Goal: Task Accomplishment & Management: Manage account settings

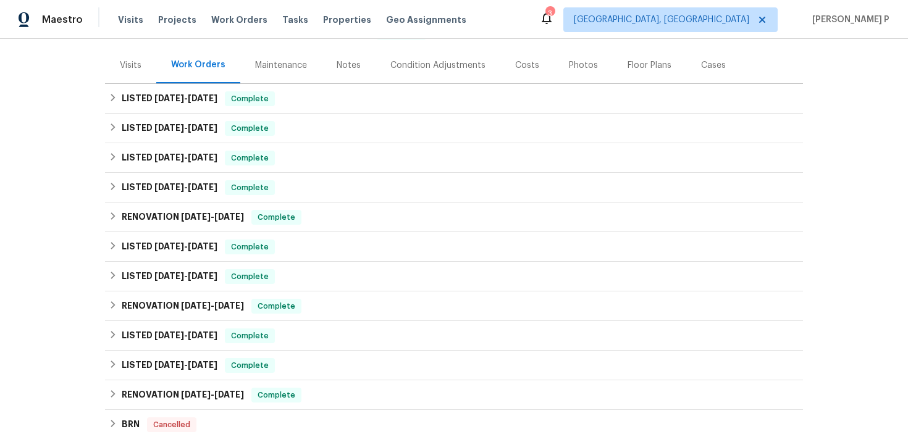
scroll to position [327, 0]
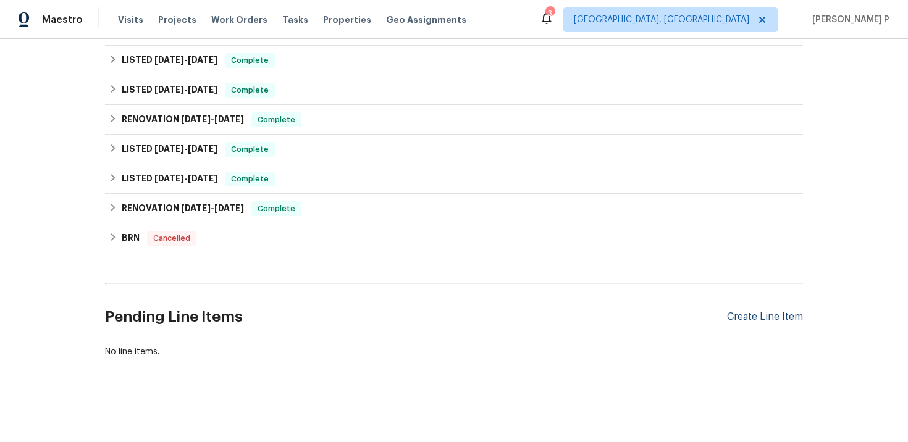
click at [761, 313] on div "Create Line Item" at bounding box center [765, 317] width 76 height 12
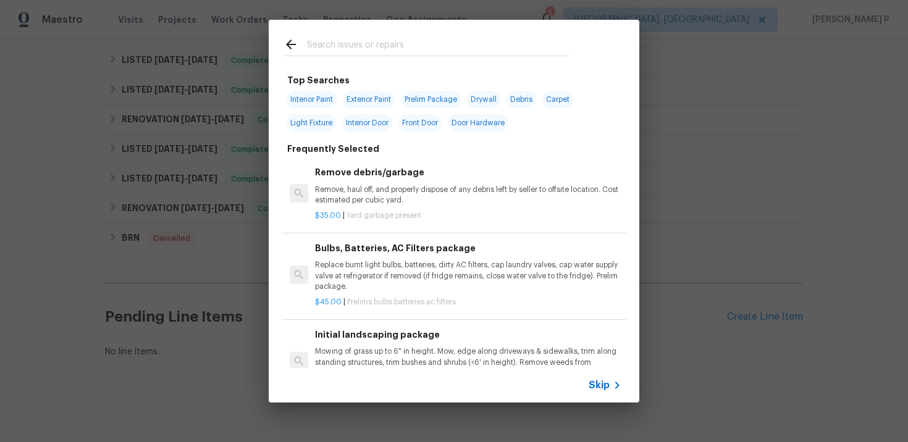
click at [605, 381] on span "Skip" at bounding box center [599, 385] width 21 height 12
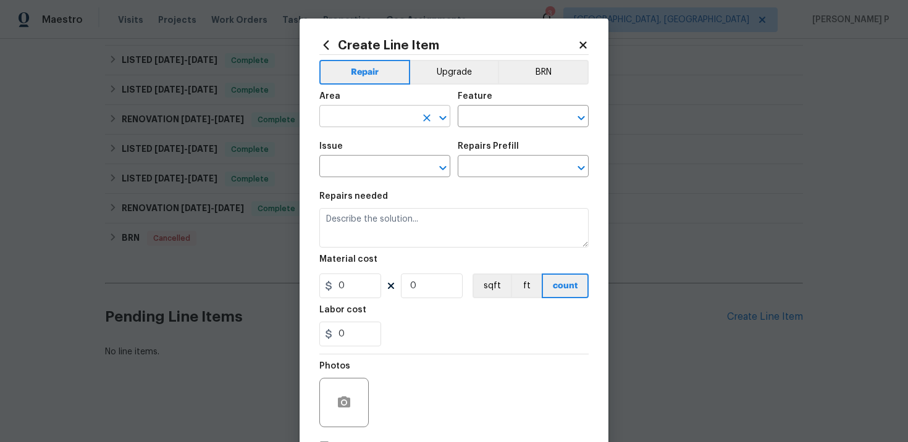
click at [388, 118] on input "text" at bounding box center [367, 117] width 96 height 19
click at [375, 162] on li "Exterior Overall" at bounding box center [384, 166] width 131 height 20
type input "Exterior Overall"
click at [495, 119] on input "text" at bounding box center [506, 117] width 96 height 19
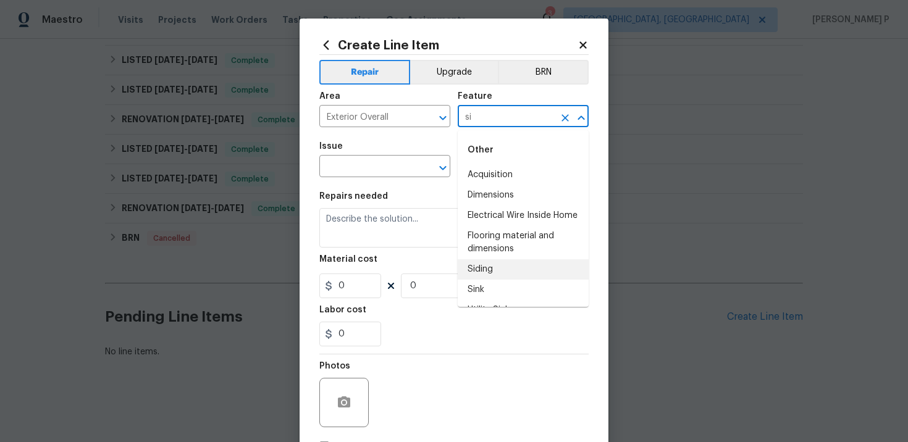
click at [486, 270] on li "Siding" at bounding box center [523, 269] width 131 height 20
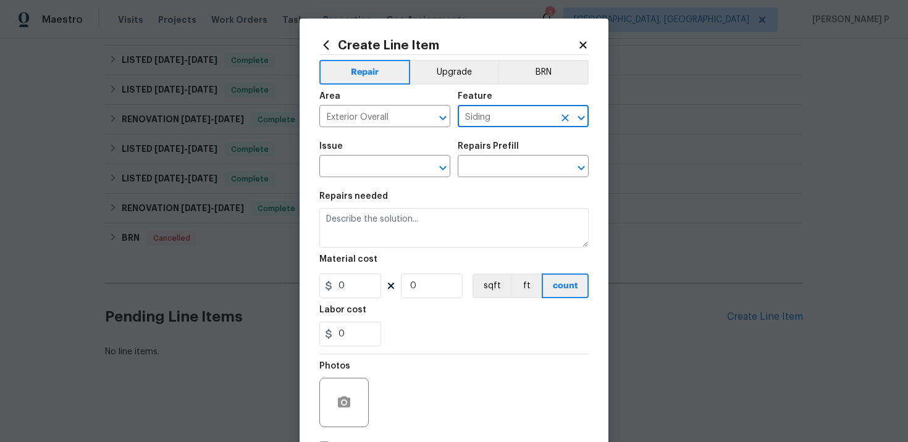
type input "Siding"
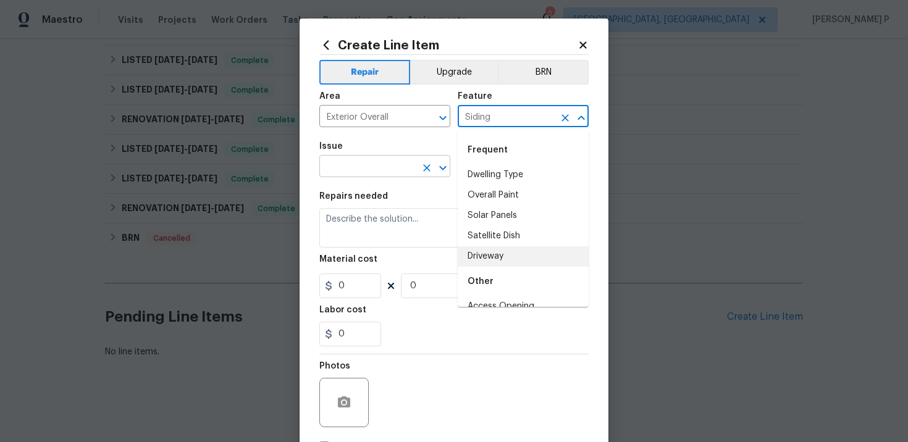
click at [358, 176] on input "text" at bounding box center [367, 167] width 96 height 19
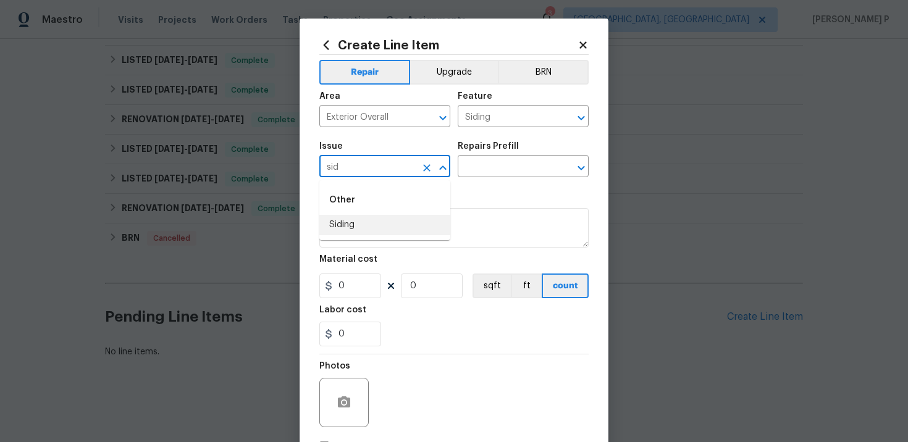
click at [358, 222] on li "Siding" at bounding box center [384, 225] width 131 height 20
type input "Siding"
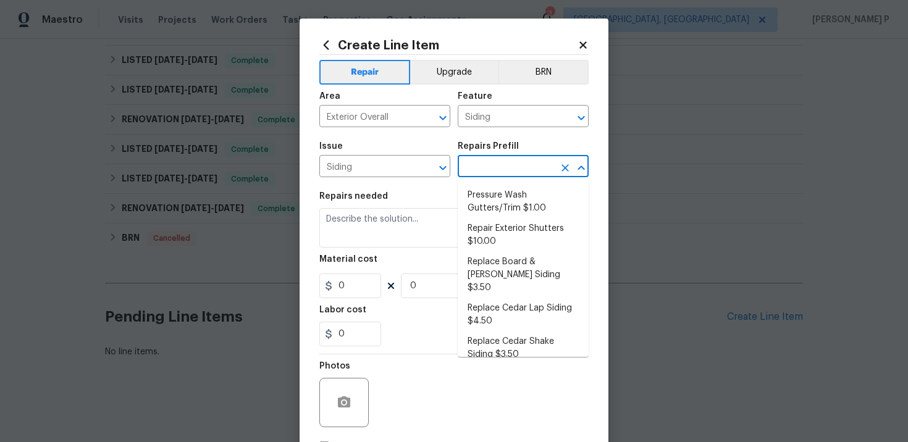
click at [550, 159] on input "text" at bounding box center [506, 167] width 96 height 19
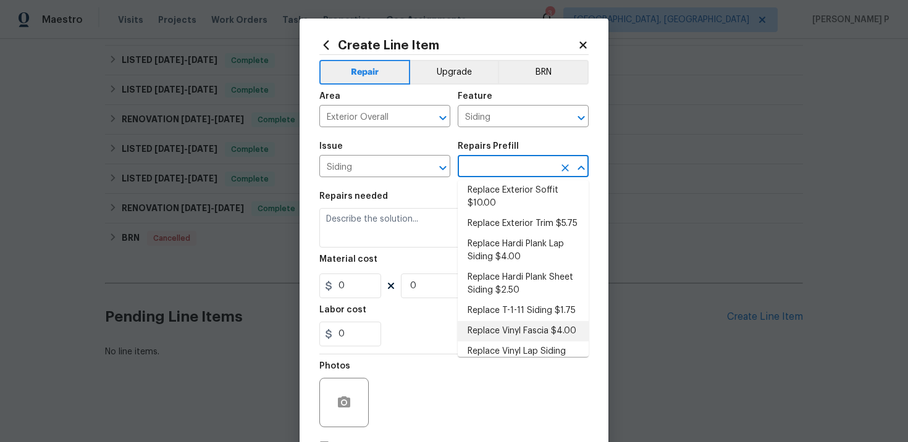
scroll to position [284, 0]
click at [498, 216] on li "Replace Exterior Trim $5.75" at bounding box center [523, 225] width 131 height 20
type input "Replace Exterior Trim $5.75"
type textarea "Remove the existing trim and replace with new. Ensure that the new trim matches…"
type input "5.75"
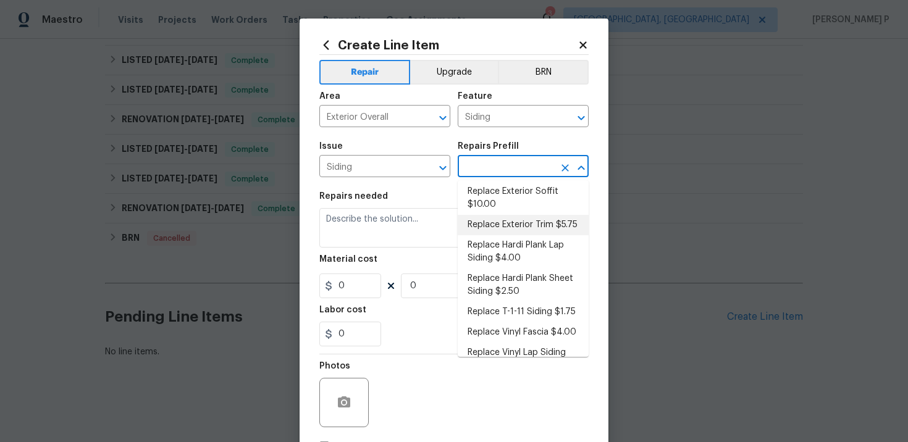
type input "1"
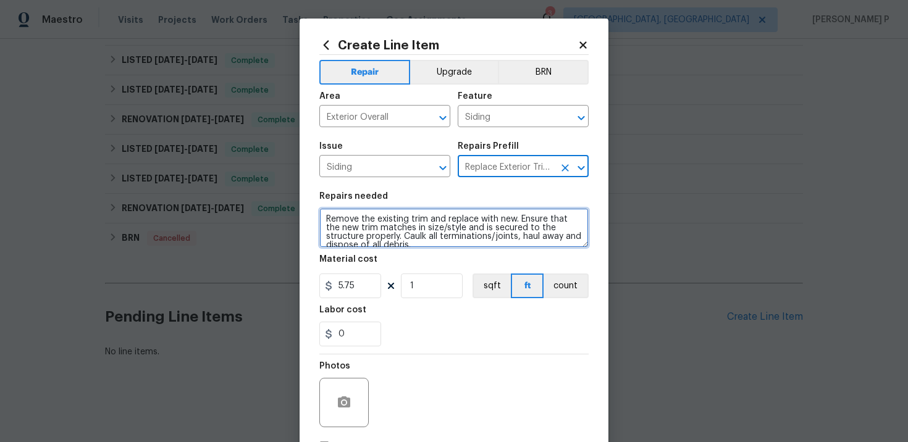
click at [417, 224] on textarea "Remove the existing trim and replace with new. Ensure that the new trim matches…" at bounding box center [453, 228] width 269 height 40
type textarea "x"
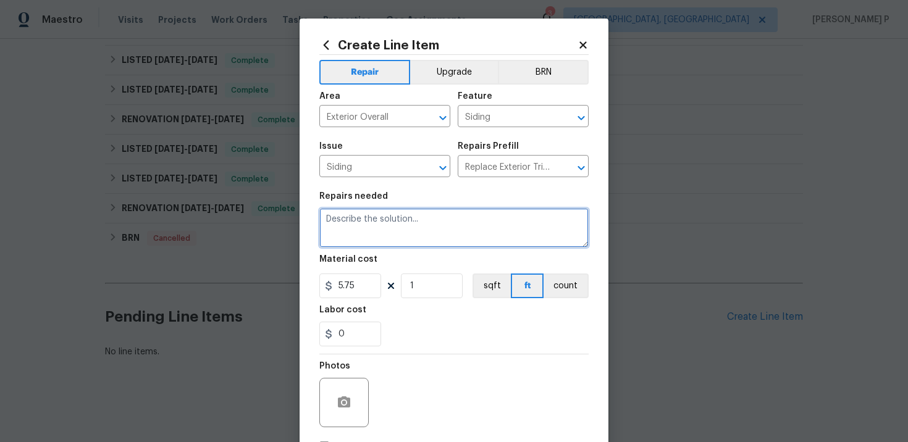
paste textarea "Repair/replace damaged siding and trim; remove and dispose damaged sections, in…"
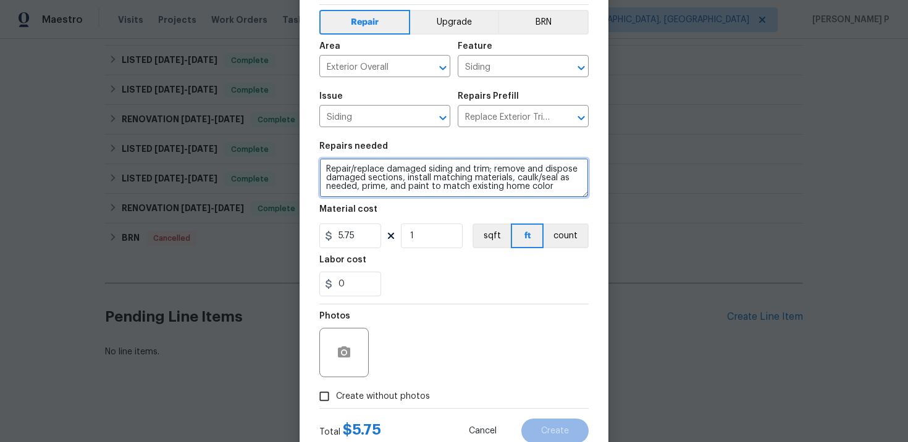
scroll to position [86, 0]
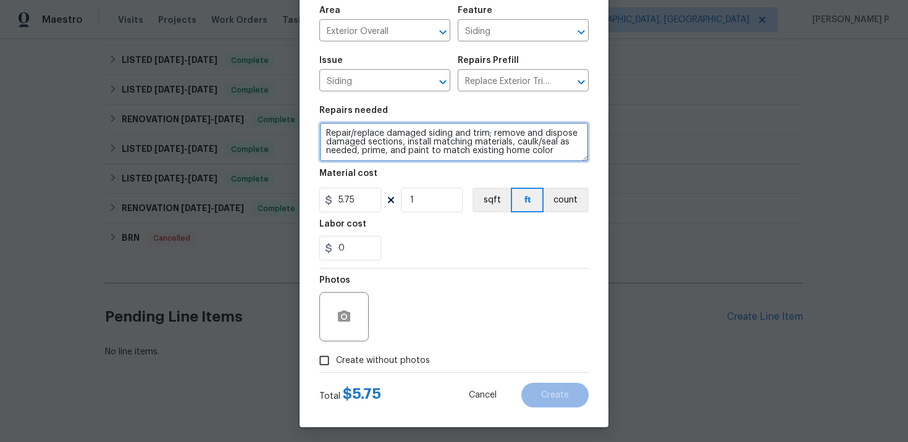
type textarea "Repair/replace damaged siding and trim; remove and dispose damaged sections, in…"
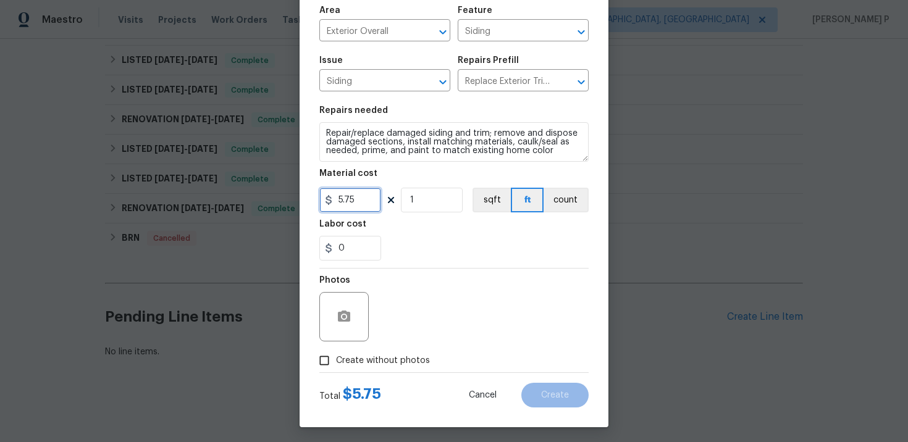
click at [360, 201] on input "5.75" at bounding box center [350, 200] width 62 height 25
type input "75"
click at [347, 319] on icon "button" at bounding box center [344, 316] width 12 height 11
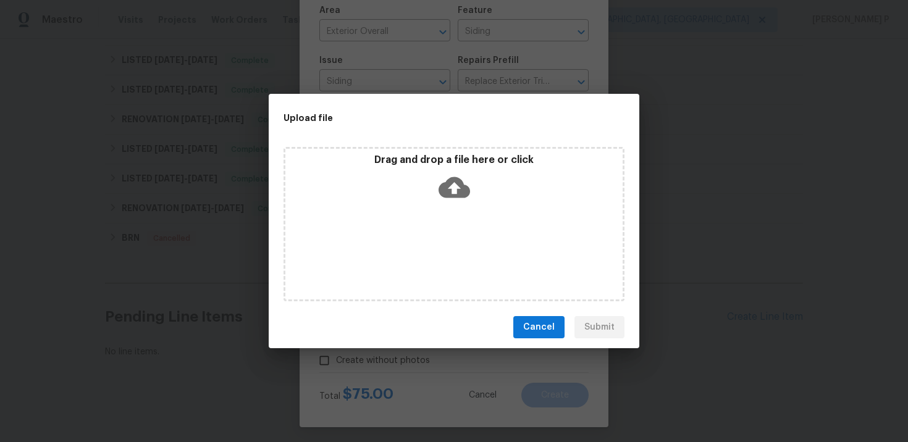
click at [460, 191] on icon at bounding box center [455, 187] width 32 height 21
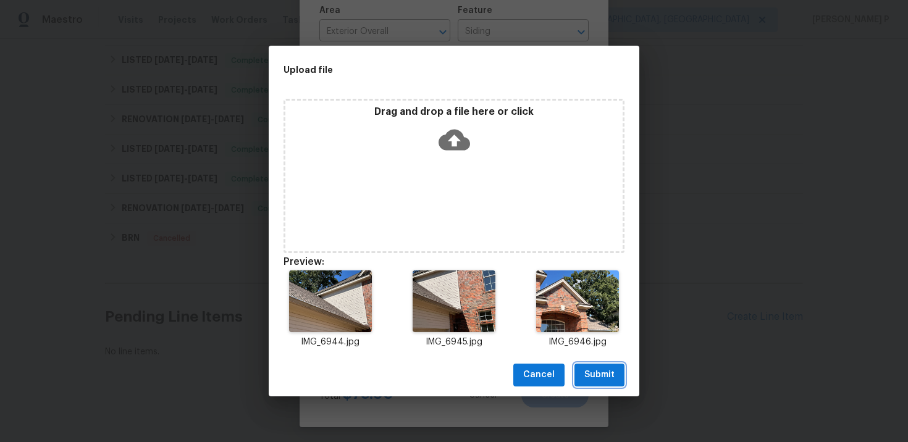
click at [602, 376] on span "Submit" at bounding box center [599, 375] width 30 height 15
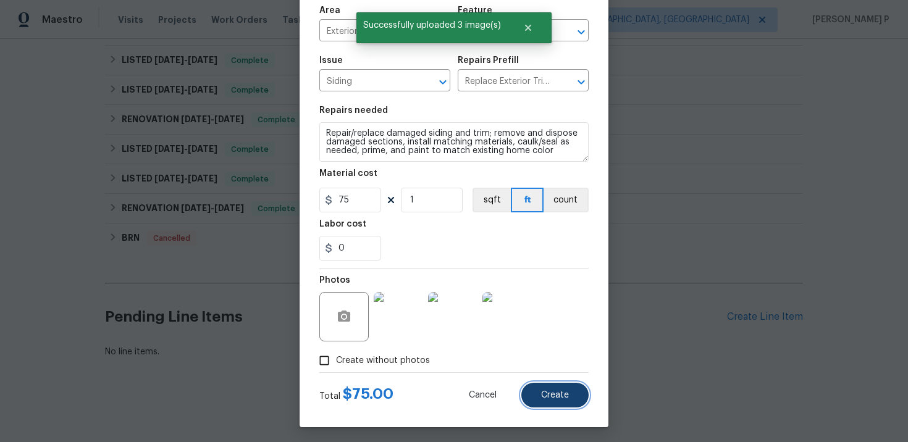
click at [568, 393] on span "Create" at bounding box center [555, 395] width 28 height 9
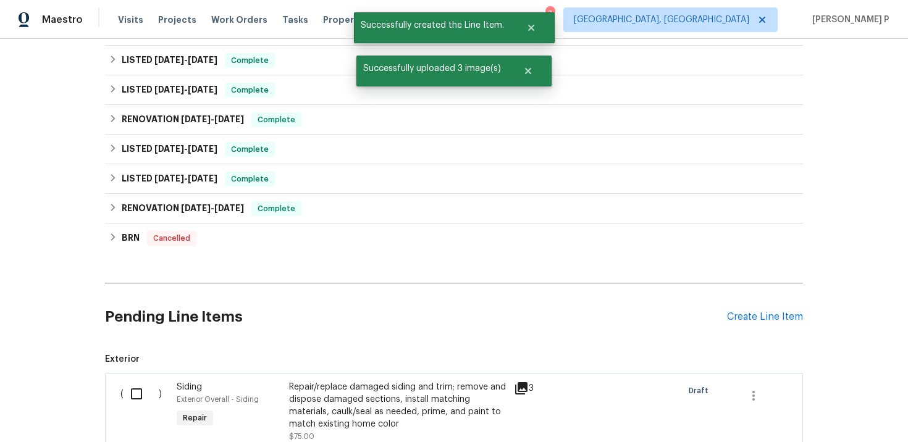
click at [135, 393] on input "checkbox" at bounding box center [141, 394] width 35 height 26
checkbox input "true"
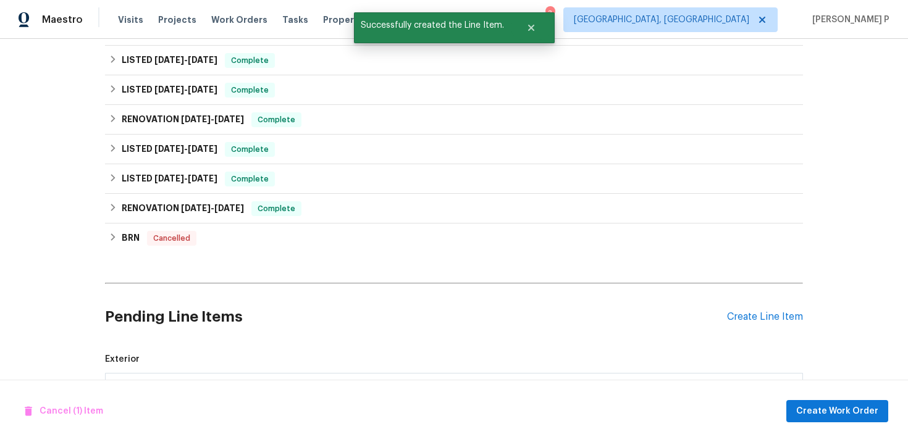
scroll to position [492, 0]
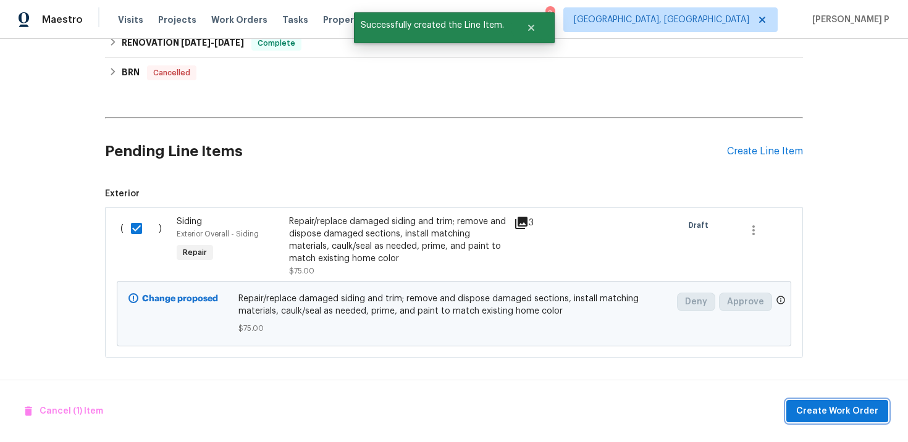
click at [864, 409] on span "Create Work Order" at bounding box center [837, 411] width 82 height 15
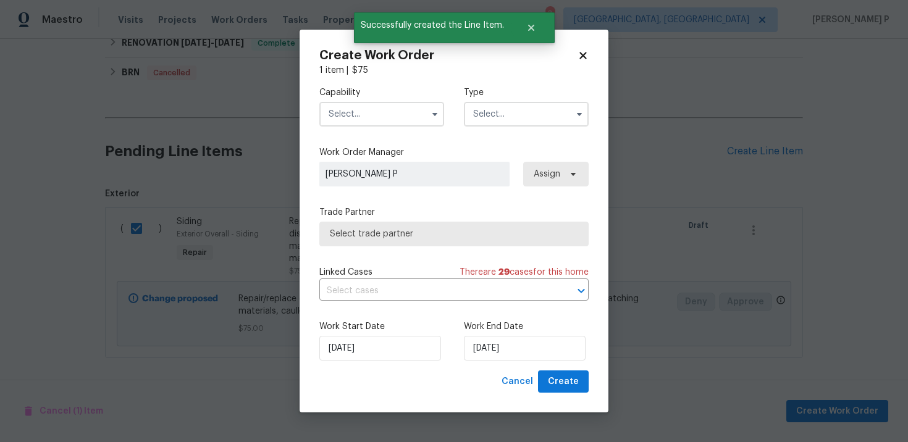
click at [507, 110] on input "text" at bounding box center [526, 114] width 125 height 25
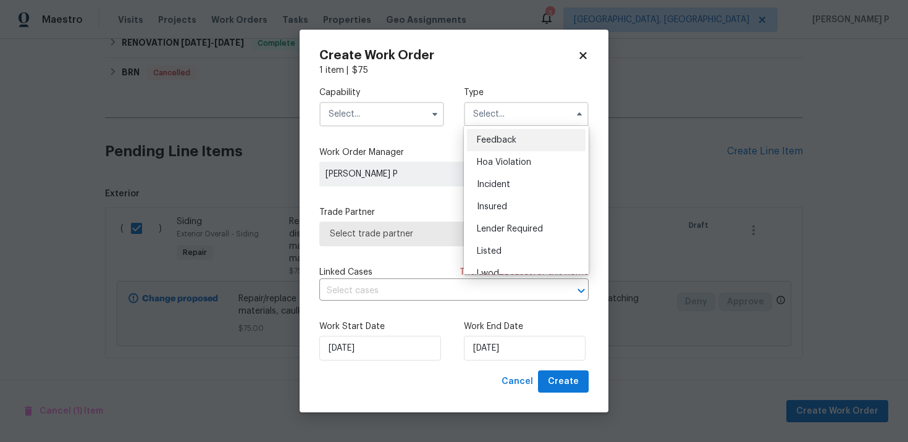
click at [503, 138] on span "Feedback" at bounding box center [497, 140] width 40 height 9
type input "Feedback"
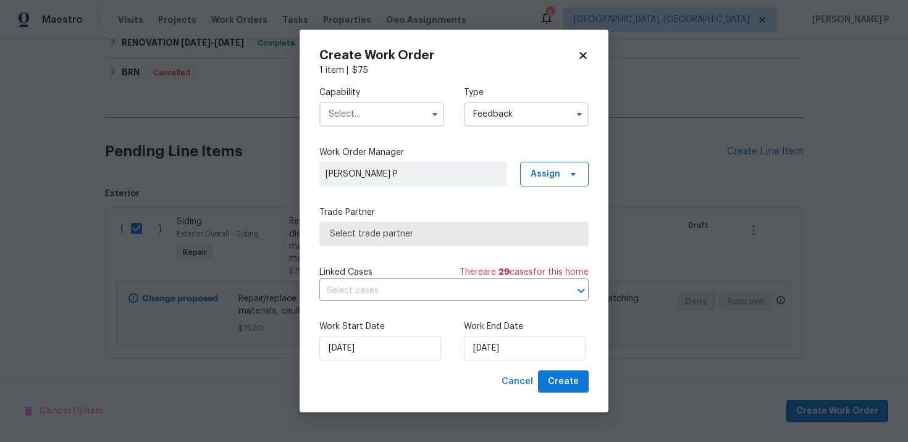
click at [369, 122] on input "text" at bounding box center [381, 114] width 125 height 25
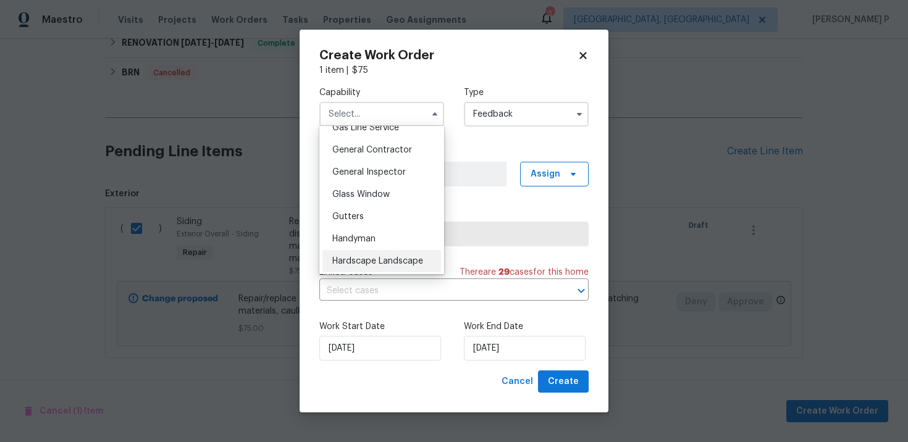
scroll to position [574, 0]
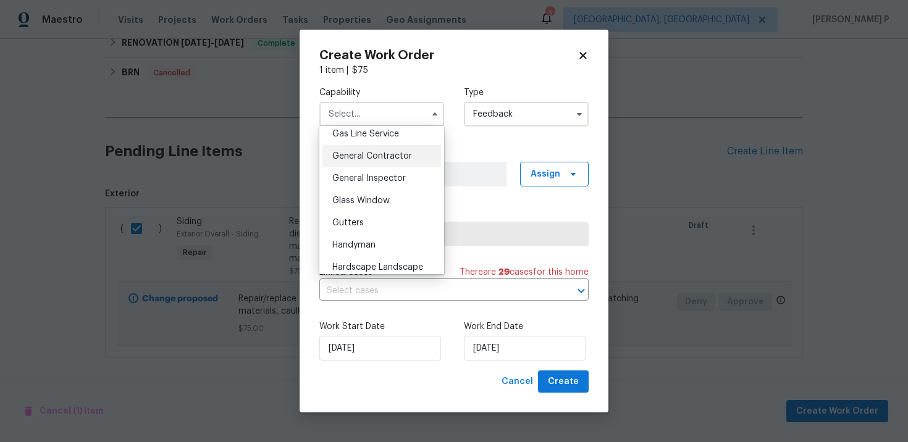
click at [380, 154] on span "General Contractor" at bounding box center [372, 156] width 80 height 9
type input "General Contractor"
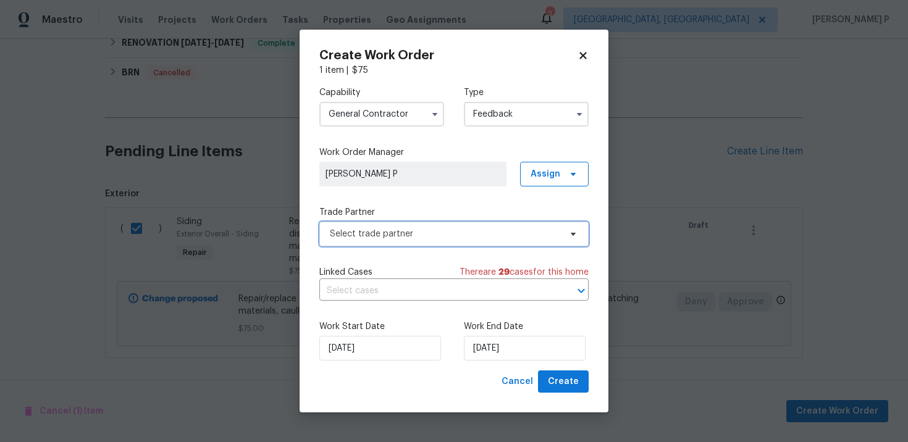
click at [376, 235] on span "Select trade partner" at bounding box center [445, 234] width 230 height 12
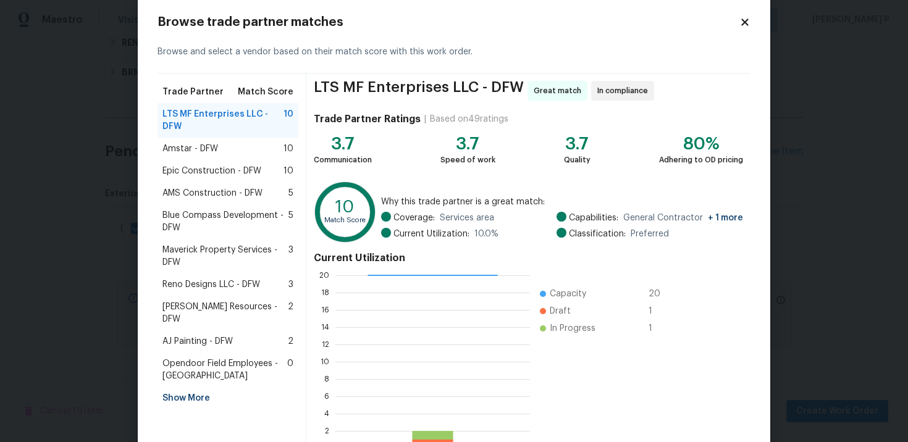
scroll to position [0, 0]
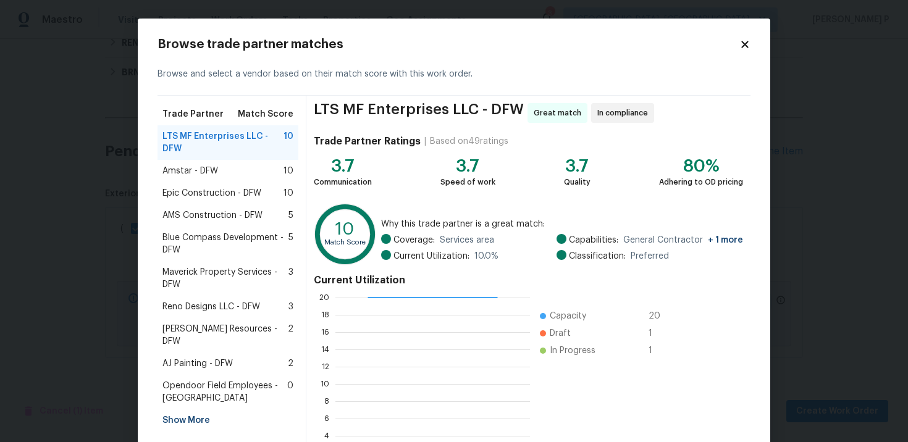
click at [212, 169] on span "Amstar - DFW" at bounding box center [190, 171] width 56 height 12
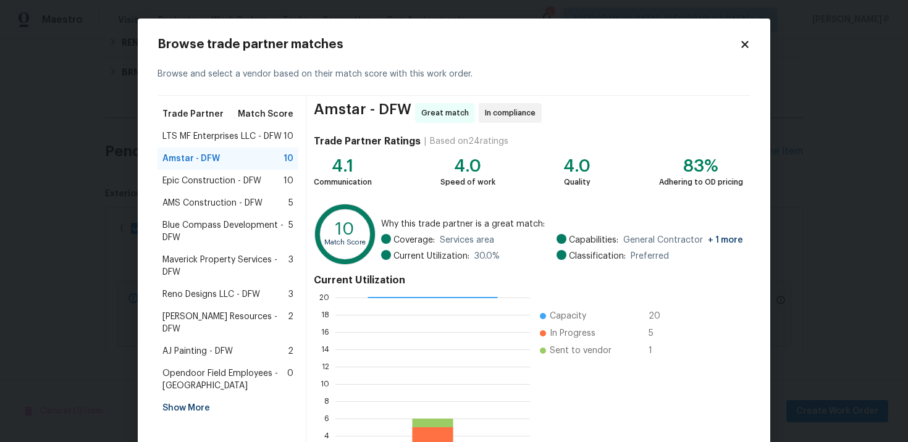
scroll to position [103, 0]
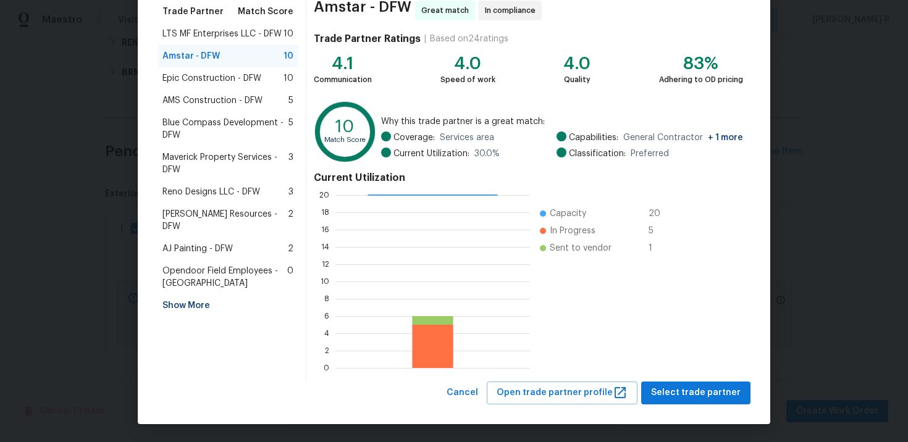
click at [211, 98] on span "AMS Construction - DFW" at bounding box center [212, 101] width 100 height 12
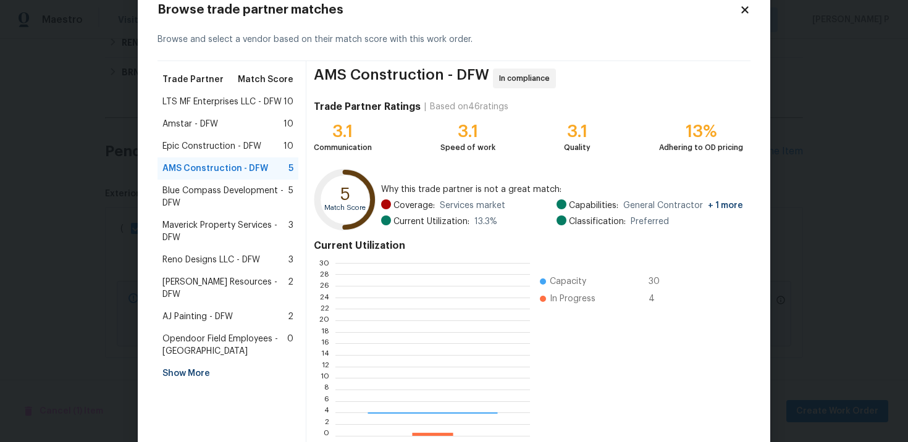
scroll to position [173, 194]
click at [203, 120] on span "Amstar - DFW" at bounding box center [190, 124] width 56 height 12
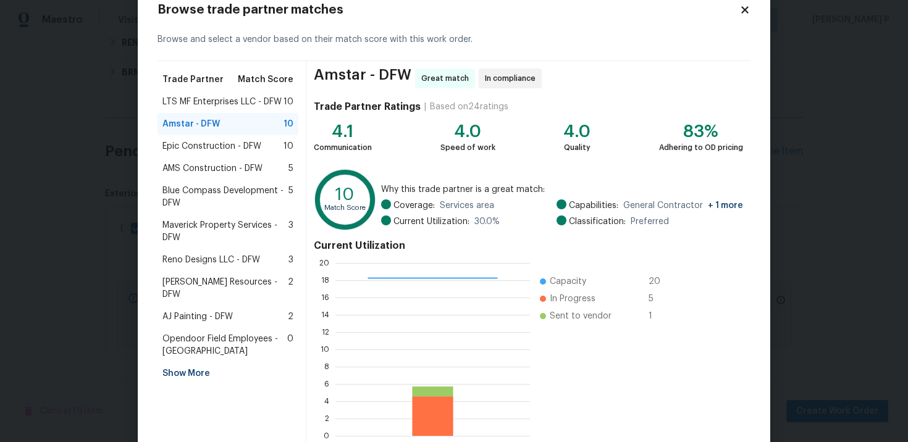
scroll to position [103, 0]
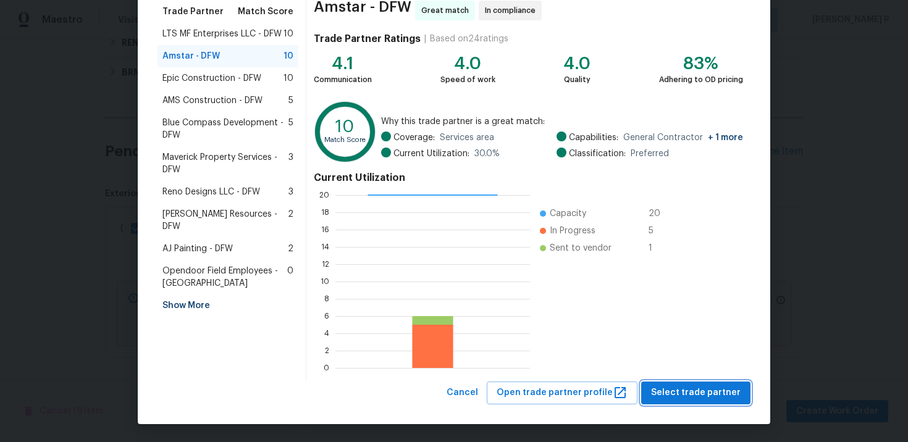
click at [687, 389] on span "Select trade partner" at bounding box center [696, 392] width 90 height 15
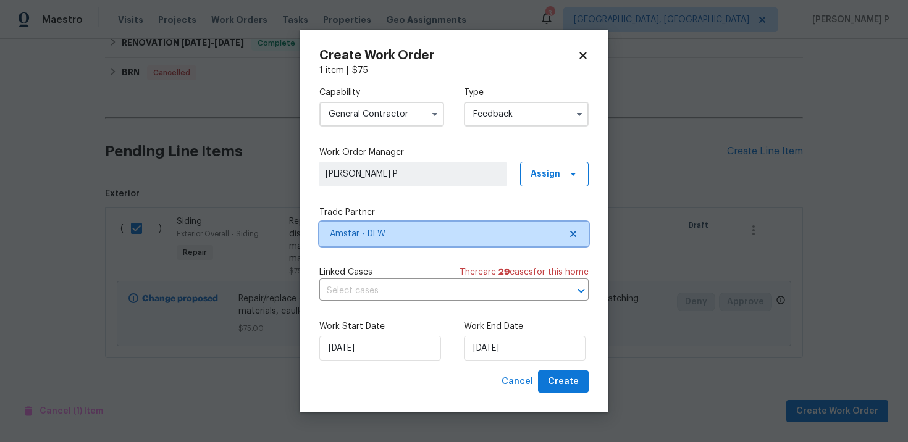
scroll to position [0, 0]
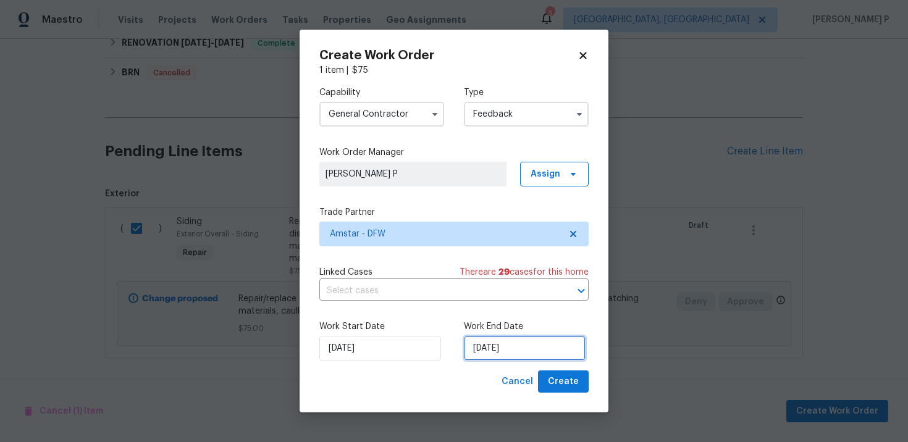
click at [537, 347] on input "[DATE]" at bounding box center [525, 348] width 122 height 25
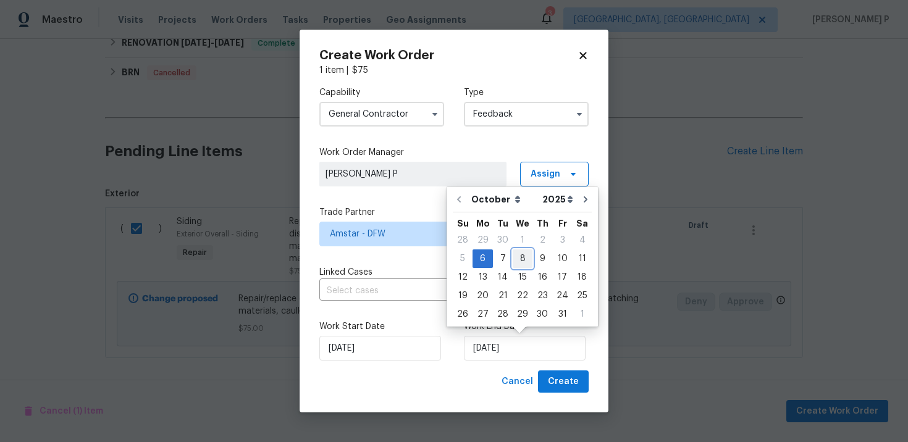
click at [521, 257] on div "8" at bounding box center [523, 258] width 20 height 17
type input "10/8/2025"
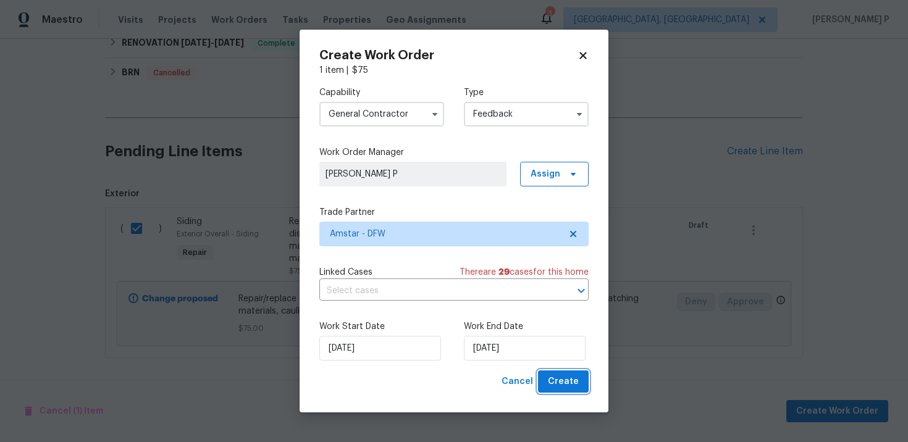
click at [566, 377] on span "Create" at bounding box center [563, 381] width 31 height 15
checkbox input "false"
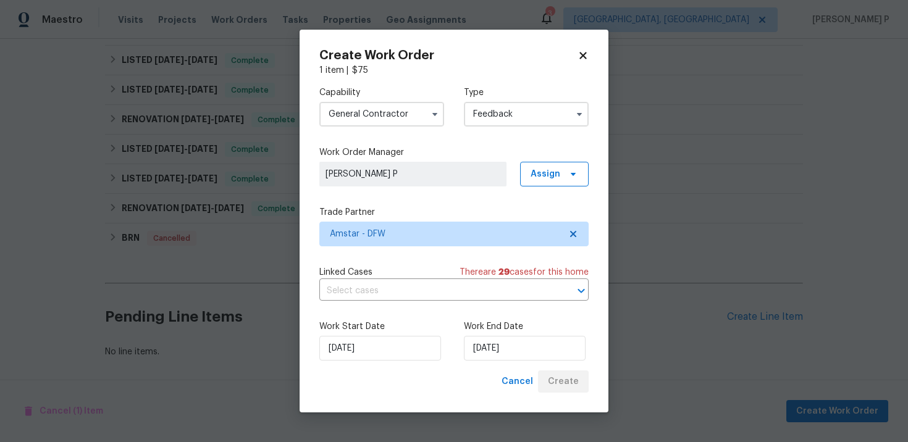
scroll to position [356, 0]
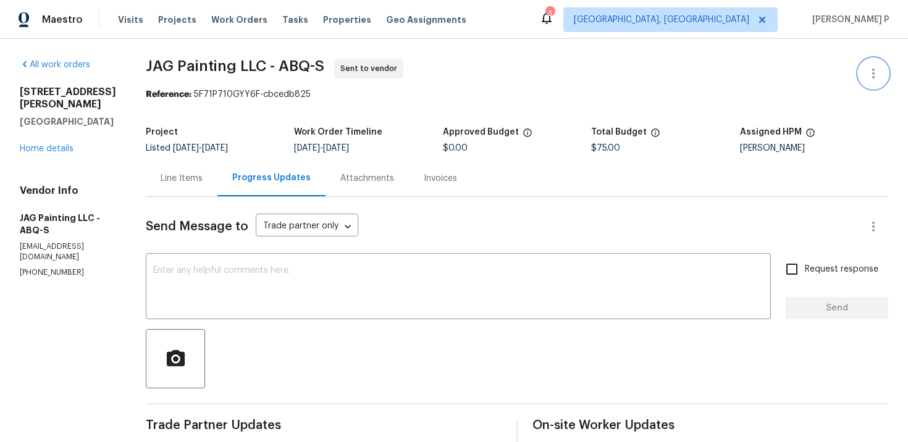
click at [880, 72] on icon "button" at bounding box center [873, 73] width 15 height 15
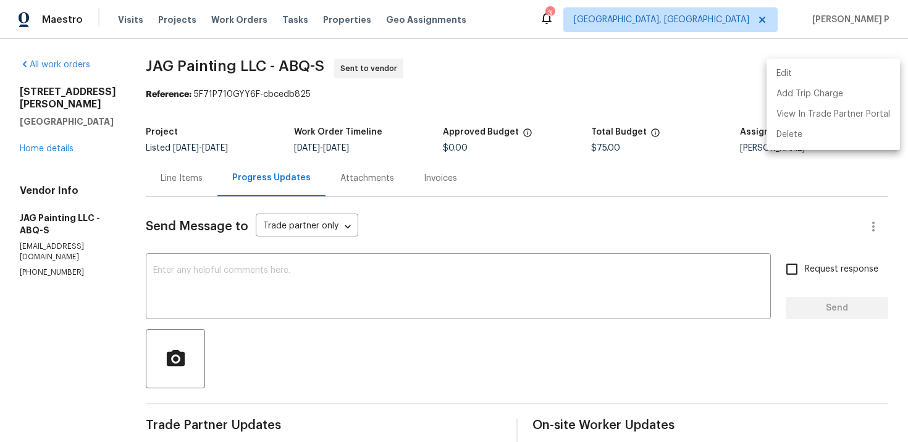
click at [826, 77] on li "Edit" at bounding box center [833, 74] width 133 height 20
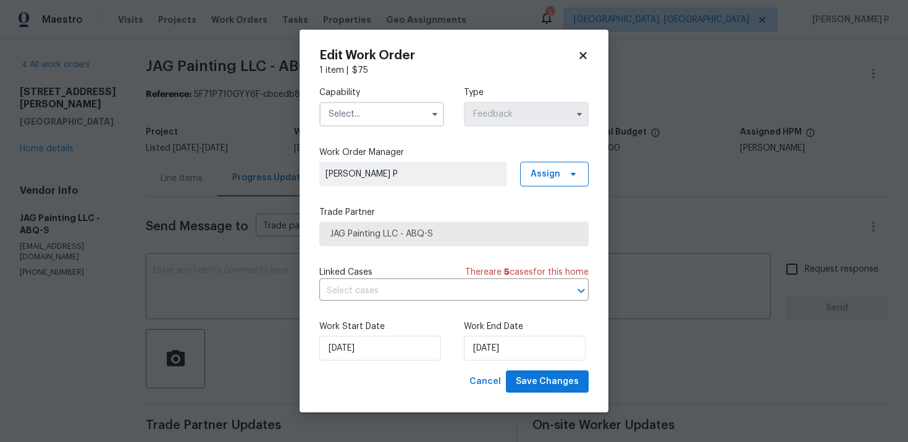
click at [414, 105] on input "text" at bounding box center [381, 114] width 125 height 25
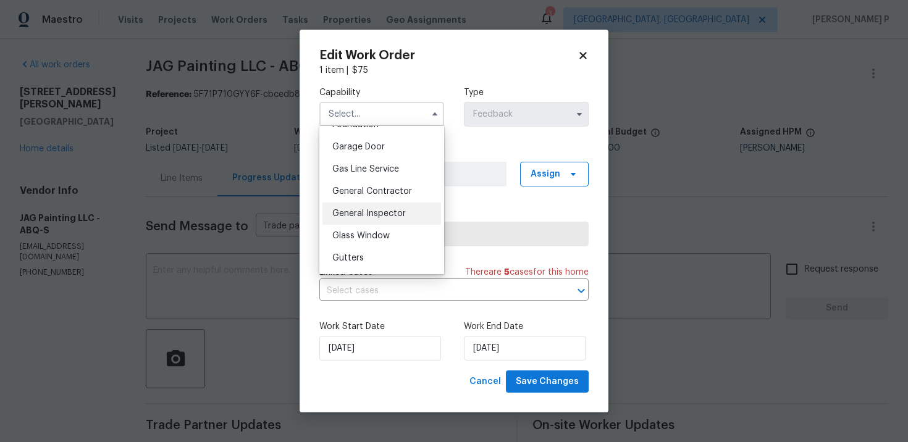
scroll to position [544, 0]
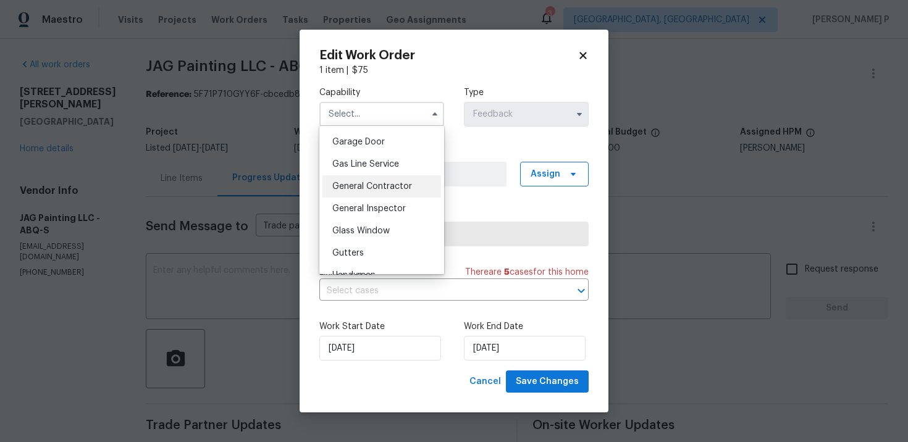
click at [376, 180] on div "General Contractor" at bounding box center [381, 186] width 119 height 22
type input "General Contractor"
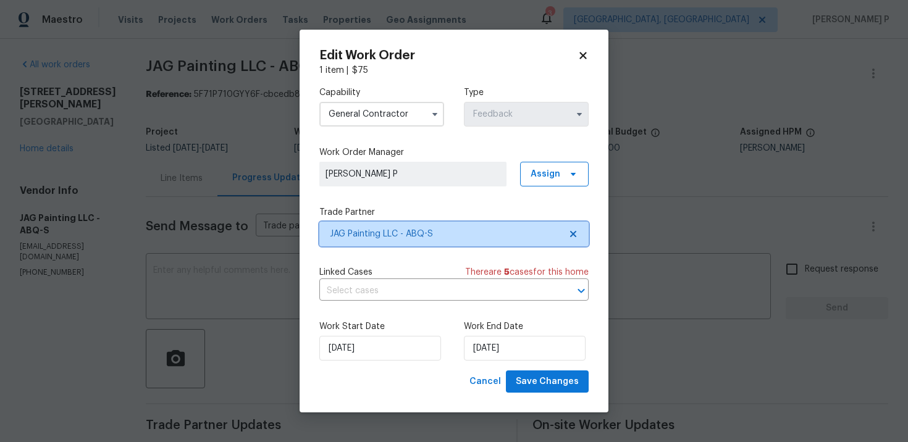
click at [391, 240] on span "JAG Painting LLC - ABQ-S" at bounding box center [445, 234] width 230 height 12
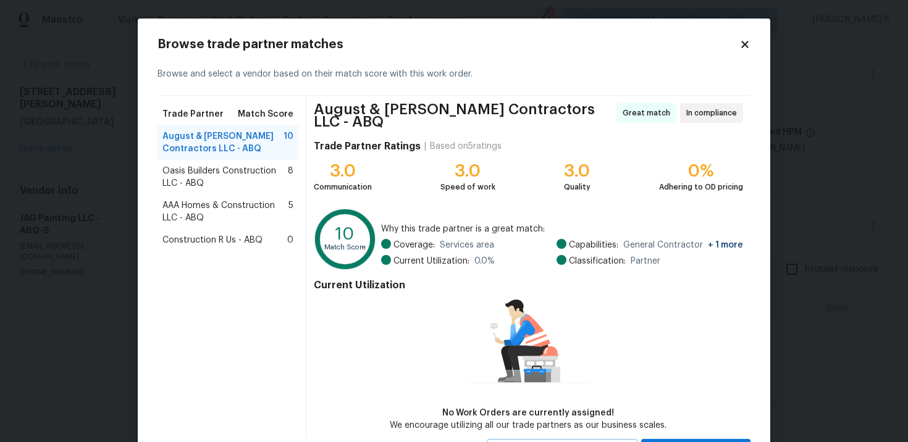
click at [178, 182] on span "Oasis Builders Construction LLC - ABQ" at bounding box center [224, 177] width 125 height 25
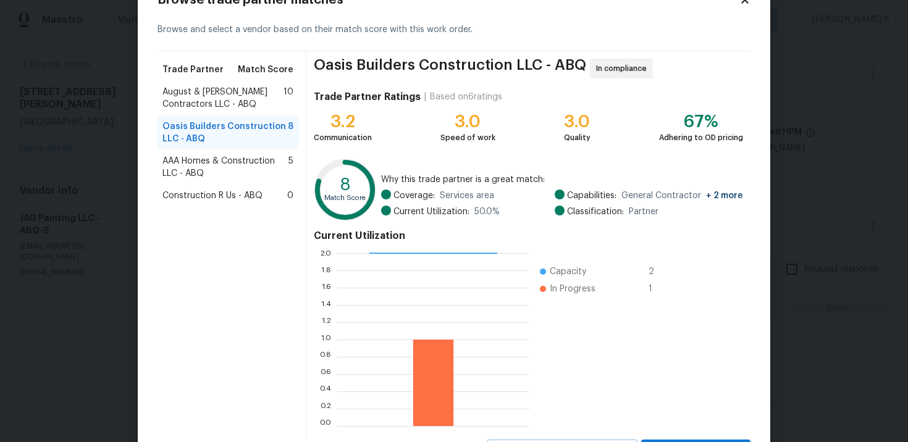
scroll to position [103, 0]
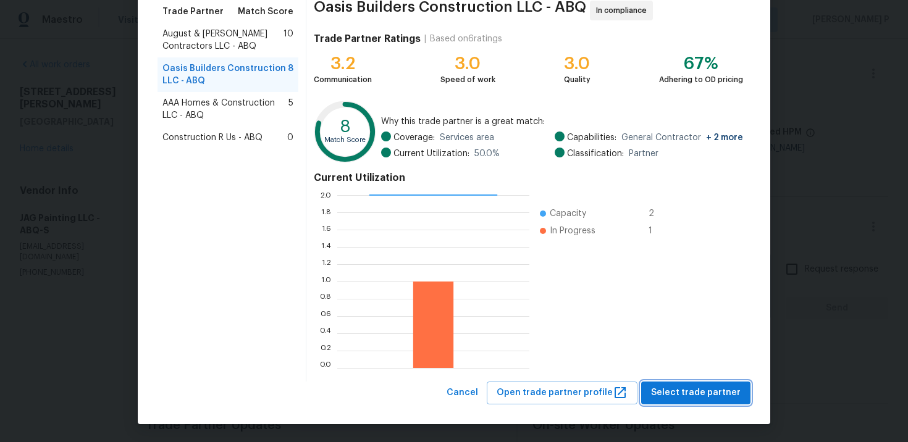
click at [692, 401] on button "Select trade partner" at bounding box center [695, 393] width 109 height 23
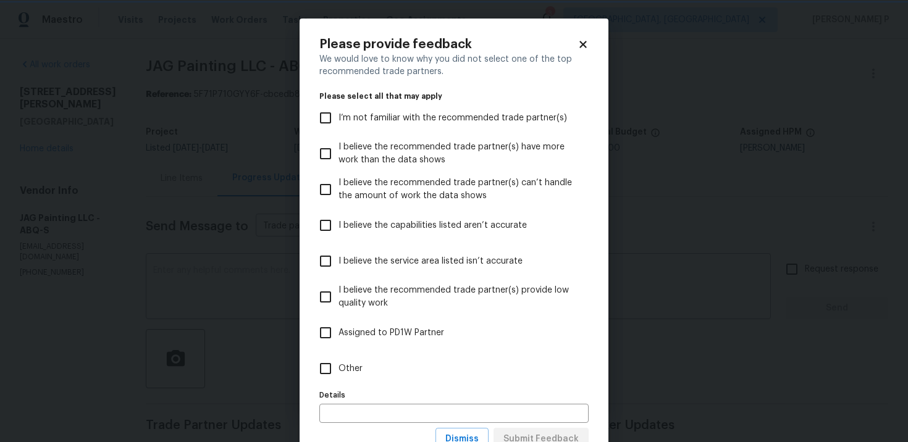
scroll to position [0, 0]
click at [321, 367] on input "Other" at bounding box center [326, 369] width 26 height 26
checkbox input "true"
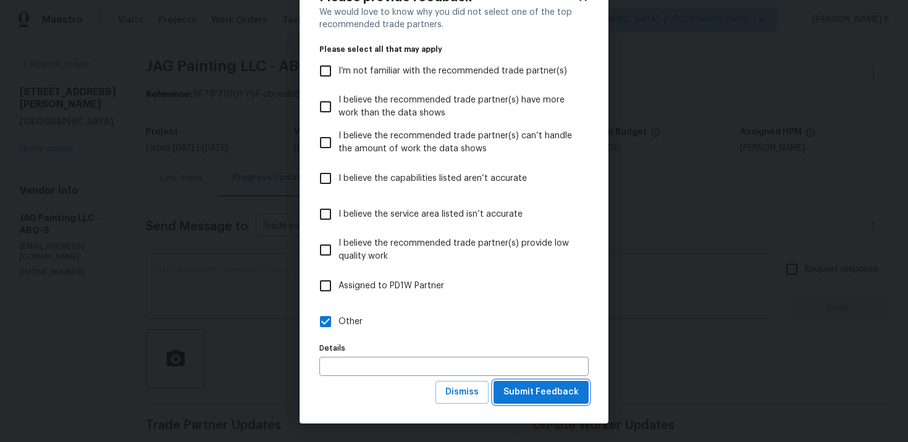
click at [531, 389] on span "Submit Feedback" at bounding box center [540, 392] width 75 height 15
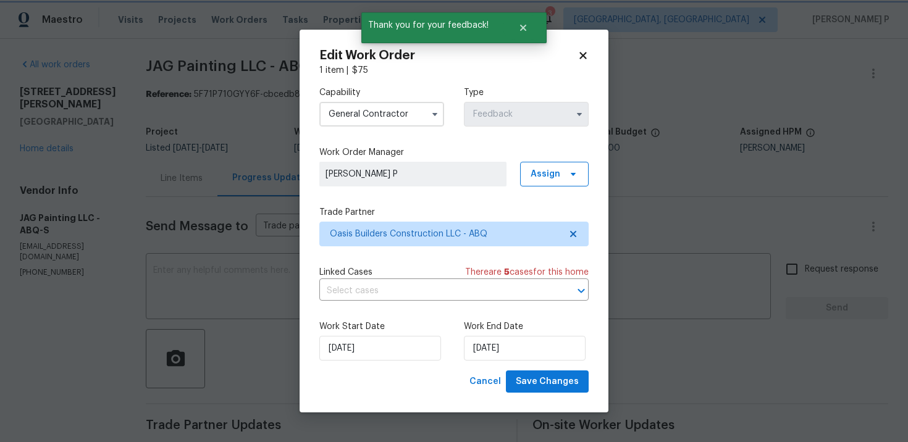
scroll to position [0, 0]
click at [561, 392] on button "Save Changes" at bounding box center [547, 382] width 83 height 23
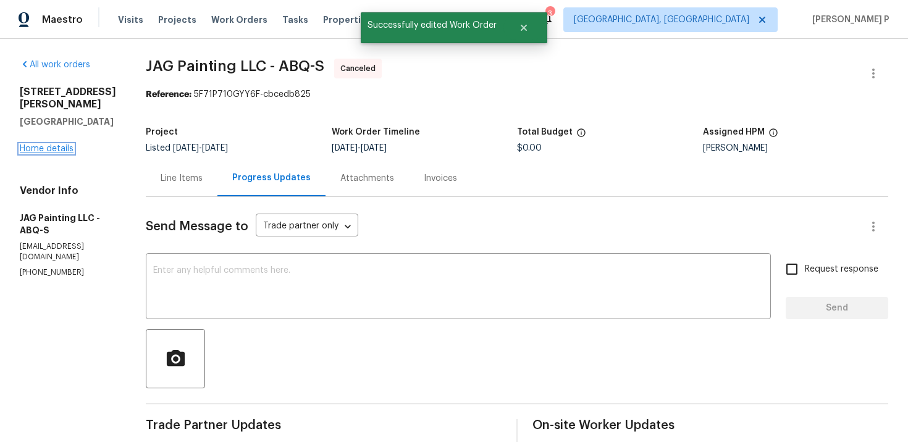
click at [52, 145] on link "Home details" at bounding box center [47, 149] width 54 height 9
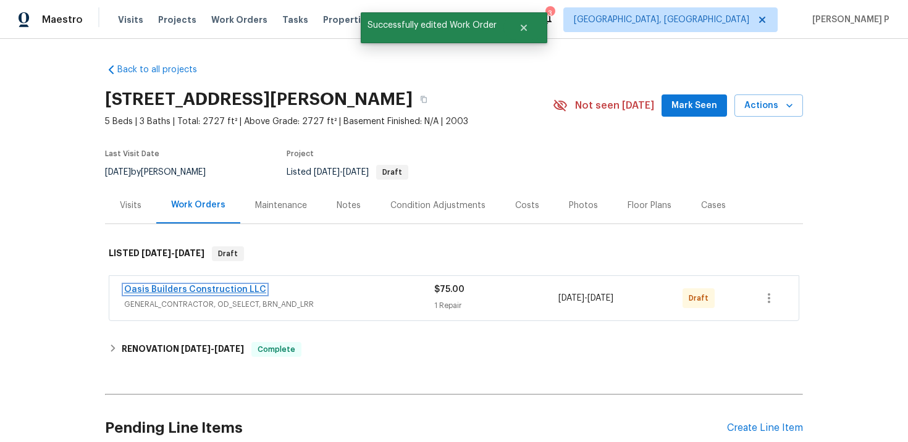
click at [176, 291] on link "Oasis Builders Construction LLC" at bounding box center [195, 289] width 142 height 9
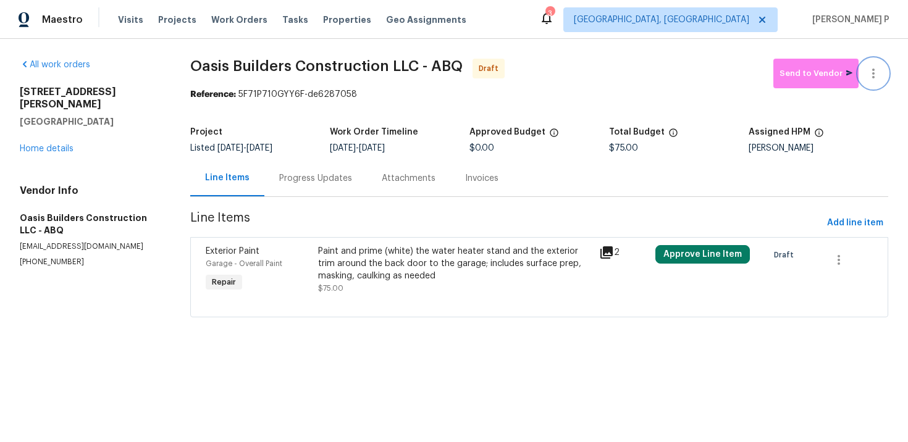
click at [878, 74] on icon "button" at bounding box center [873, 73] width 15 height 15
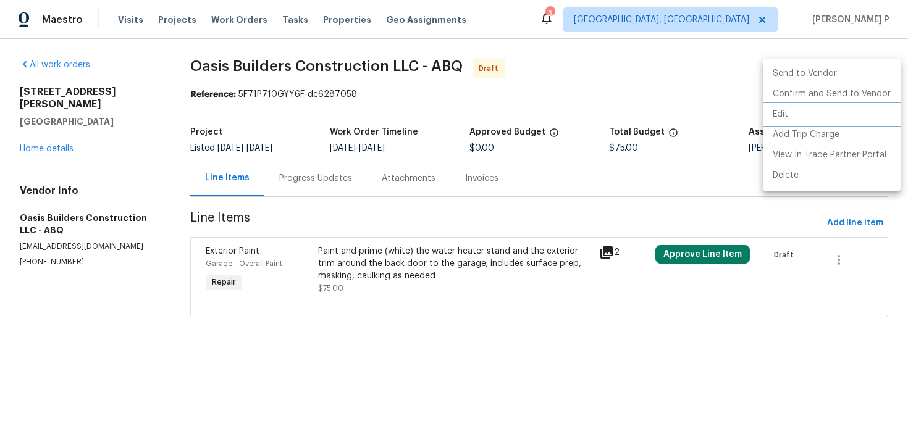
click at [802, 117] on li "Edit" at bounding box center [832, 114] width 138 height 20
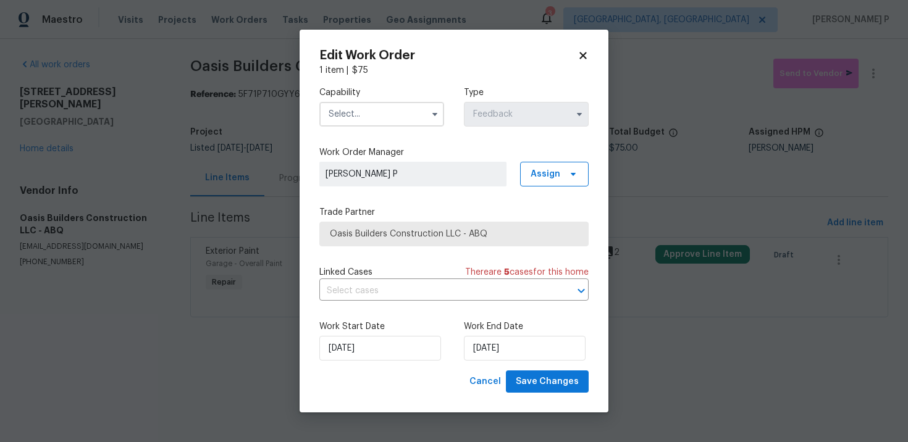
click at [373, 117] on input "text" at bounding box center [381, 114] width 125 height 25
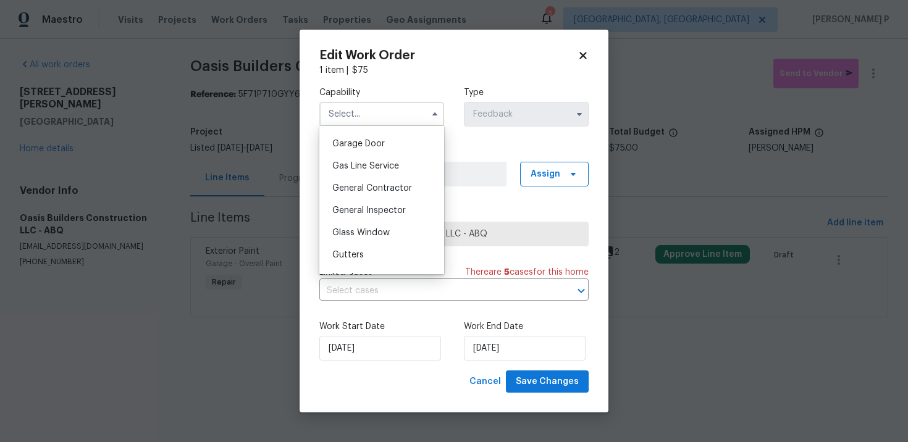
scroll to position [551, 0]
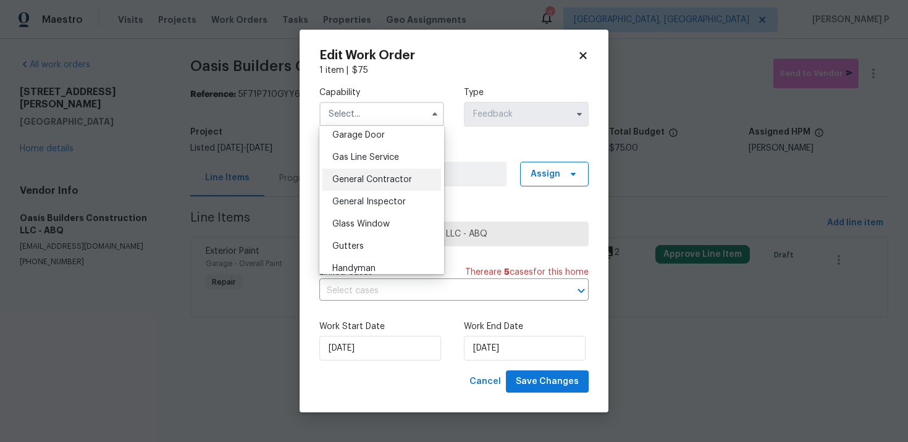
click at [372, 180] on span "General Contractor" at bounding box center [372, 179] width 80 height 9
type input "General Contractor"
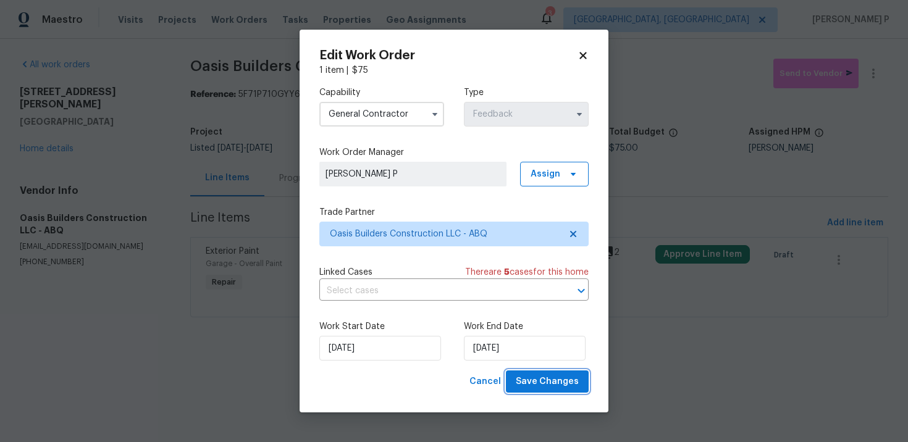
click at [538, 381] on span "Save Changes" at bounding box center [547, 381] width 63 height 15
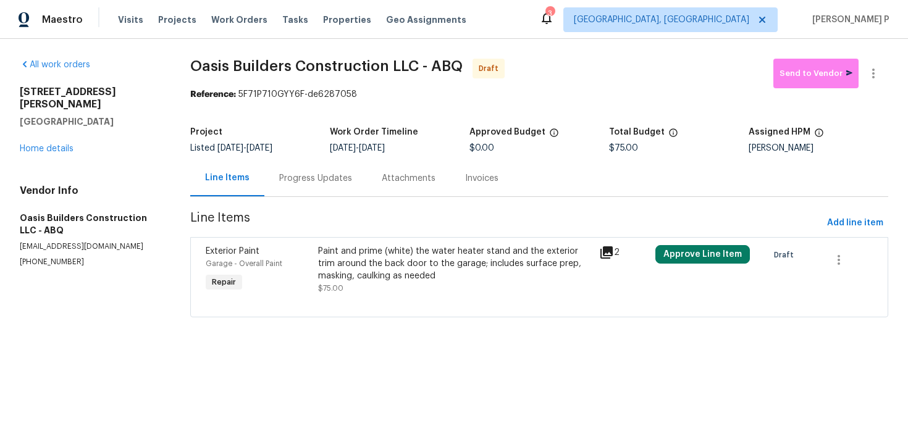
click at [330, 176] on div "Progress Updates" at bounding box center [315, 178] width 73 height 12
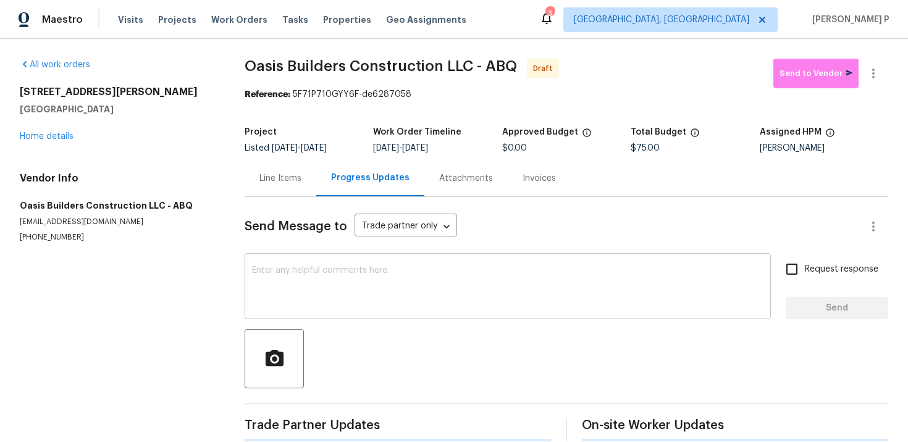
click at [336, 267] on textarea at bounding box center [507, 287] width 511 height 43
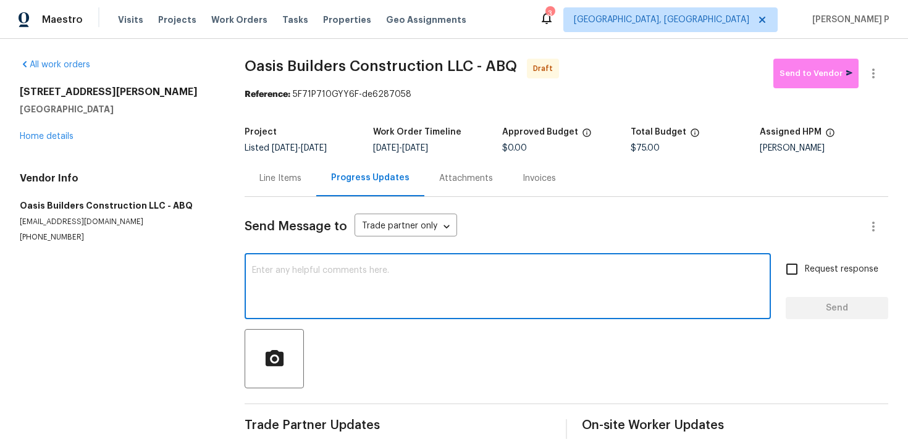
paste textarea "Hi, this is Ramyasri with Opendoor. I’m confirming you received the WO for the …"
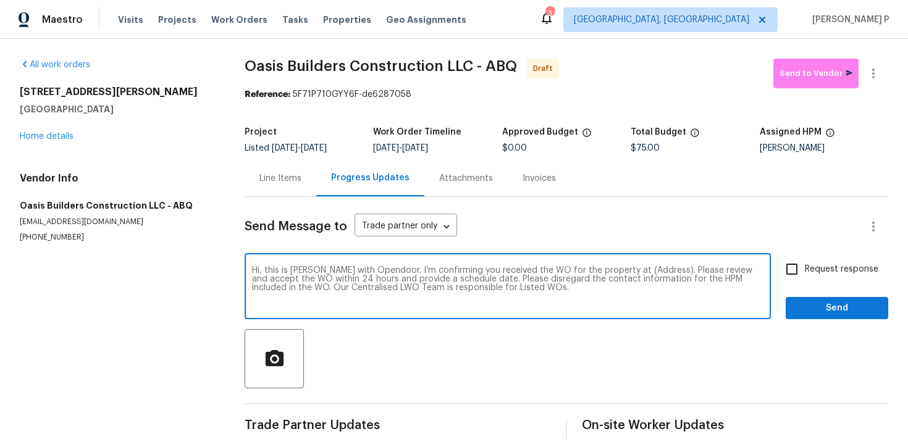
drag, startPoint x: 617, startPoint y: 272, endPoint x: 634, endPoint y: 272, distance: 17.3
click at [634, 272] on textarea "Hi, this is Ramyasri with Opendoor. I’m confirming you received the WO for the …" at bounding box center [507, 287] width 511 height 43
click at [613, 272] on textarea "Hi, this is Ramyasri with Opendoor. I’m confirming you received the WO for the …" at bounding box center [507, 287] width 511 height 43
drag, startPoint x: 619, startPoint y: 270, endPoint x: 657, endPoint y: 270, distance: 38.3
click at [657, 270] on textarea "Hi, this is Ramyasri with Opendoor. I’m confirming you received the WO for the …" at bounding box center [507, 287] width 511 height 43
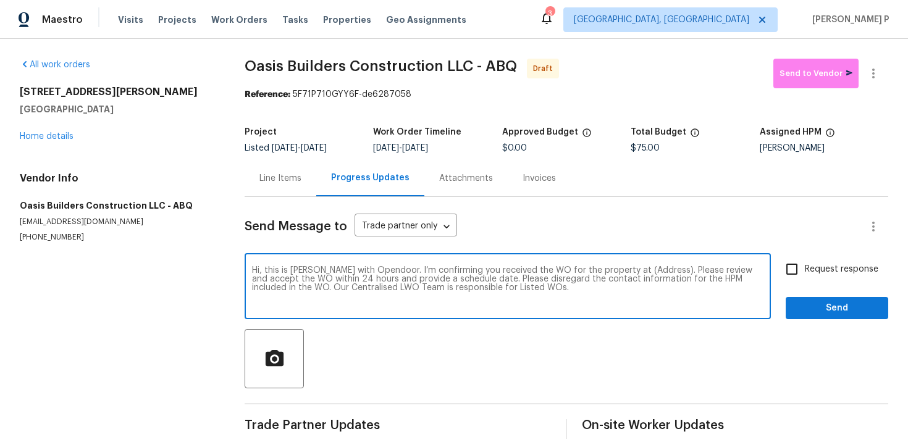
paste textarea "3114 Rachel Ct NE, Rio Rancho, NM 87144"
type textarea "Hi, this is Ramyasri with Opendoor. I’m confirming you received the WO for the …"
click at [780, 281] on input "Request response" at bounding box center [792, 269] width 26 height 26
checkbox input "true"
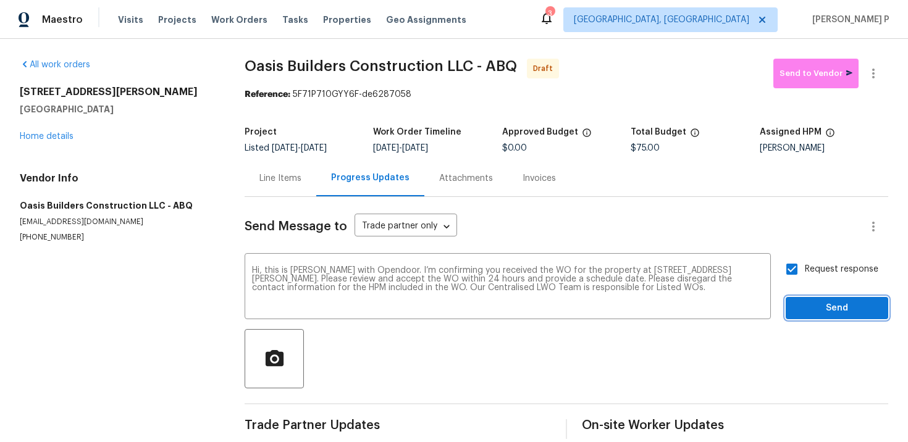
click at [809, 311] on span "Send" at bounding box center [837, 308] width 83 height 15
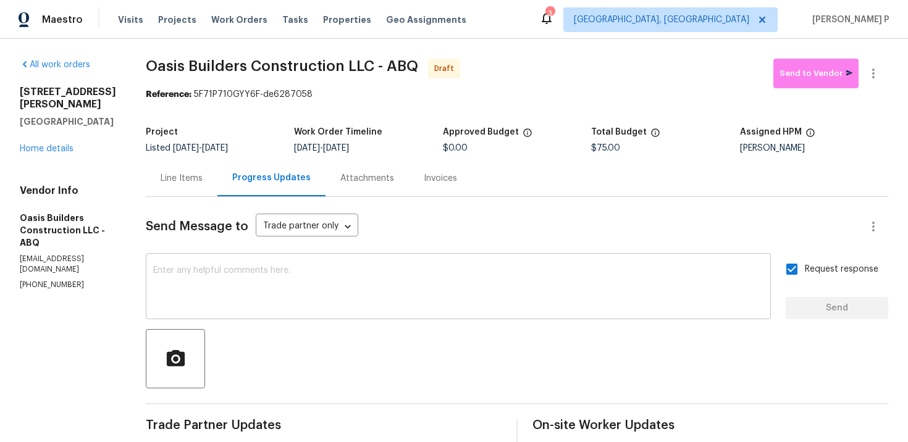
click at [358, 286] on textarea at bounding box center [458, 287] width 610 height 43
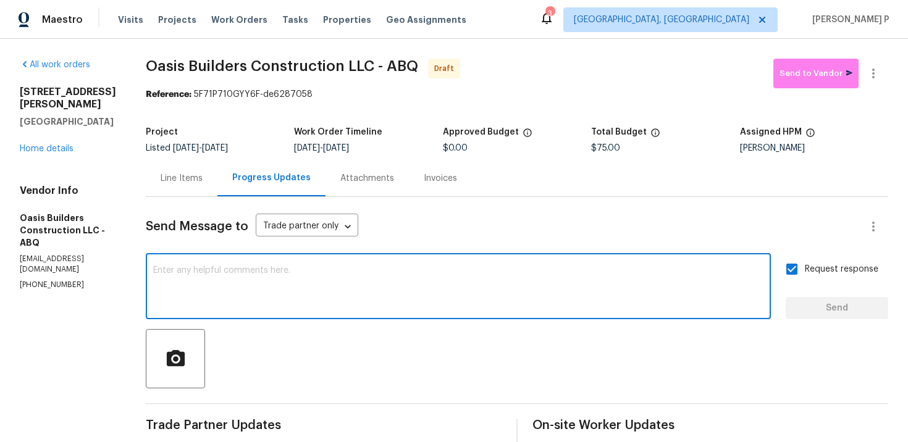
paste textarea "Attention All Work Orders must include before-photos (both close-up and wide-an…"
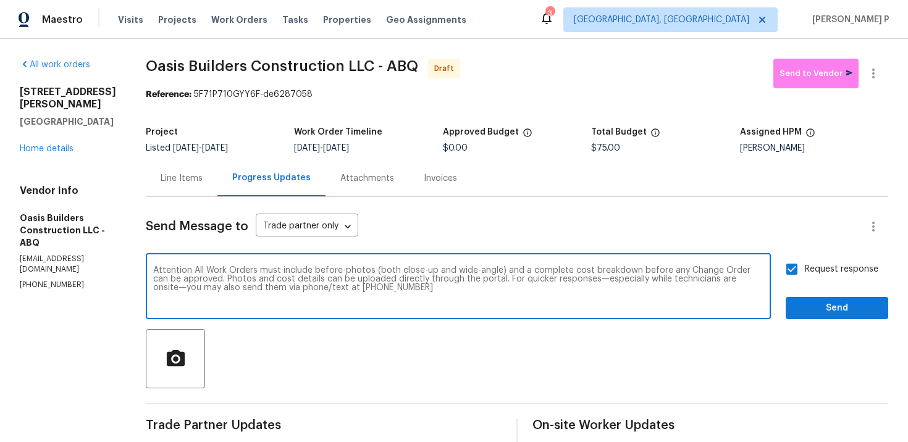
scroll to position [102, 0]
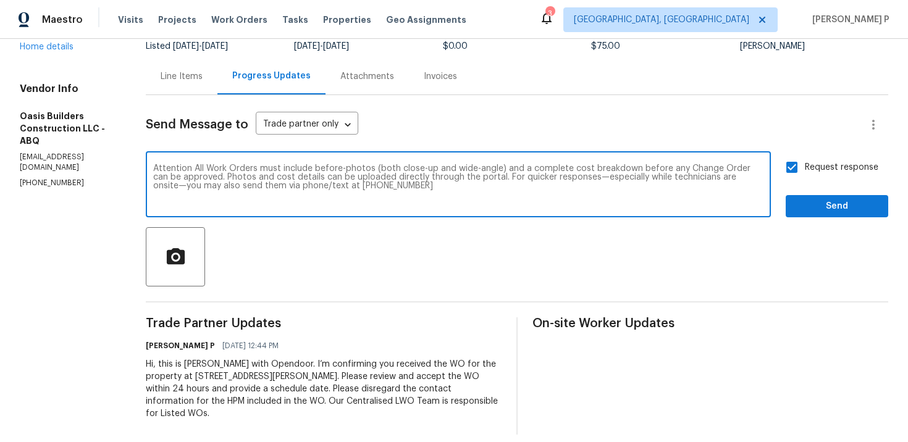
type textarea "Attention All Work Orders must include before-photos (both close-up and wide-an…"
click at [840, 191] on div "Request response Send" at bounding box center [837, 185] width 103 height 63
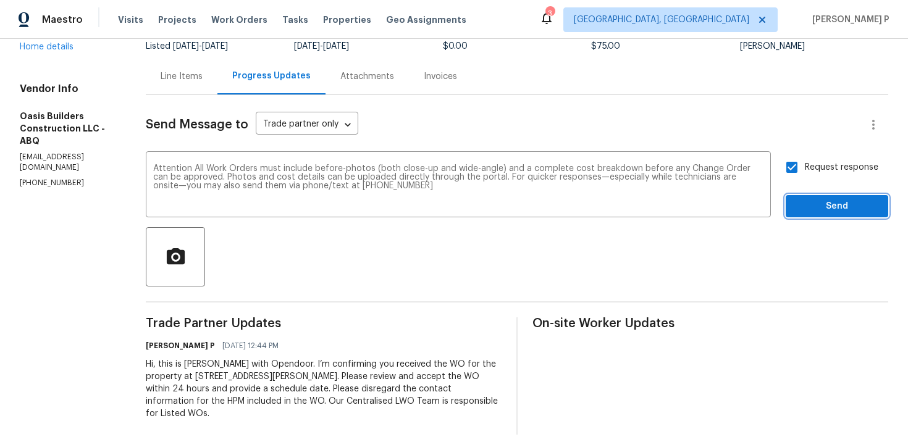
click at [837, 208] on span "Send" at bounding box center [837, 206] width 83 height 15
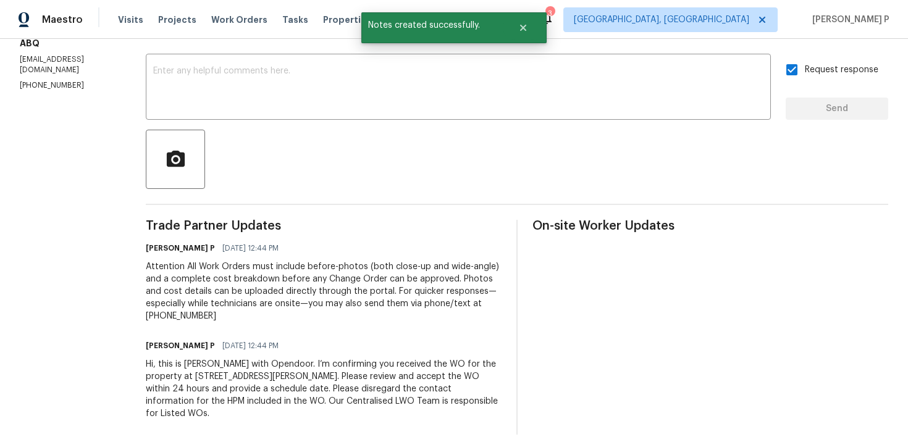
scroll to position [0, 0]
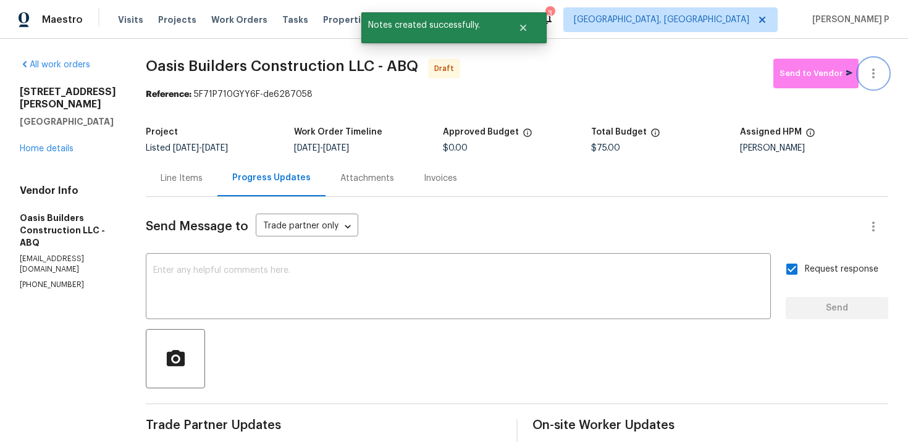
click at [878, 69] on icon "button" at bounding box center [873, 73] width 15 height 15
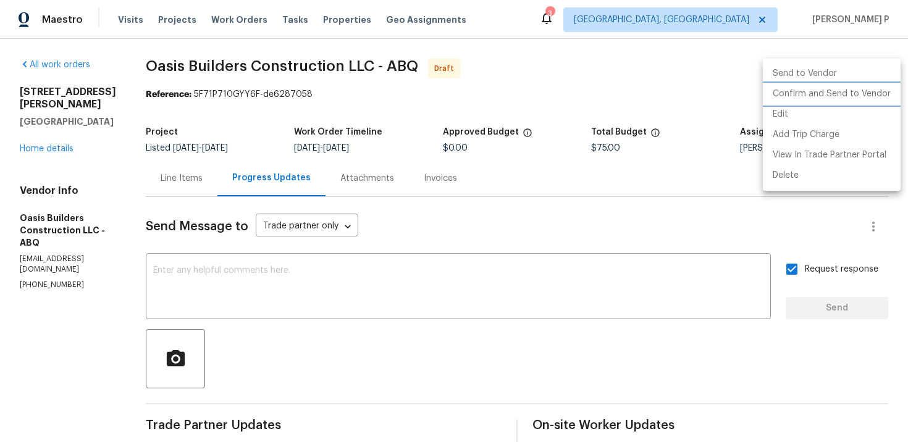
click at [808, 90] on li "Confirm and Send to Vendor" at bounding box center [832, 94] width 138 height 20
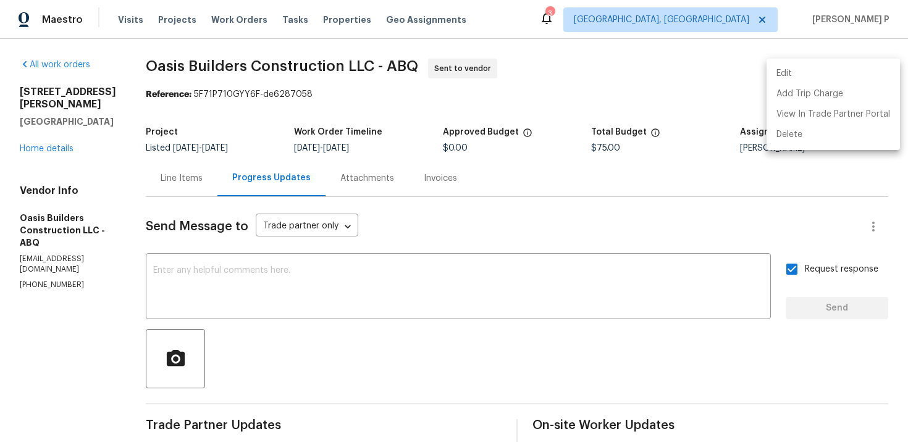
click at [332, 386] on div at bounding box center [454, 221] width 908 height 442
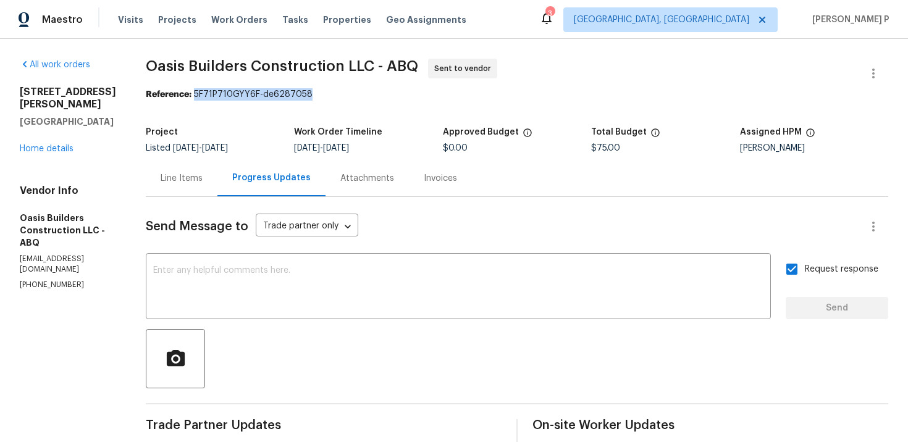
drag, startPoint x: 195, startPoint y: 93, endPoint x: 315, endPoint y: 96, distance: 120.5
click at [314, 96] on div "Reference: 5F71P710GYY6F-de6287058" at bounding box center [517, 94] width 742 height 12
copy div "5F71P710GYY6F-de6287058"
click at [222, 85] on span "Oasis Builders Construction LLC - ABQ Sent to vendor" at bounding box center [502, 74] width 713 height 30
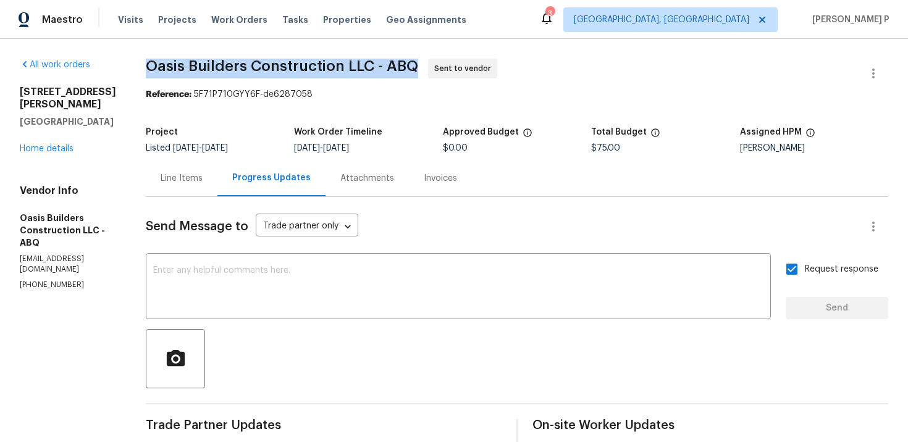
drag, startPoint x: 151, startPoint y: 72, endPoint x: 419, endPoint y: 69, distance: 268.7
click at [419, 69] on span "Oasis Builders Construction LLC - ABQ Sent to vendor" at bounding box center [502, 74] width 713 height 30
copy span "Oasis Builders Construction LLC - ABQ"
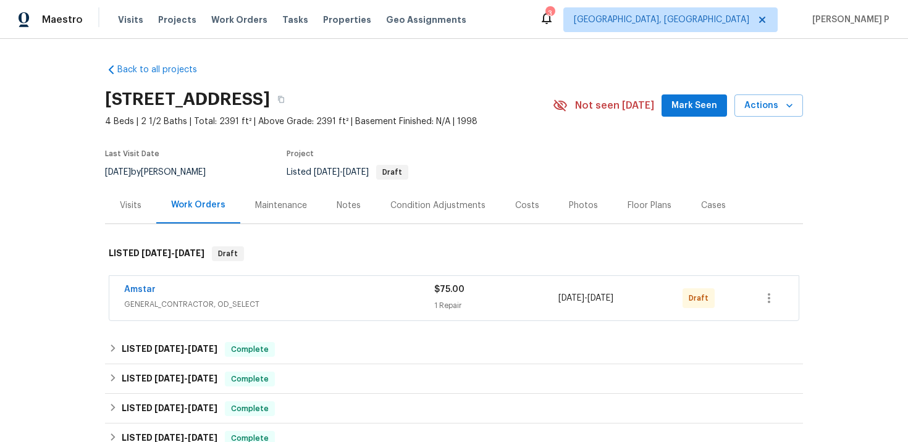
click at [140, 296] on div "Amstar" at bounding box center [279, 291] width 310 height 15
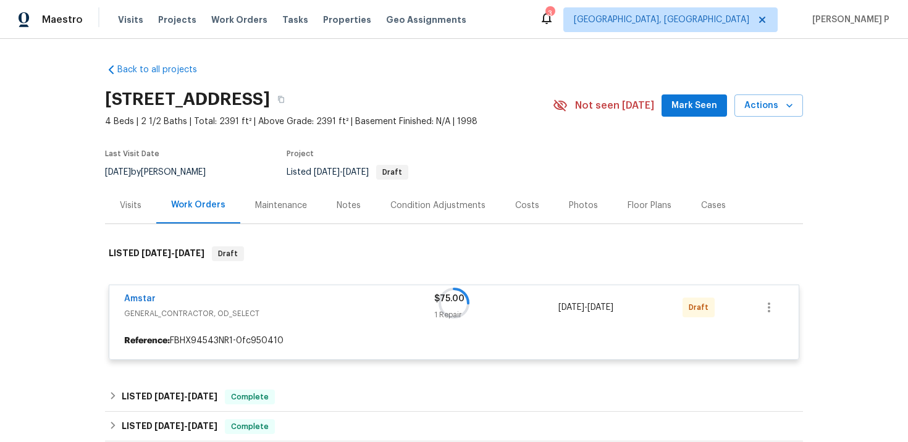
click at [141, 300] on div at bounding box center [454, 303] width 698 height 138
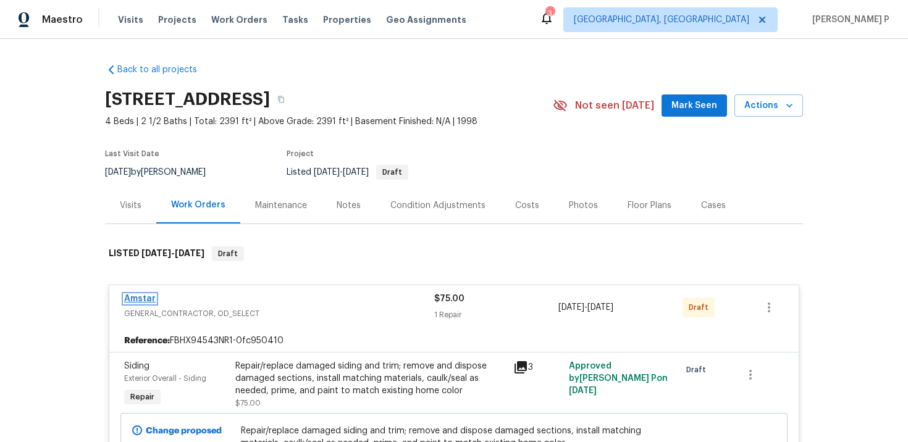
click at [129, 298] on link "Amstar" at bounding box center [140, 299] width 32 height 9
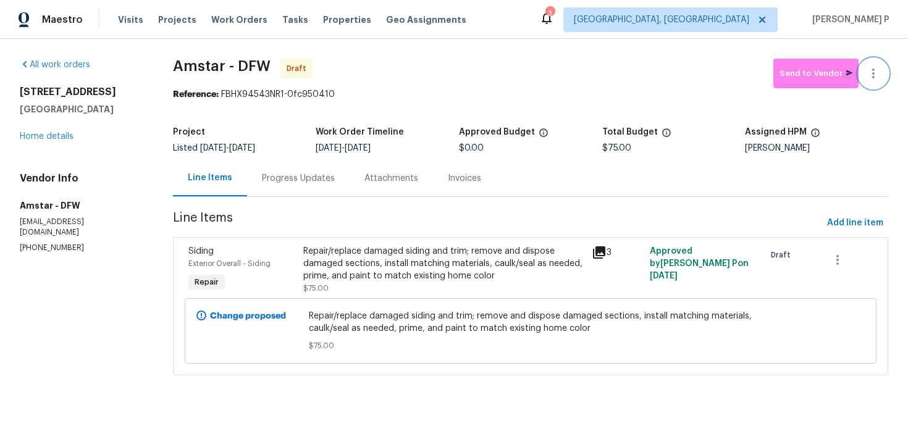
click at [869, 66] on icon "button" at bounding box center [873, 73] width 15 height 15
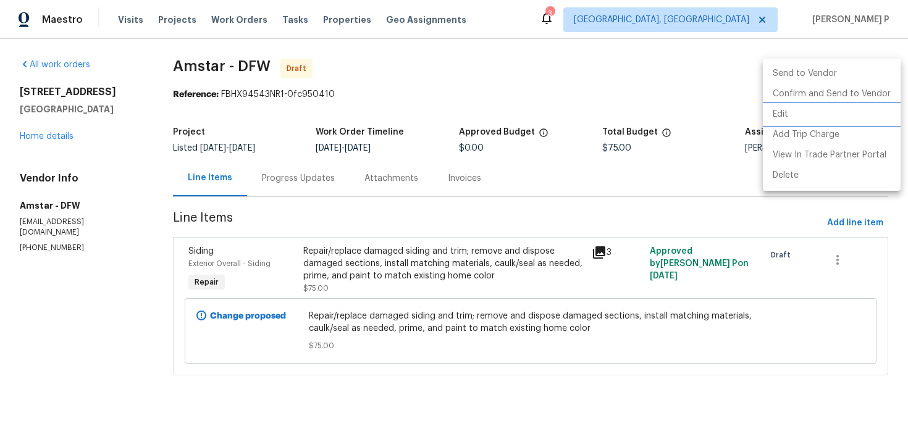
click at [781, 110] on li "Edit" at bounding box center [832, 114] width 138 height 20
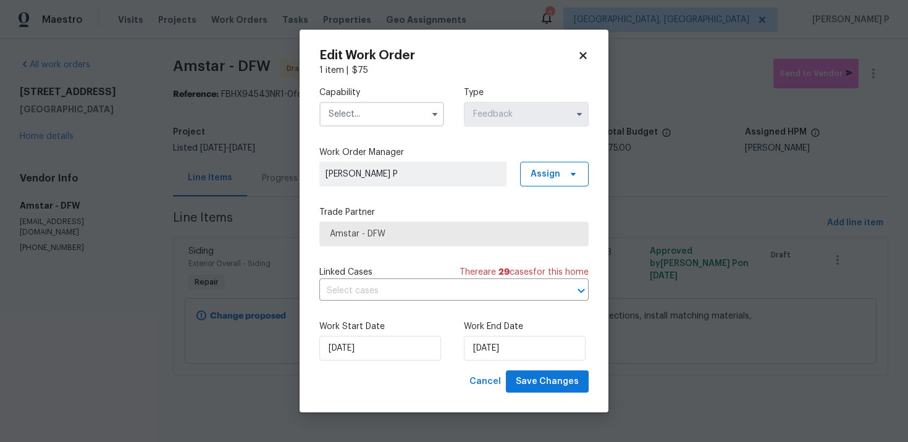
click at [363, 115] on input "text" at bounding box center [381, 114] width 125 height 25
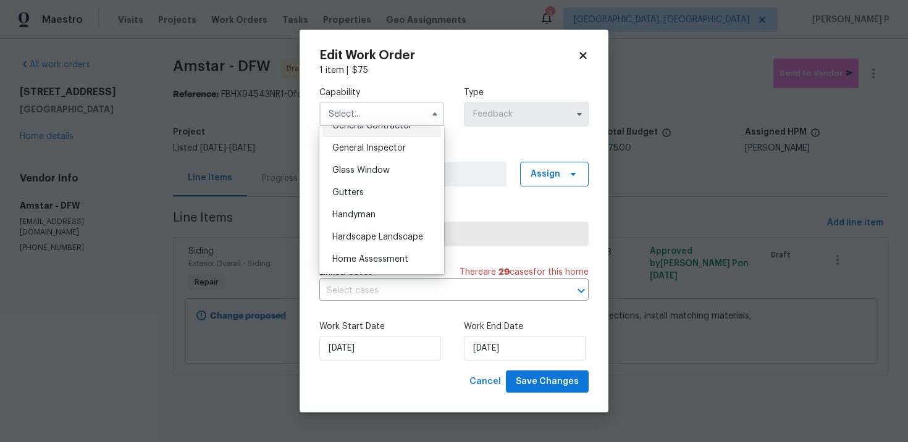
click at [366, 127] on span "General Contractor" at bounding box center [372, 126] width 80 height 9
type input "General Contractor"
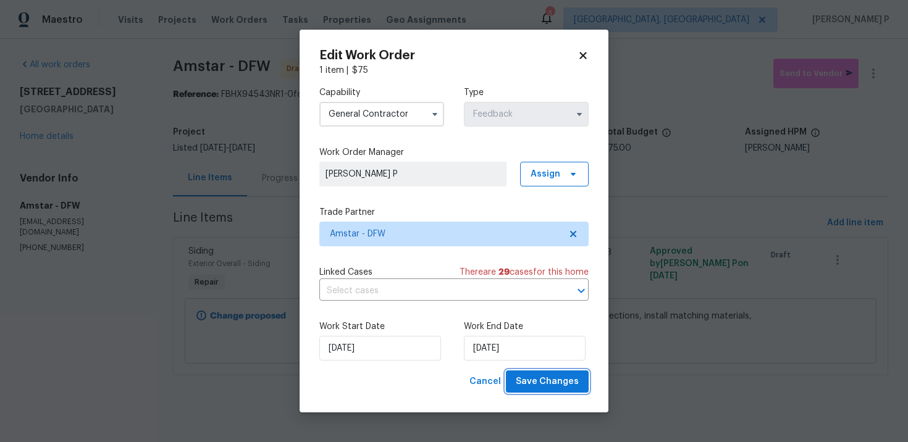
click at [534, 382] on span "Save Changes" at bounding box center [547, 381] width 63 height 15
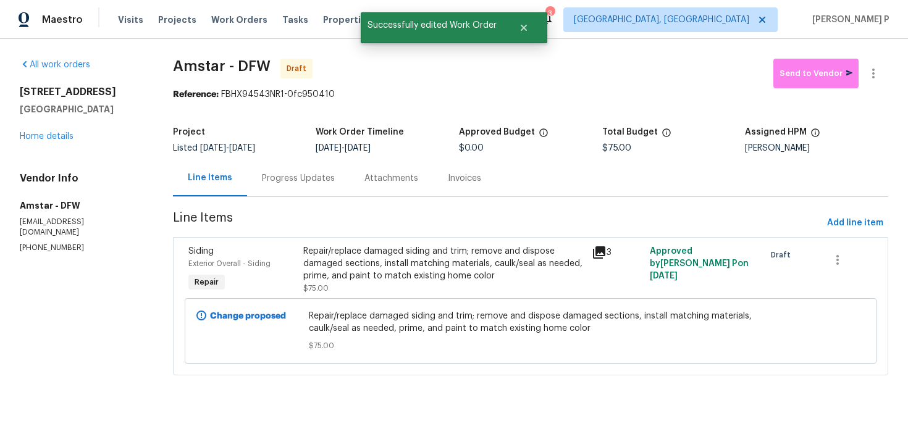
click at [307, 180] on div "Progress Updates" at bounding box center [298, 178] width 73 height 12
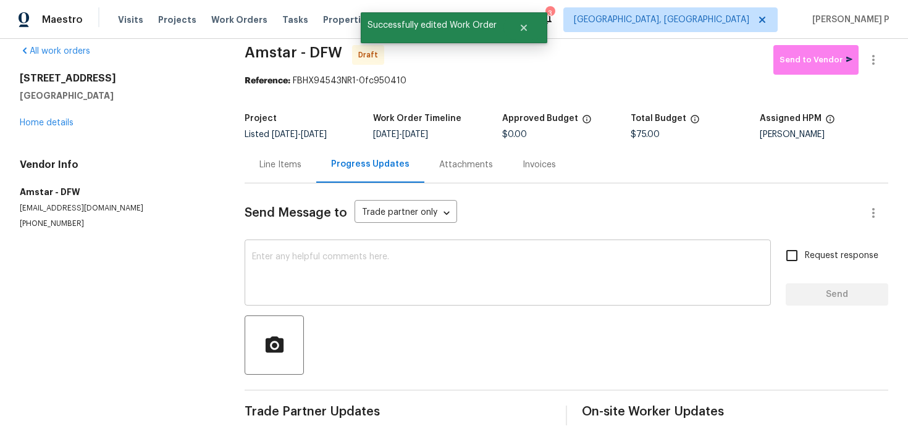
scroll to position [17, 0]
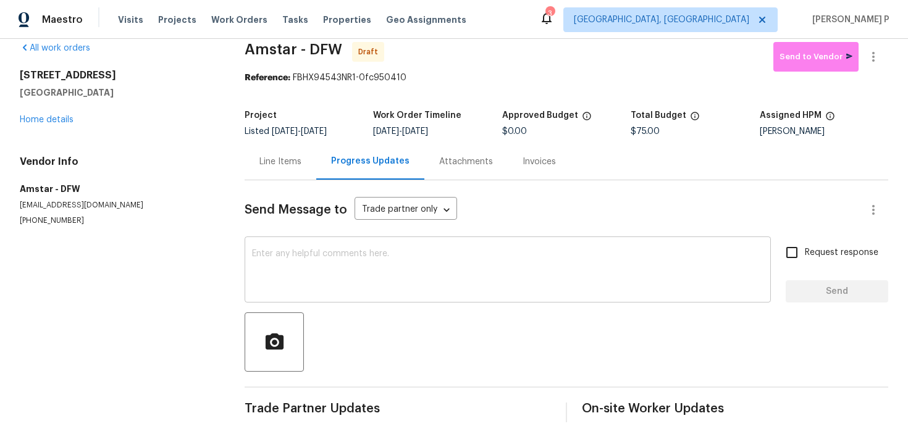
click at [286, 282] on textarea at bounding box center [507, 271] width 511 height 43
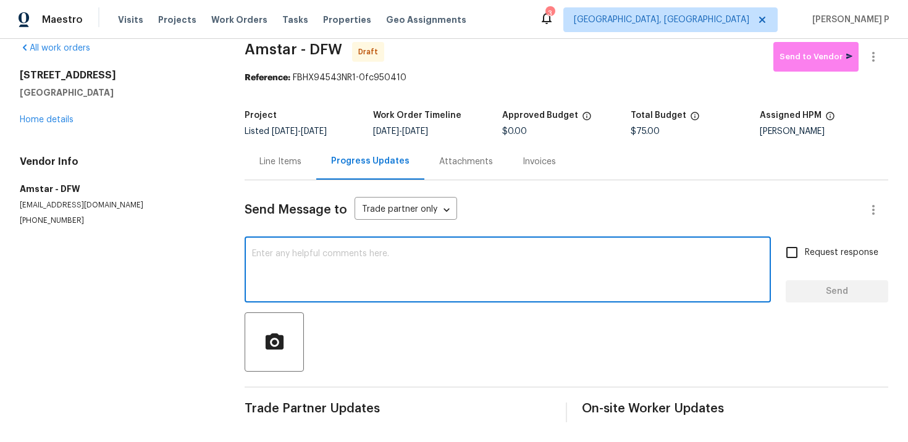
paste textarea "Hi, this is Ramyasri with Opendoor. I’m confirming you received the WO for the …"
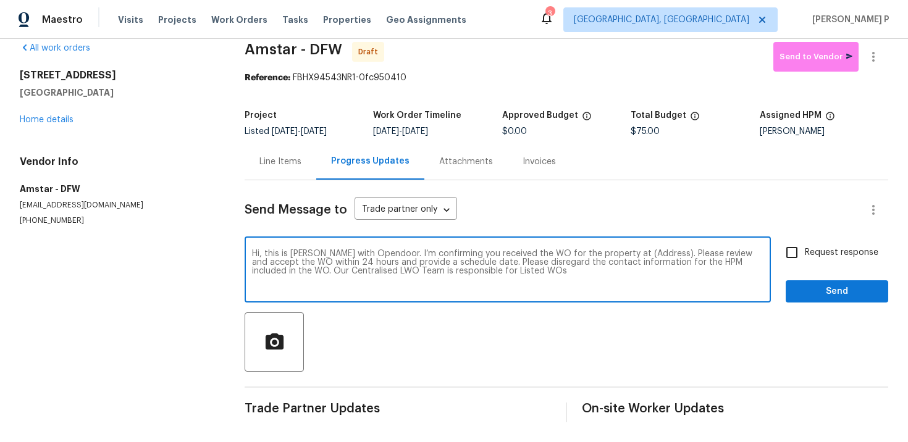
drag, startPoint x: 619, startPoint y: 253, endPoint x: 658, endPoint y: 252, distance: 38.9
click at [658, 252] on textarea "Hi, this is Ramyasri with Opendoor. I’m confirming you received the WO for the …" at bounding box center [507, 271] width 511 height 43
paste textarea "3909 Whitetail Dr, Denton, TX 76208"
type textarea "Hi, this is Ramyasri with Opendoor. I’m confirming you received the WO for the …"
click at [786, 258] on input "Request response" at bounding box center [792, 253] width 26 height 26
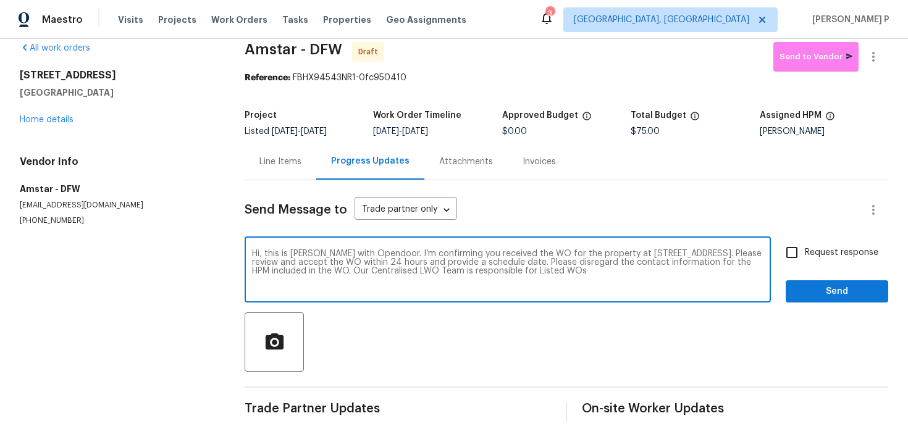
checkbox input "true"
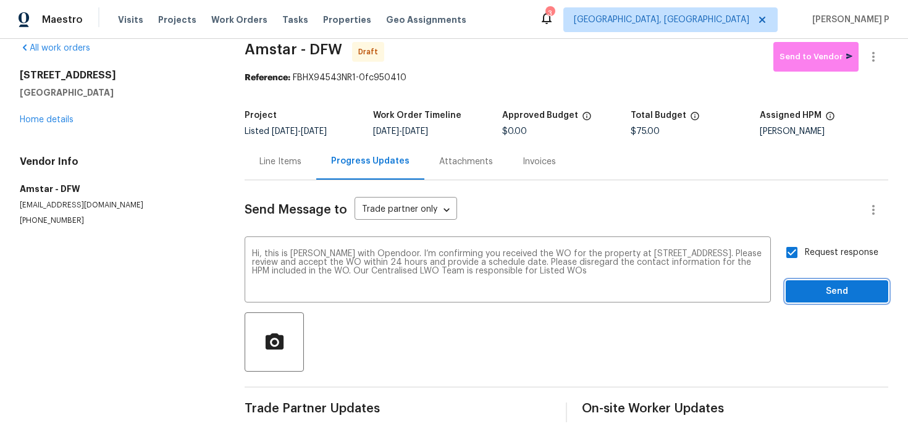
click at [814, 285] on span "Send" at bounding box center [837, 291] width 83 height 15
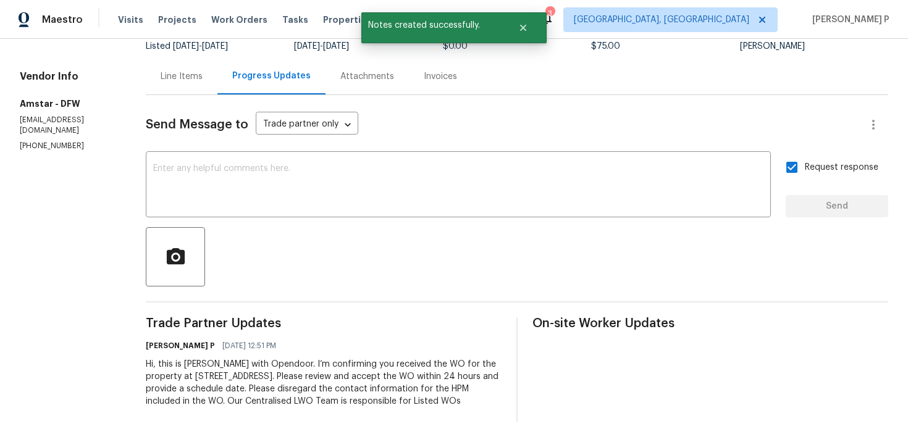
scroll to position [0, 0]
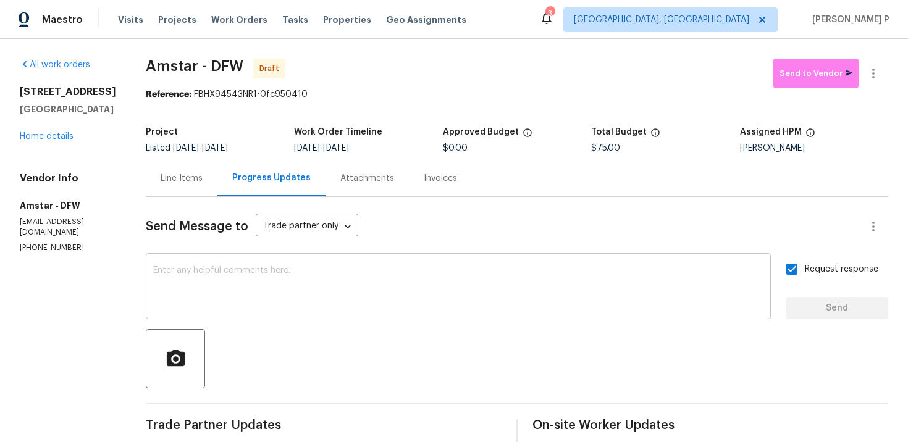
click at [289, 284] on textarea at bounding box center [458, 287] width 610 height 43
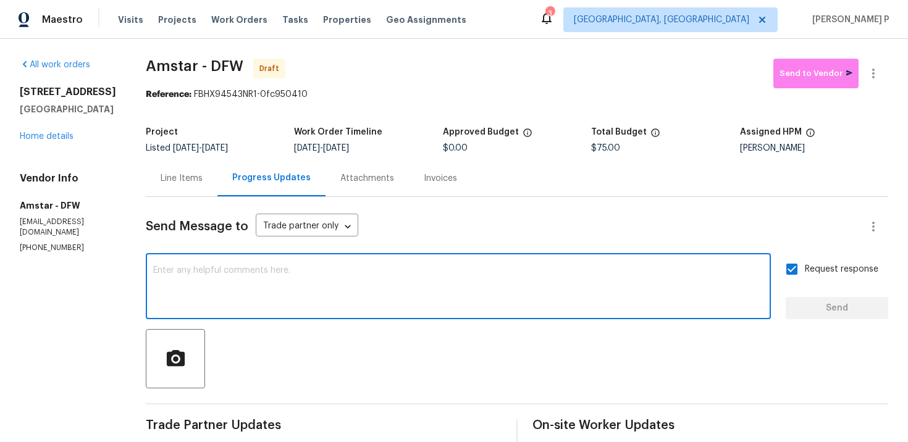
paste textarea "Attention All Work Orders must include before-photos (both close-up and wide-an…"
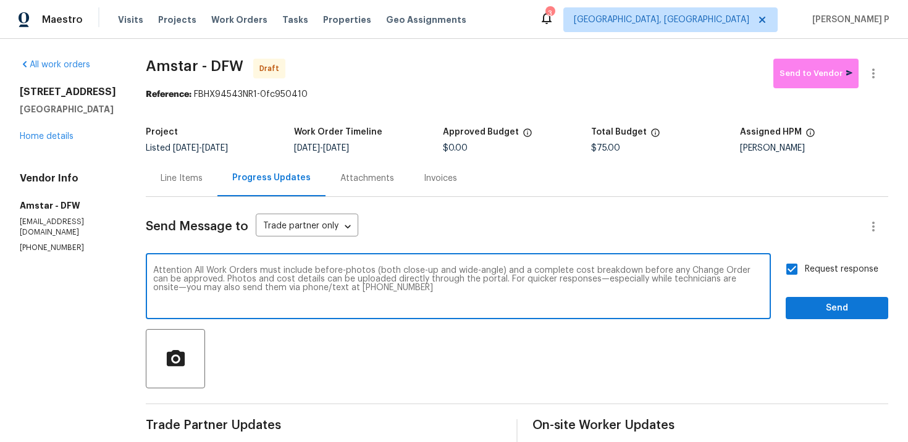
scroll to position [102, 0]
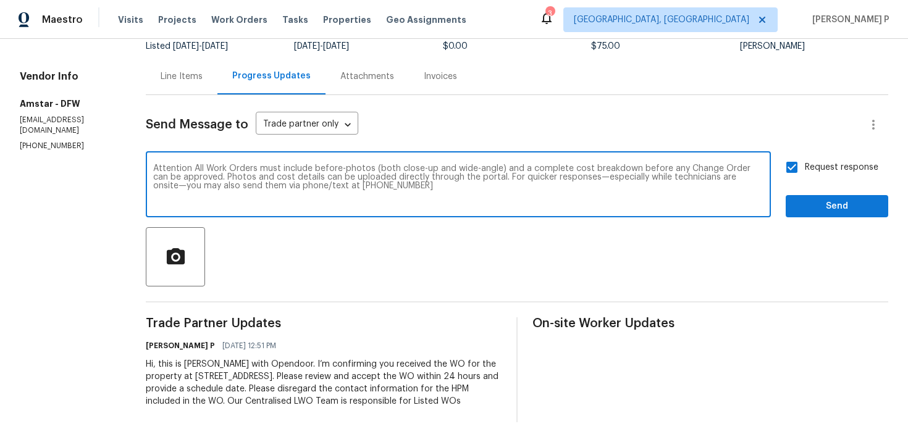
type textarea "Attention All Work Orders must include before-photos (both close-up and wide-an…"
click at [807, 208] on span "Send" at bounding box center [837, 206] width 83 height 15
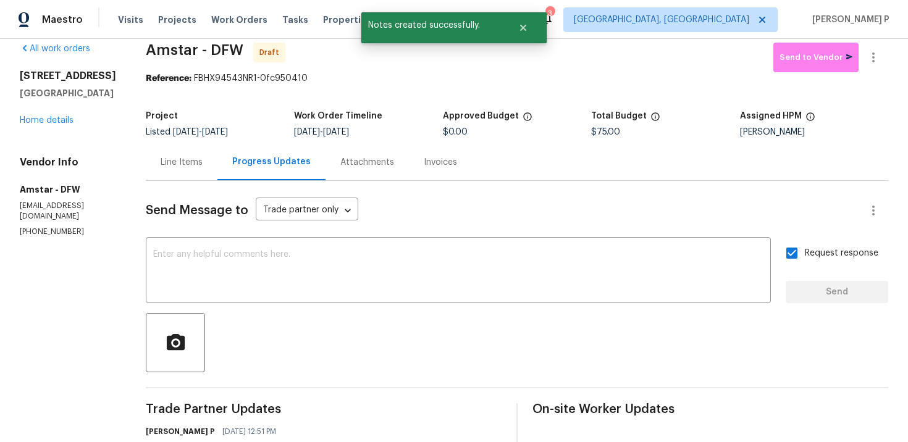
scroll to position [0, 0]
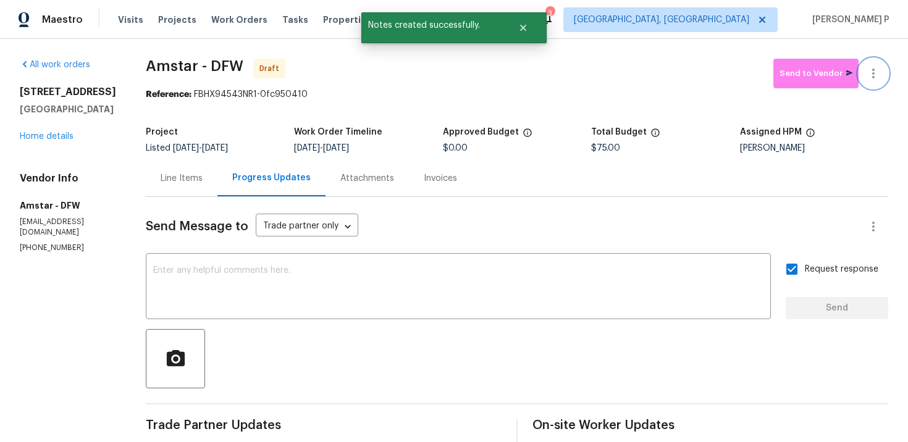
click at [875, 75] on icon "button" at bounding box center [873, 73] width 15 height 15
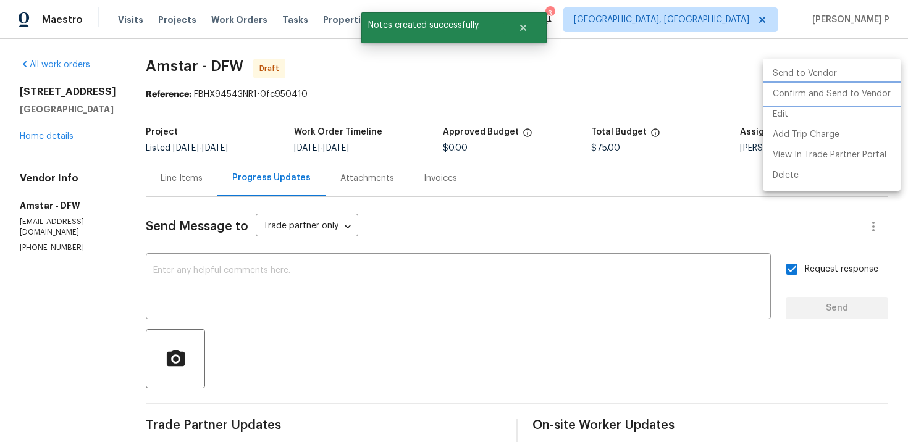
click at [840, 96] on li "Confirm and Send to Vendor" at bounding box center [832, 94] width 138 height 20
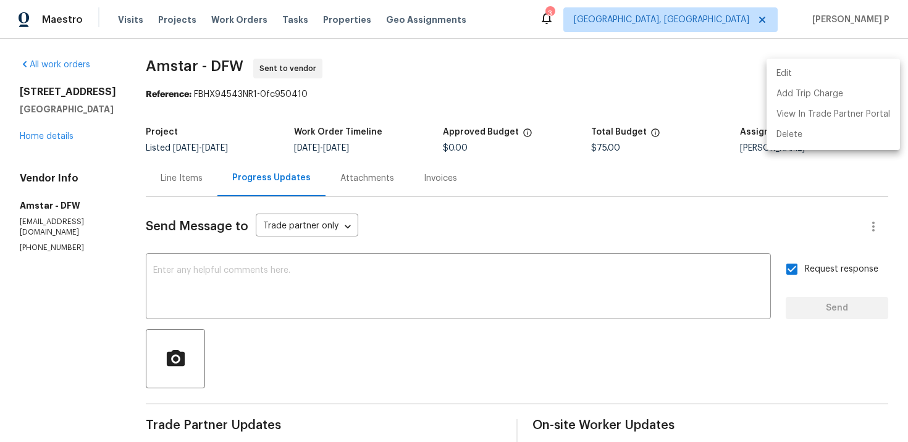
click at [166, 50] on div at bounding box center [454, 221] width 908 height 442
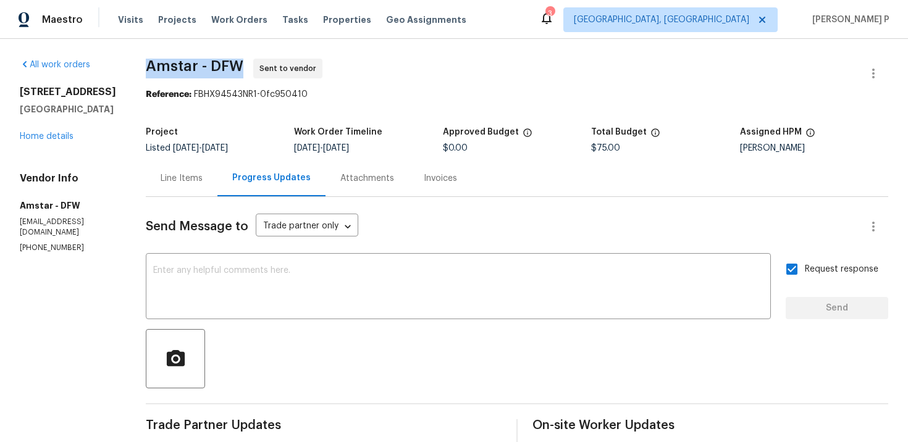
copy span "Amstar - DFW"
drag, startPoint x: 142, startPoint y: 70, endPoint x: 254, endPoint y: 70, distance: 111.8
click at [254, 70] on span "Amstar - DFW Sent to vendor" at bounding box center [502, 74] width 713 height 30
drag, startPoint x: 190, startPoint y: 93, endPoint x: 335, endPoint y: 96, distance: 144.6
click at [332, 96] on div "Reference: FBHX94543NR1-0fc950410" at bounding box center [517, 94] width 742 height 12
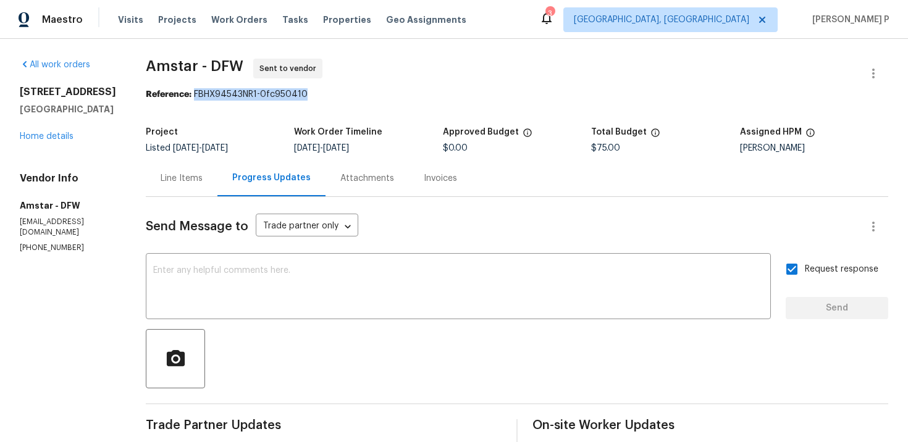
copy div "FBHX94543NR1-0fc950410"
click at [171, 183] on div "Line Items" at bounding box center [182, 178] width 42 height 12
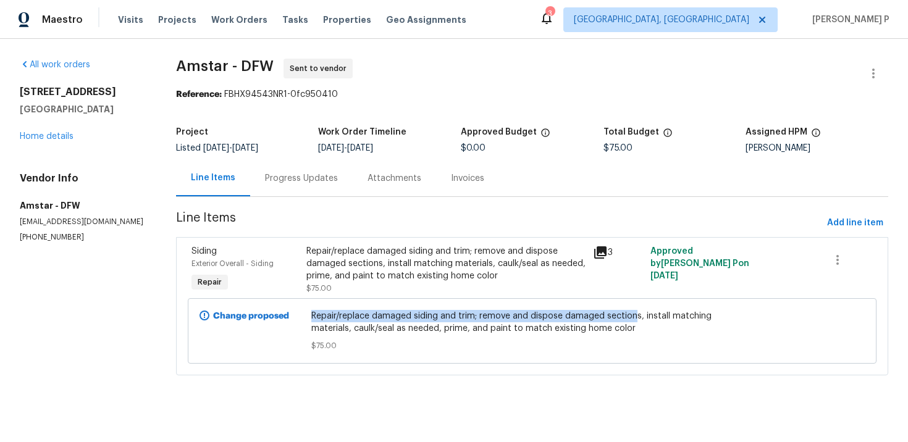
copy span "Repair/replace damaged siding and trim; remove and dispose damaged section"
drag, startPoint x: 314, startPoint y: 318, endPoint x: 637, endPoint y: 316, distance: 322.4
click at [637, 316] on span "Repair/replace damaged siding and trim; remove and dispose damaged sections, in…" at bounding box center [531, 322] width 441 height 25
click at [45, 137] on link "Home details" at bounding box center [47, 136] width 54 height 9
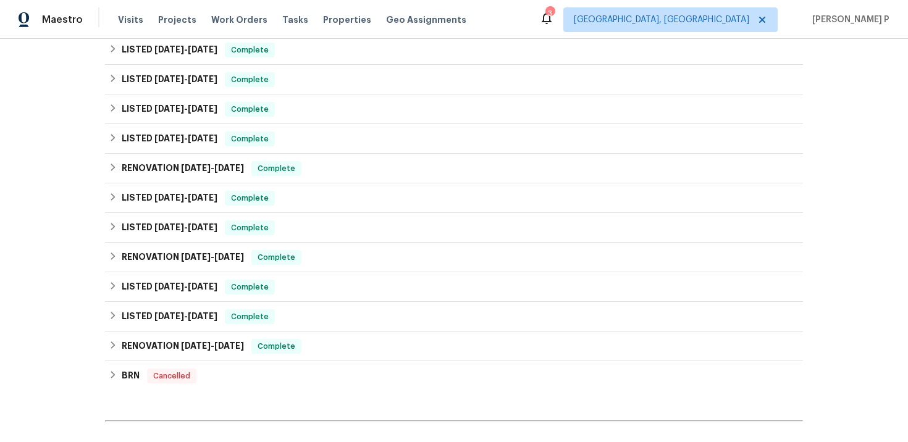
scroll to position [437, 0]
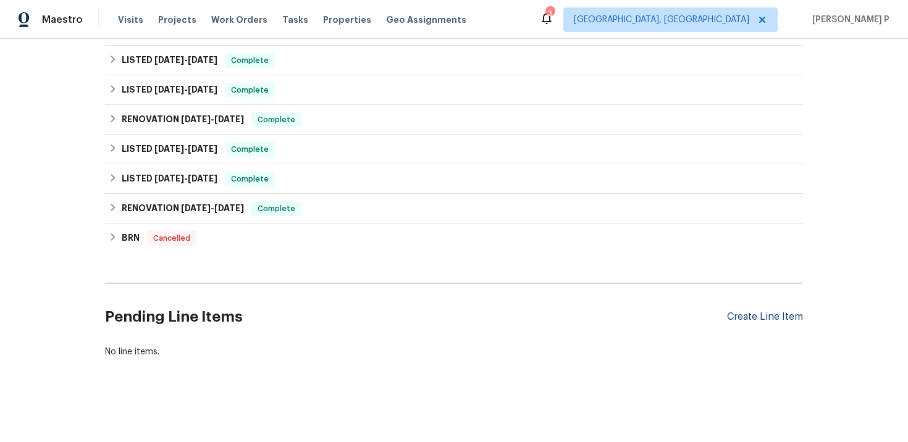
click at [765, 319] on div "Create Line Item" at bounding box center [765, 317] width 76 height 12
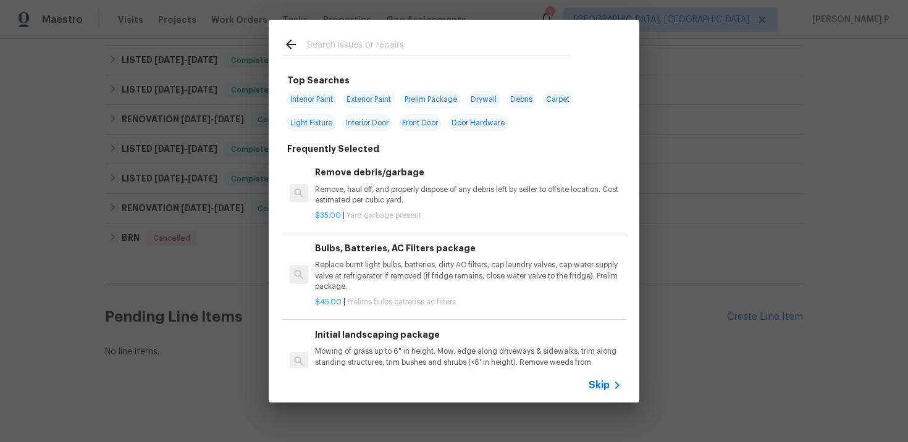
click at [612, 383] on icon at bounding box center [617, 385] width 15 height 15
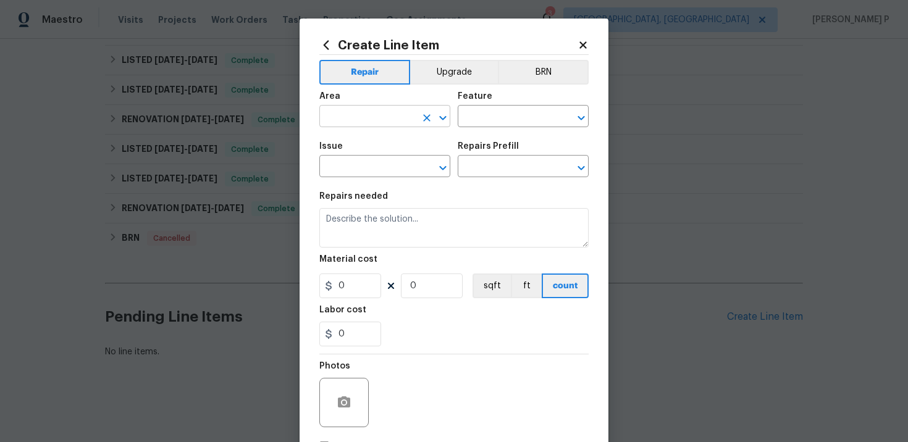
click at [407, 119] on input "text" at bounding box center [367, 117] width 96 height 19
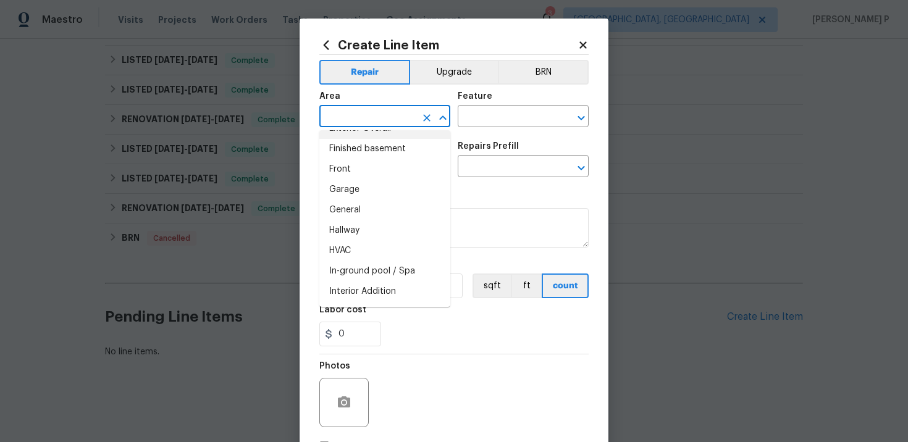
scroll to position [377, 0]
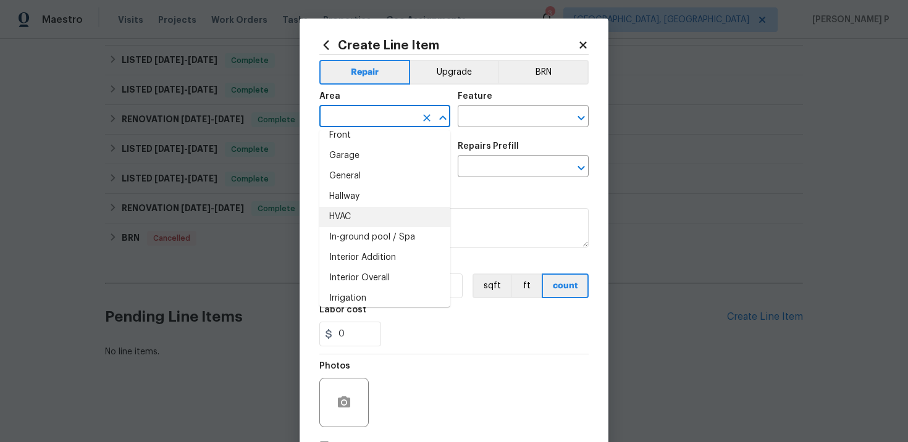
click at [355, 212] on li "HVAC" at bounding box center [384, 217] width 131 height 20
type input "HVAC"
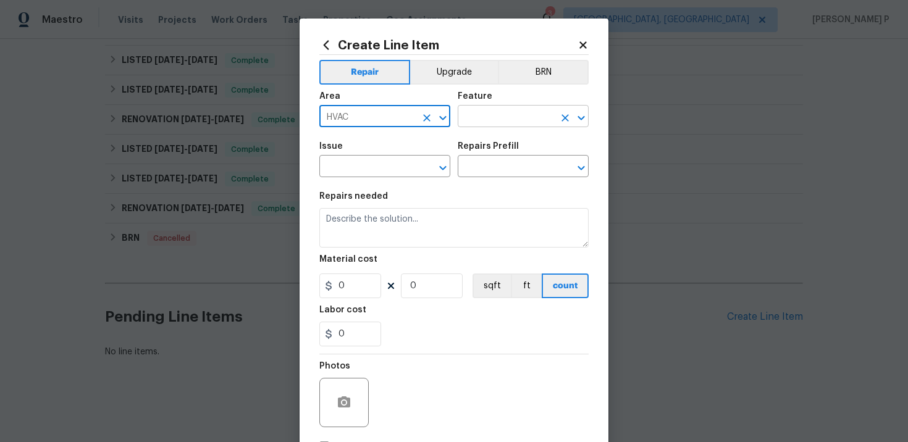
click at [508, 111] on input "text" at bounding box center [506, 117] width 96 height 19
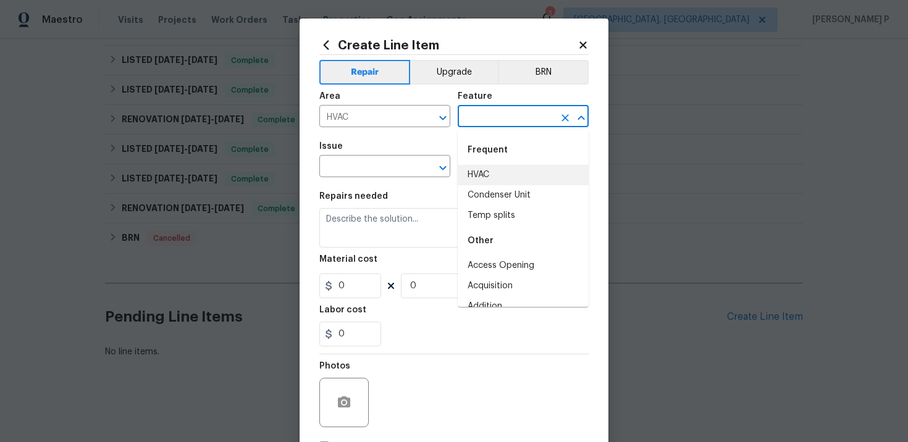
click at [487, 174] on li "HVAC" at bounding box center [523, 175] width 131 height 20
type input "HVAC"
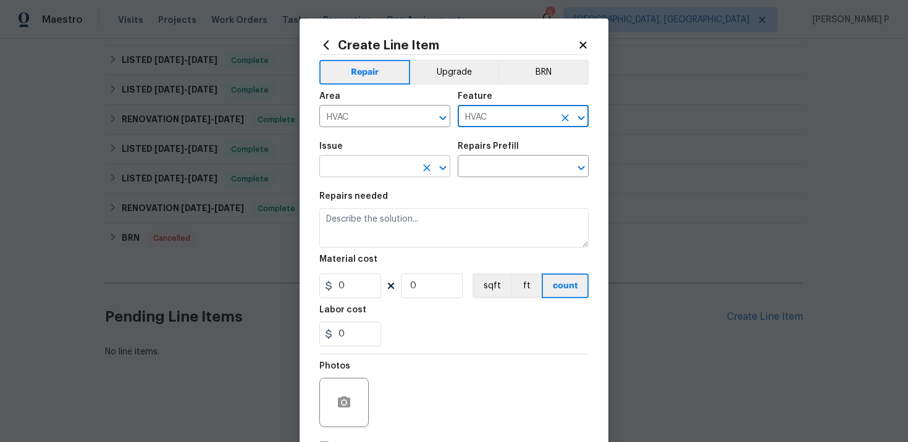
click at [391, 161] on input "text" at bounding box center [367, 167] width 96 height 19
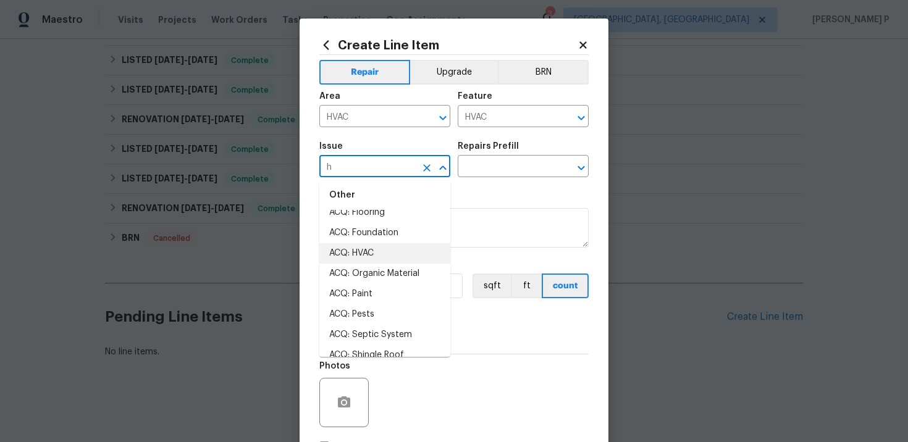
scroll to position [0, 0]
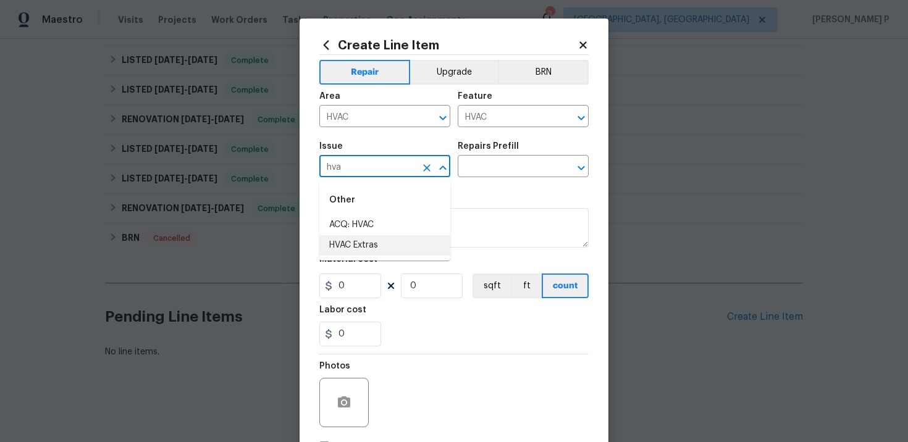
click at [352, 247] on li "HVAC Extras" at bounding box center [384, 245] width 131 height 20
type input "HVAC Extras"
click at [500, 164] on input "text" at bounding box center [506, 167] width 96 height 19
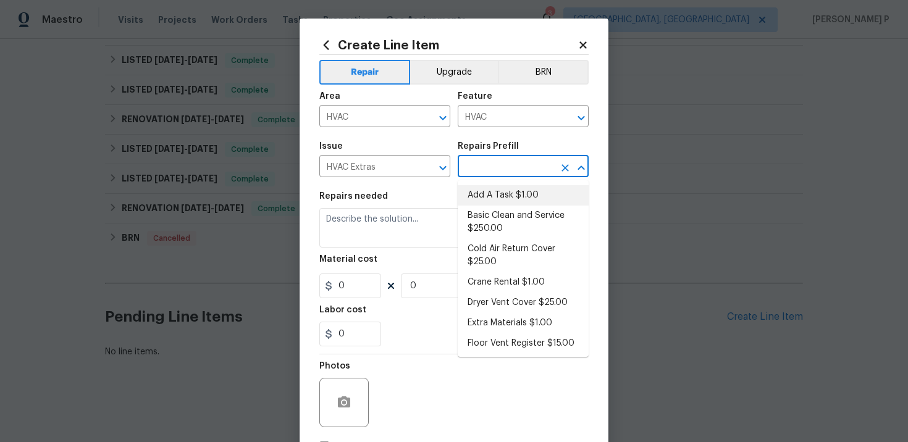
click at [498, 195] on li "Add A Task $1.00" at bounding box center [523, 195] width 131 height 20
type input "Add A Task $1.00"
type textarea "HPM to detail"
type input "1"
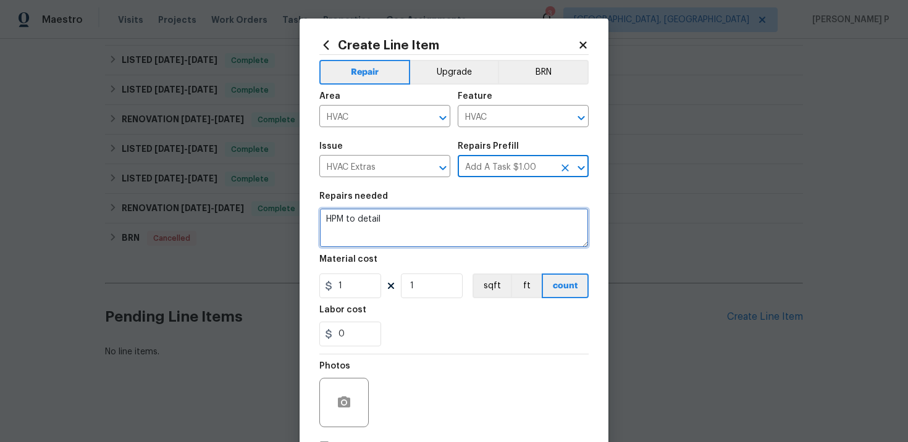
click at [404, 228] on textarea "HPM to detail" at bounding box center [453, 228] width 269 height 40
paste textarea "Please assess HVAC unit and provide photos of labels, year, manufacture and not…"
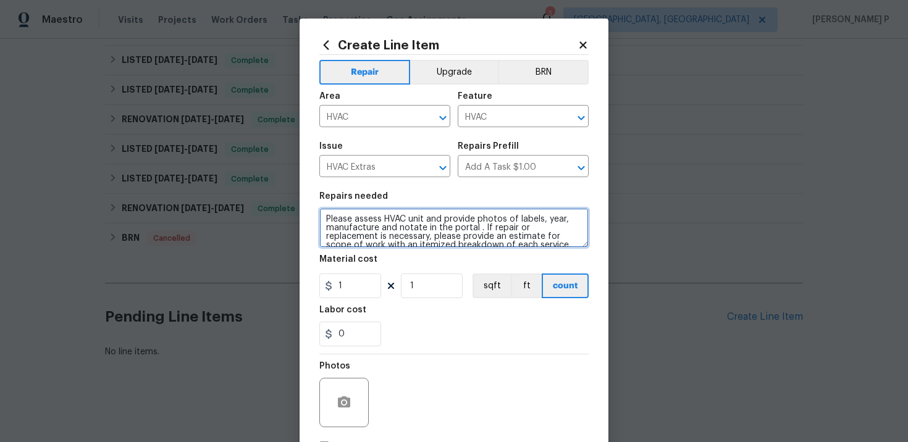
click at [325, 216] on textarea "Please assess HVAC unit and provide photos of labels, year, manufacture and not…" at bounding box center [453, 228] width 269 height 40
paste textarea "HVAC not cooling"
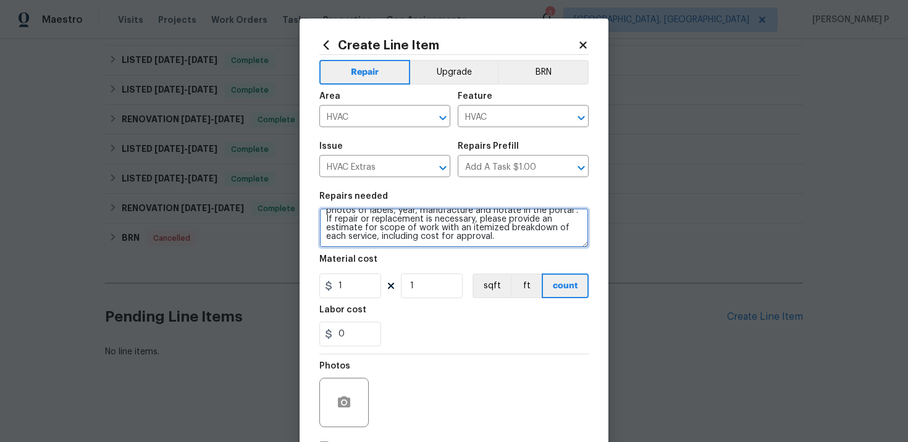
type textarea "HVAC not cooling. Please assess HVAC unit and provide photos of labels, year, m…"
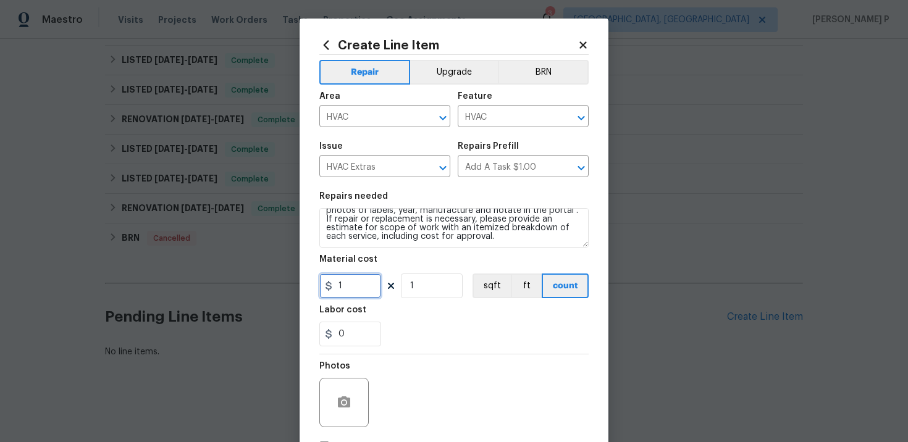
click at [358, 297] on input "1" at bounding box center [350, 286] width 62 height 25
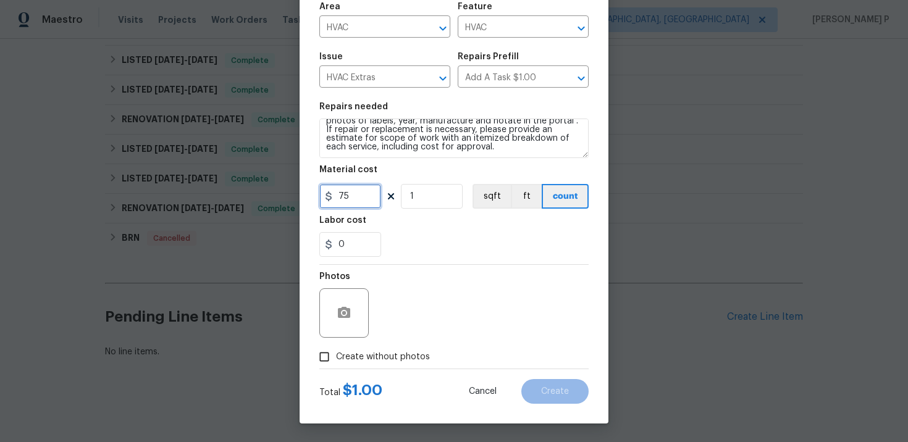
type input "75"
click at [325, 353] on div "Photos Create without photos" at bounding box center [453, 317] width 269 height 104
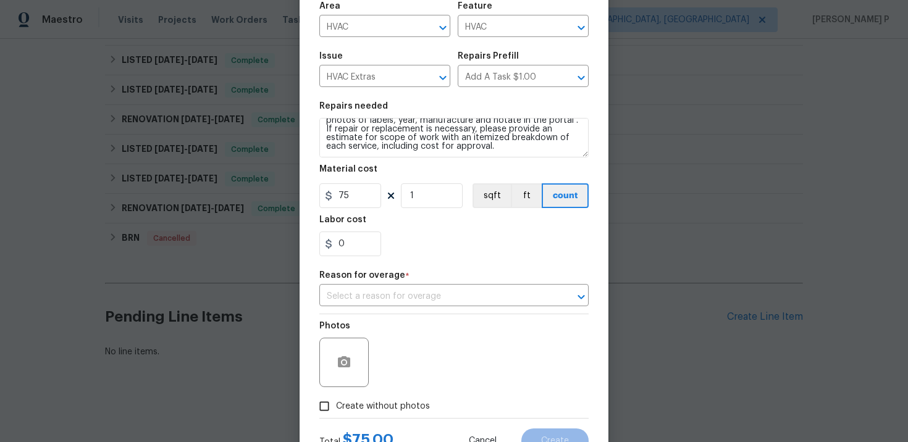
click at [468, 309] on div "Repair Upgrade BRN Area HVAC ​ Feature HVAC ​ Issue HVAC Extras ​ Repairs Prefi…" at bounding box center [453, 191] width 269 height 453
click at [416, 301] on input "text" at bounding box center [436, 296] width 235 height 19
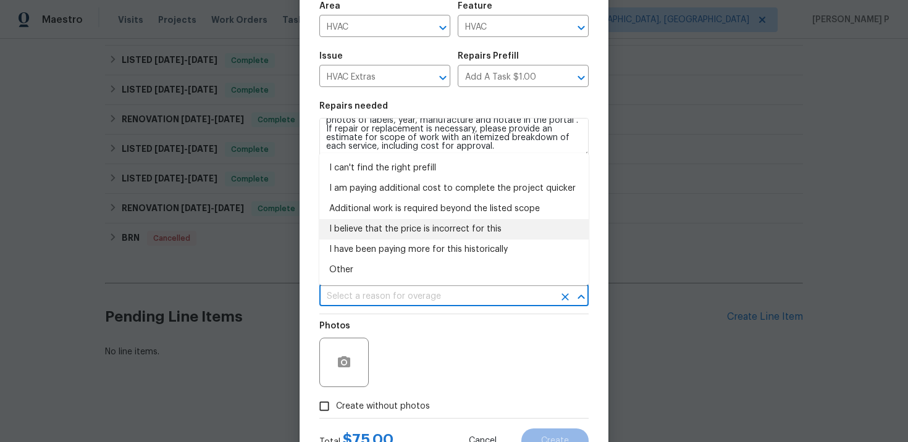
click at [393, 229] on li "I believe that the price is incorrect for this" at bounding box center [453, 229] width 269 height 20
type input "I believe that the price is incorrect for this"
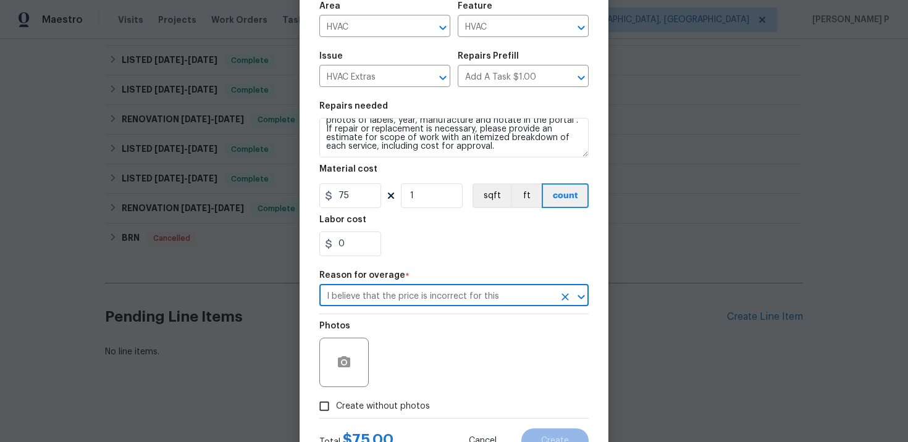
scroll to position [140, 0]
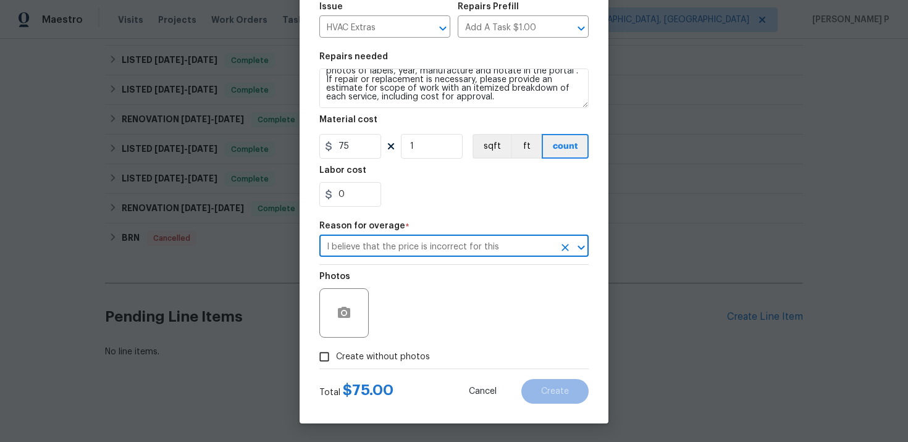
click at [326, 357] on input "Create without photos" at bounding box center [324, 356] width 23 height 23
checkbox input "true"
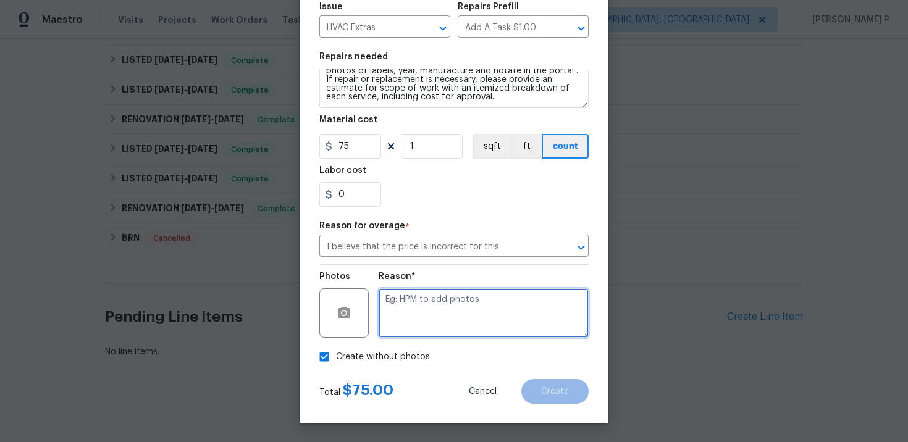
click at [421, 324] on textarea at bounding box center [484, 312] width 210 height 49
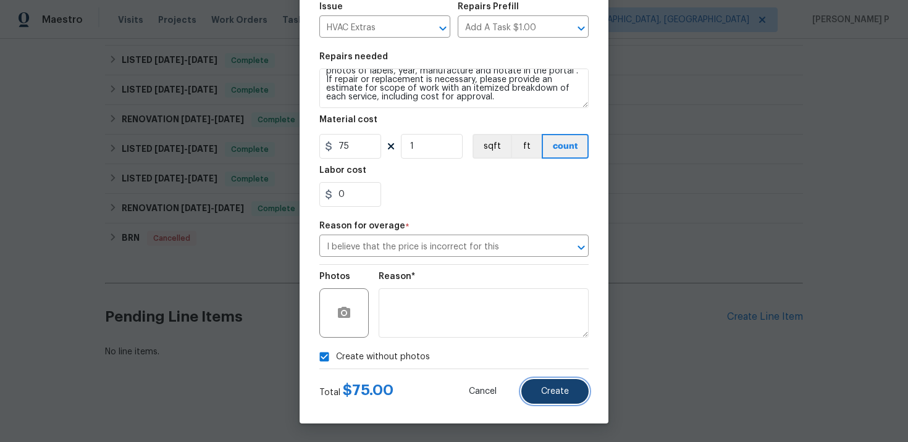
click at [574, 392] on button "Create" at bounding box center [554, 391] width 67 height 25
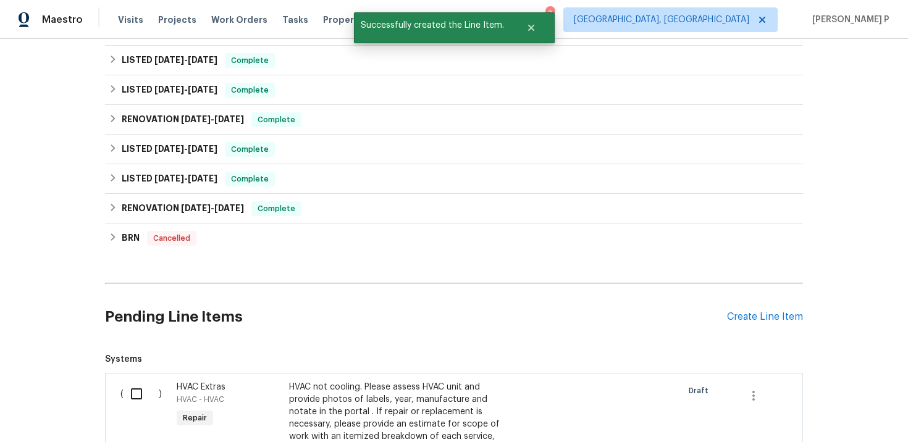
click at [145, 392] on input "checkbox" at bounding box center [141, 394] width 35 height 26
checkbox input "true"
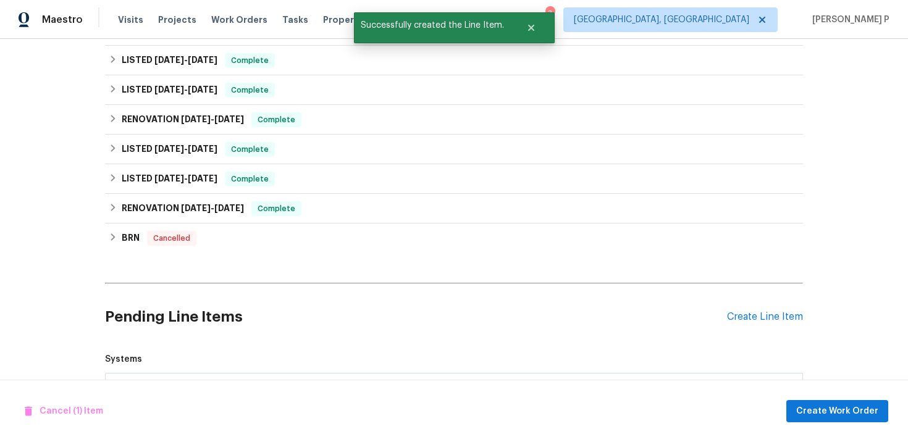
scroll to position [640, 0]
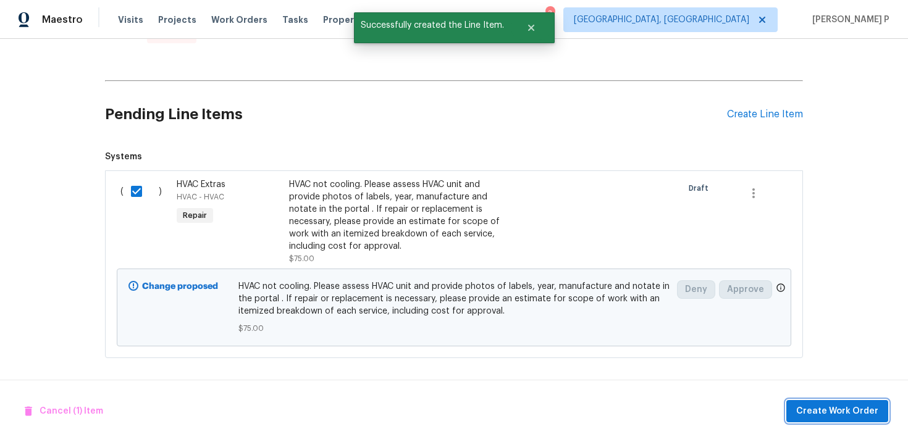
click at [802, 405] on span "Create Work Order" at bounding box center [837, 411] width 82 height 15
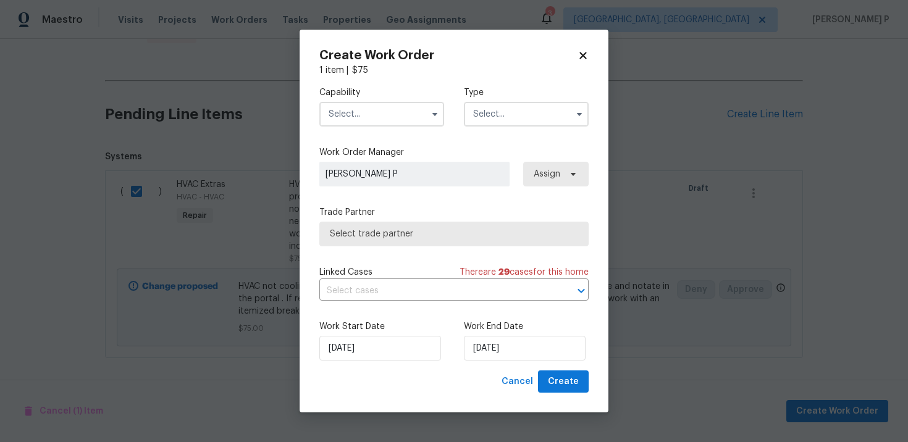
click at [496, 113] on input "text" at bounding box center [526, 114] width 125 height 25
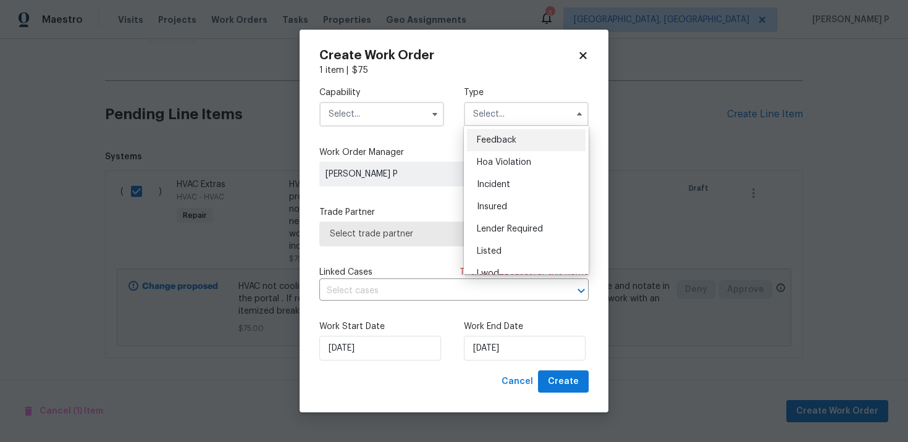
click at [486, 137] on span "Feedback" at bounding box center [497, 140] width 40 height 9
type input "Feedback"
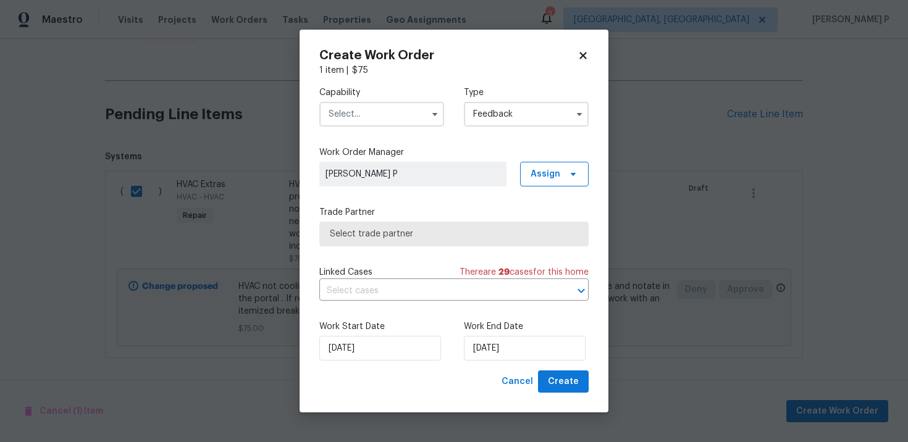
click at [398, 116] on input "text" at bounding box center [381, 114] width 125 height 25
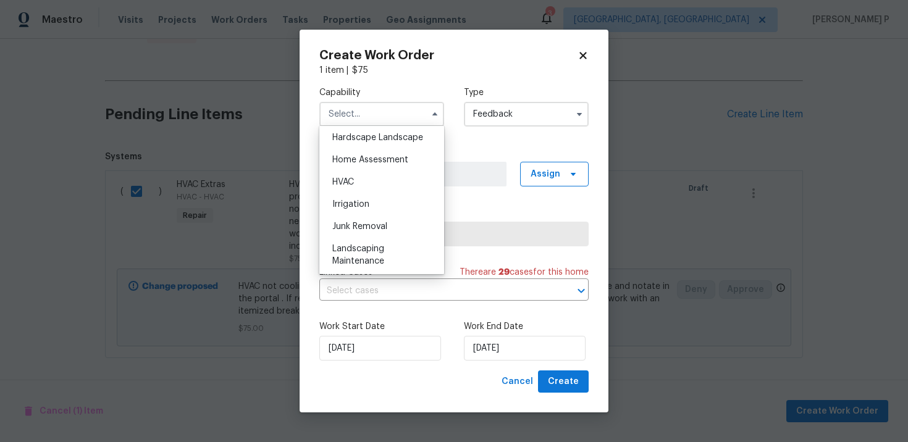
scroll to position [709, 0]
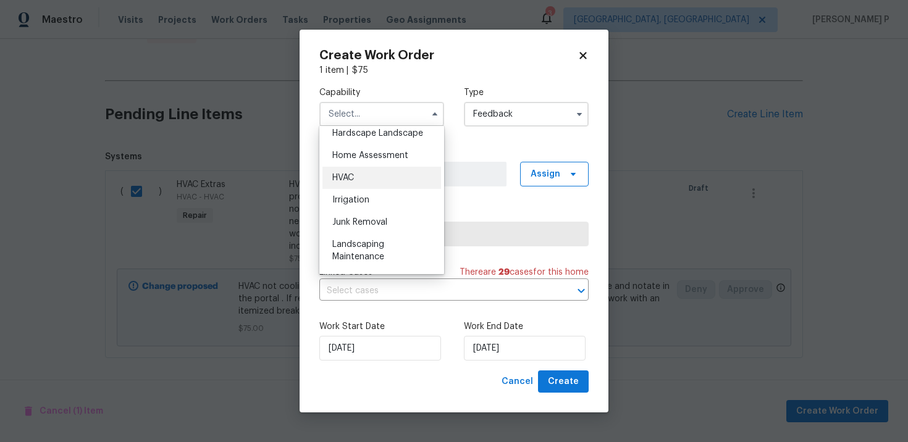
click at [363, 171] on div "HVAC" at bounding box center [381, 178] width 119 height 22
type input "HVAC"
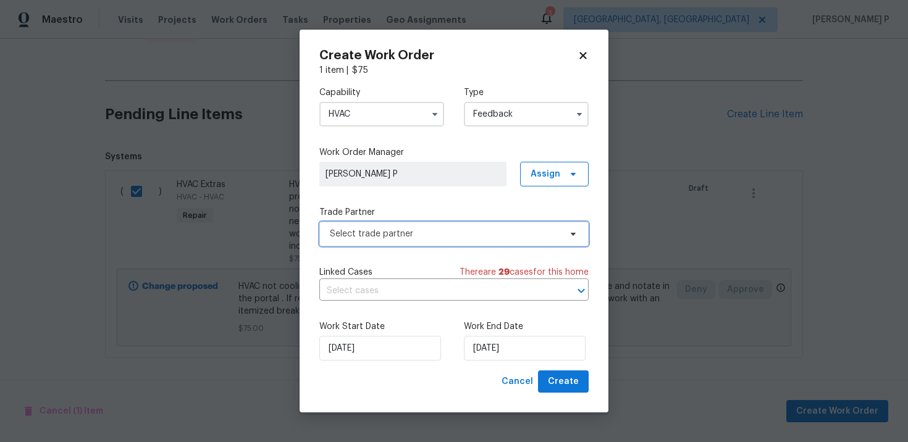
click at [394, 235] on span "Select trade partner" at bounding box center [445, 234] width 230 height 12
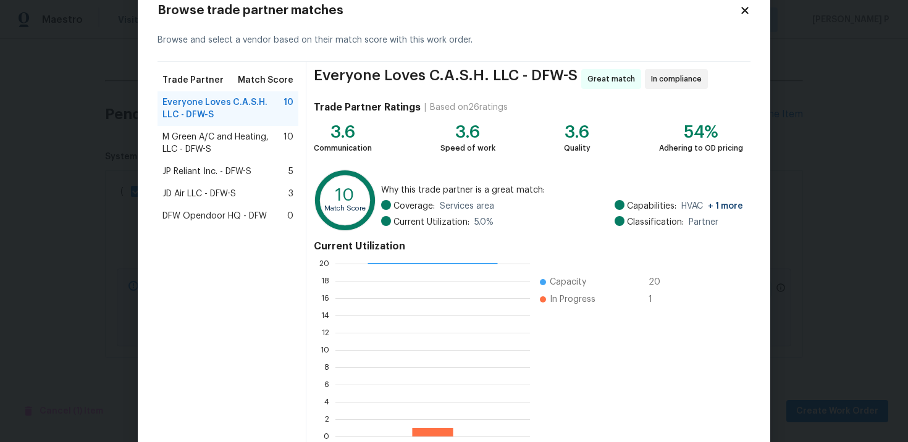
scroll to position [103, 0]
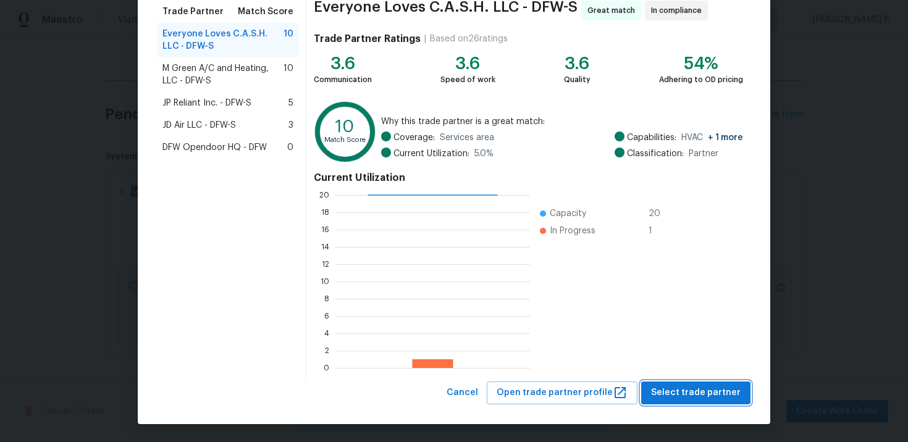
click at [697, 386] on span "Select trade partner" at bounding box center [696, 392] width 90 height 15
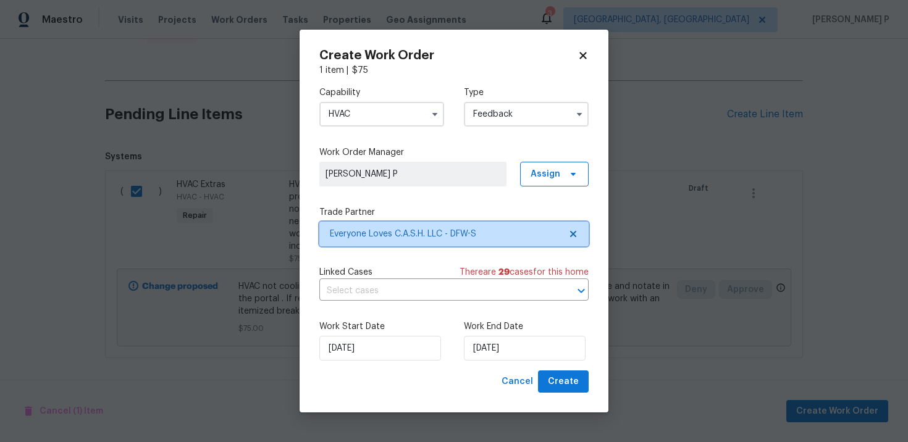
scroll to position [0, 0]
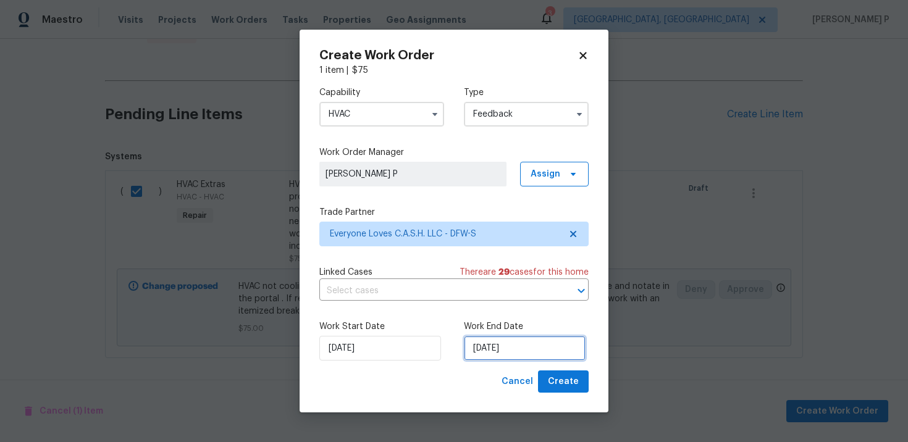
click at [505, 347] on input "10/6/2025" at bounding box center [525, 348] width 122 height 25
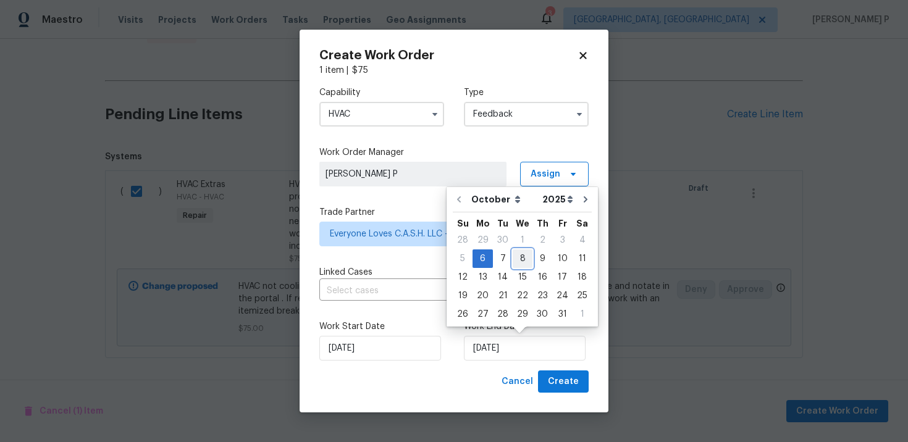
click at [526, 261] on div "8" at bounding box center [523, 258] width 20 height 17
type input "10/8/2025"
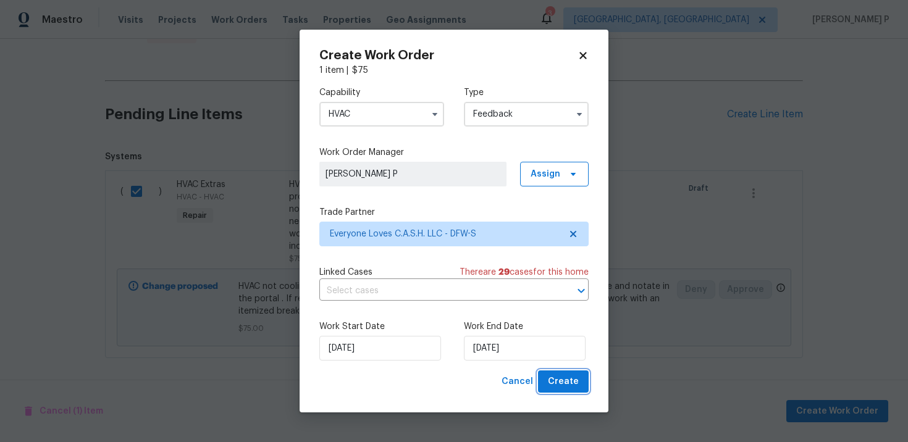
click at [584, 387] on button "Create" at bounding box center [563, 382] width 51 height 23
checkbox input "false"
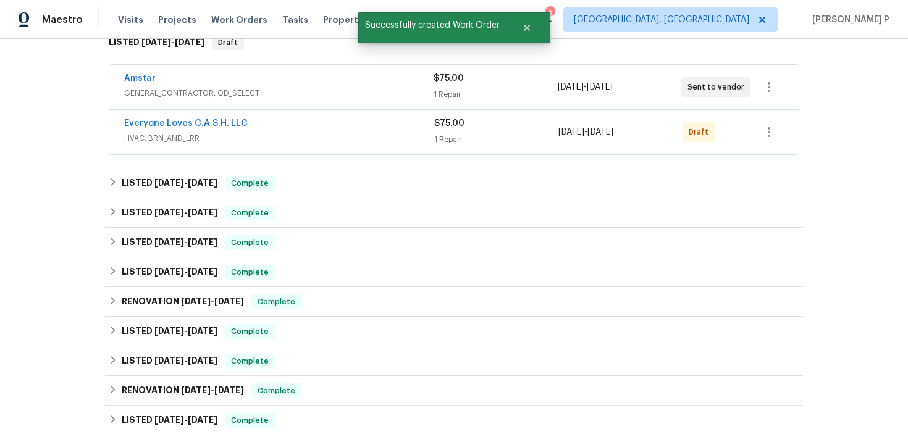
scroll to position [122, 0]
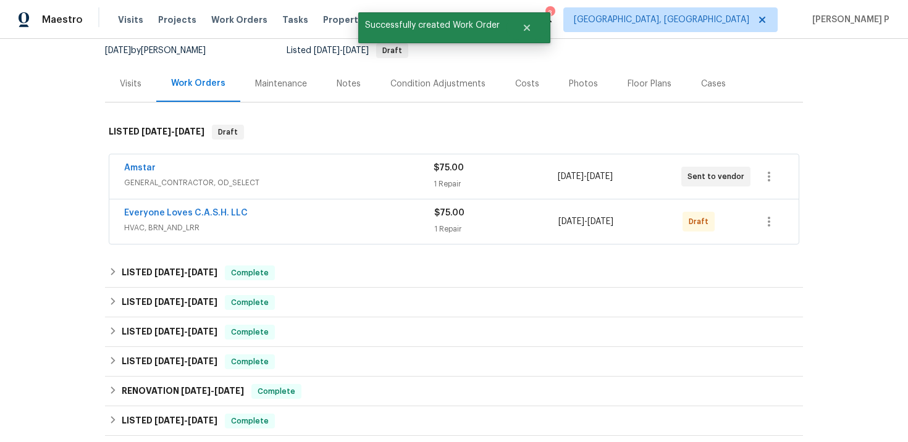
click at [153, 208] on span "Everyone Loves C.A.S.H. LLC" at bounding box center [186, 213] width 124 height 12
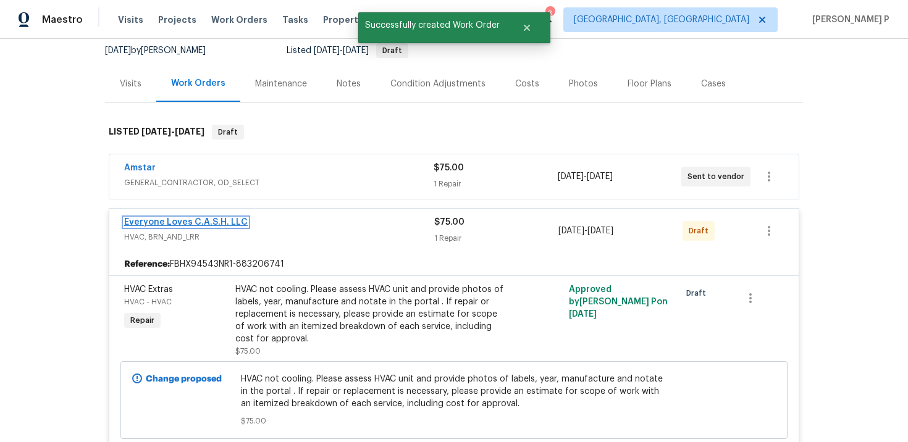
click at [176, 222] on link "Everyone Loves C.A.S.H. LLC" at bounding box center [186, 222] width 124 height 9
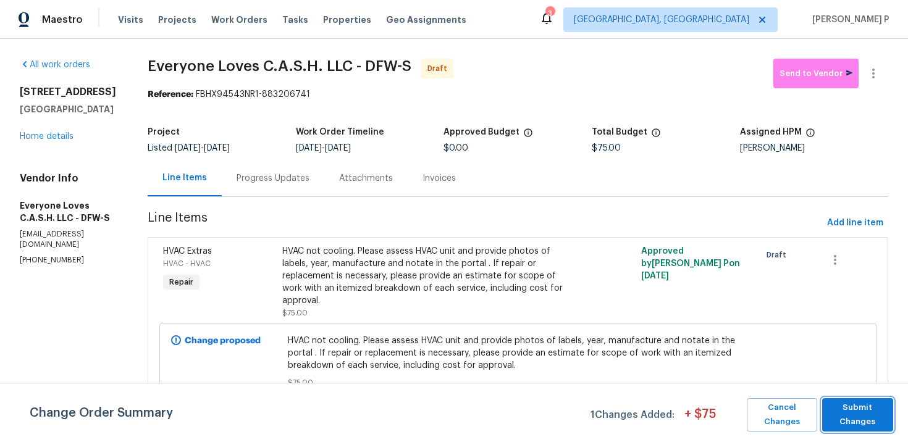
click at [860, 419] on span "Submit Changes" at bounding box center [857, 415] width 59 height 28
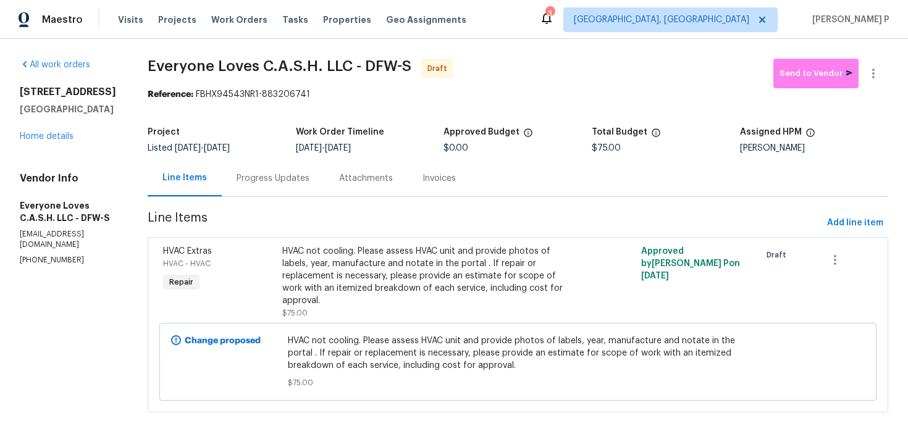
click at [284, 183] on div "Progress Updates" at bounding box center [273, 178] width 73 height 12
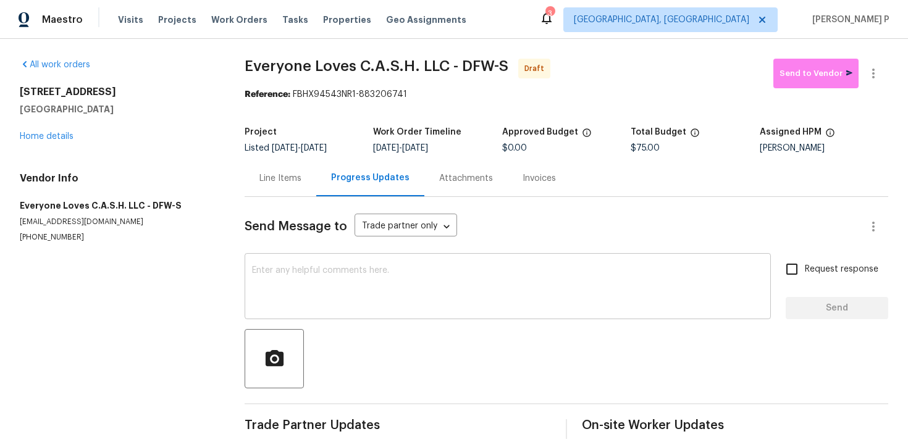
click at [330, 299] on textarea at bounding box center [507, 287] width 511 height 43
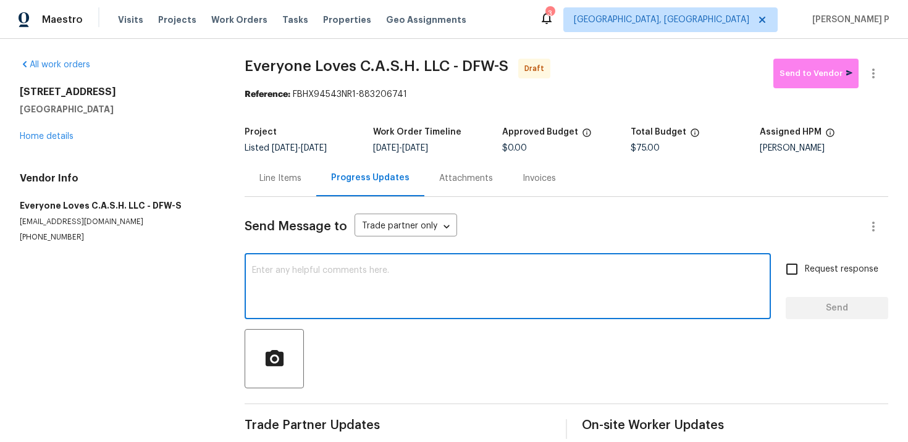
paste textarea "Hi, this is Ramyasri with Opendoor. I’m confirming you received the WO for the …"
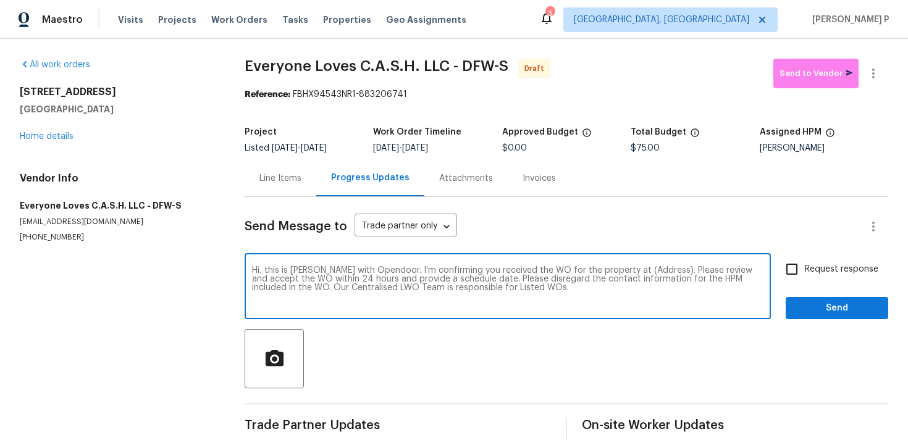
drag, startPoint x: 620, startPoint y: 271, endPoint x: 657, endPoint y: 268, distance: 37.8
click at [657, 268] on textarea "Hi, this is Ramyasri with Opendoor. I’m confirming you received the WO for the …" at bounding box center [507, 287] width 511 height 43
paste textarea "3909 Whitetail Dr, Denton, TX 76208"
type textarea "Hi, this is Ramyasri with Opendoor. I’m confirming you received the WO for the …"
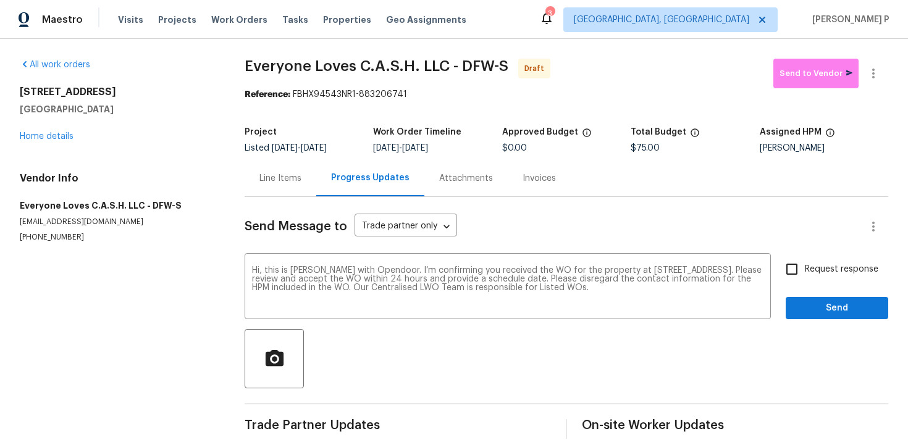
click at [807, 270] on span "Request response" at bounding box center [842, 269] width 74 height 13
click at [805, 270] on input "Request response" at bounding box center [792, 269] width 26 height 26
checkbox input "true"
click at [810, 306] on span "Send" at bounding box center [837, 308] width 83 height 15
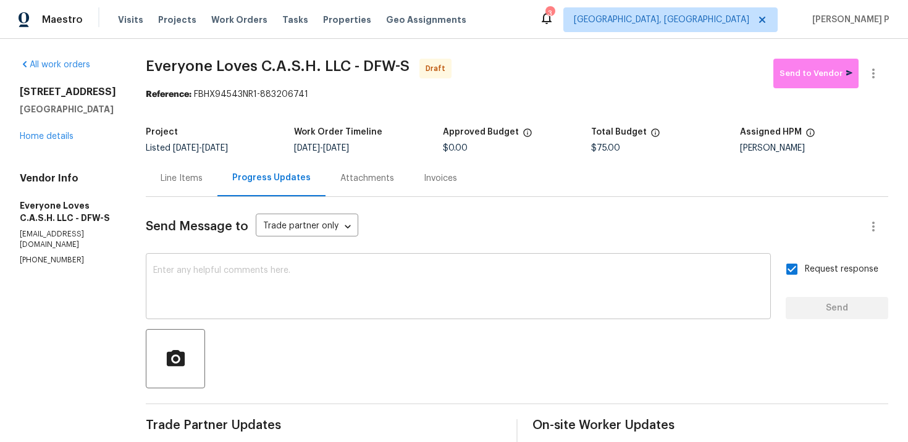
click at [343, 288] on textarea at bounding box center [458, 287] width 610 height 43
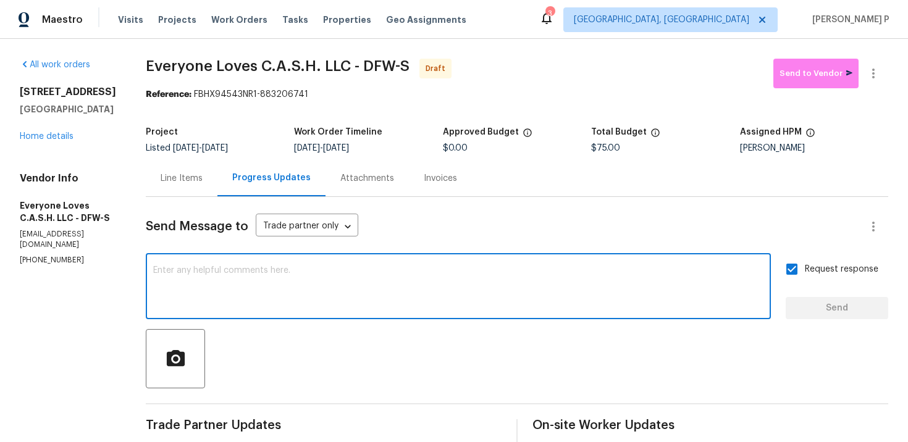
paste textarea "Attention All Work Orders must include before-photos (both close-up and wide-an…"
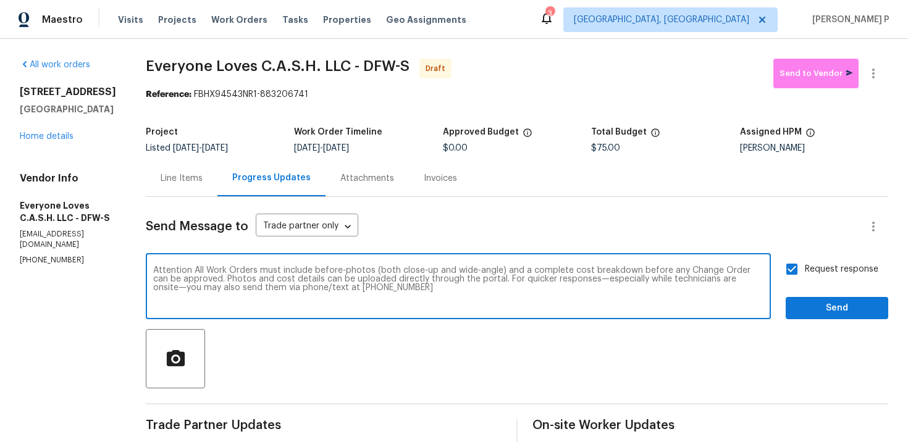
scroll to position [114, 0]
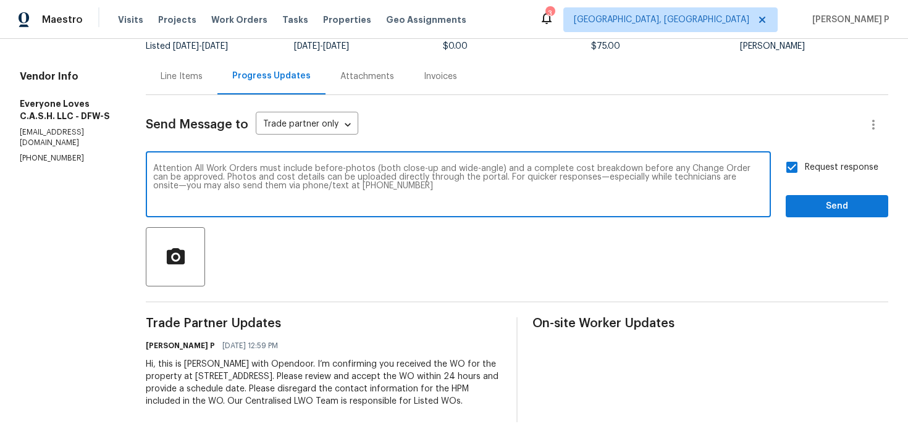
type textarea "Attention All Work Orders must include before-photos (both close-up and wide-an…"
click at [836, 179] on div "Request response Send" at bounding box center [837, 185] width 103 height 63
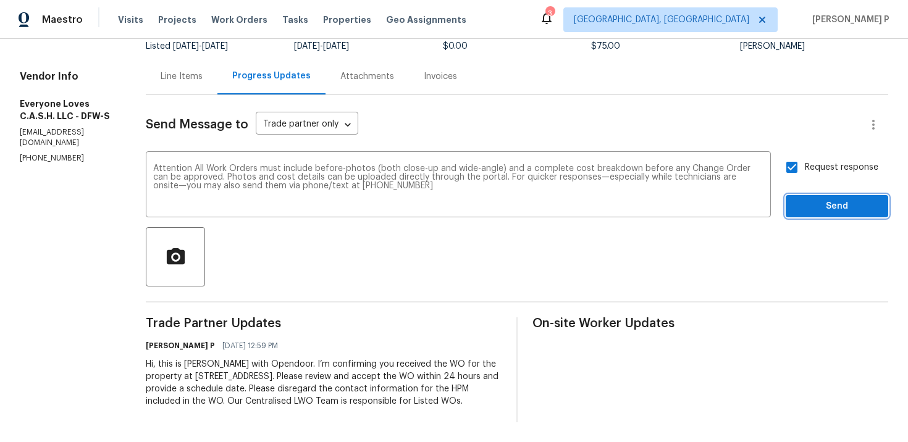
click at [836, 199] on span "Send" at bounding box center [837, 206] width 83 height 15
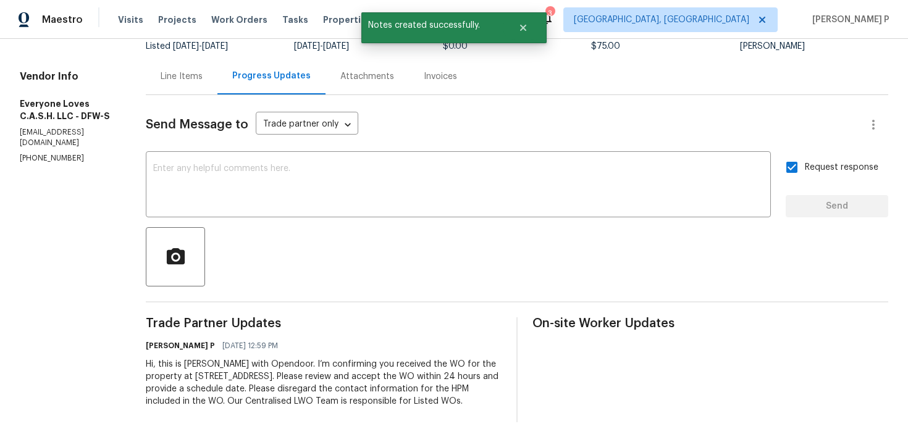
scroll to position [0, 0]
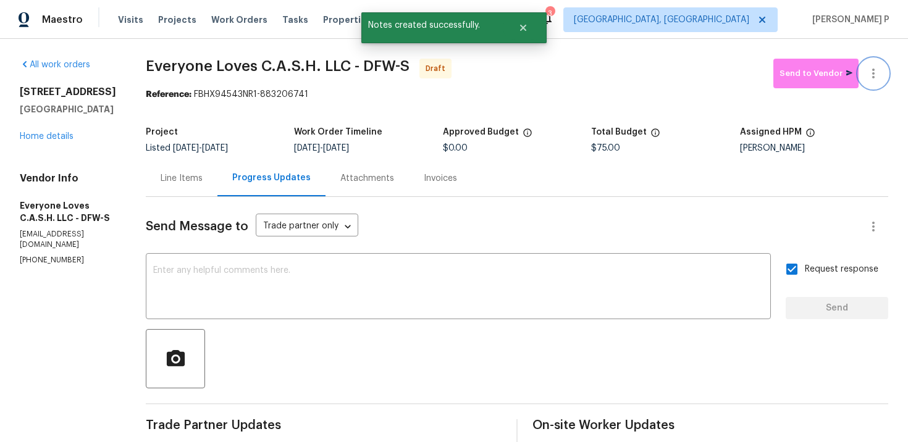
click at [875, 75] on icon "button" at bounding box center [873, 73] width 15 height 15
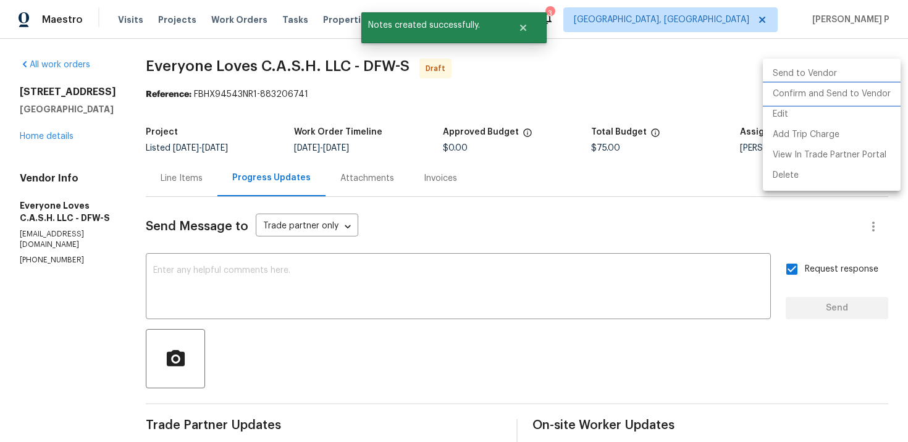
click at [797, 101] on li "Confirm and Send to Vendor" at bounding box center [832, 94] width 138 height 20
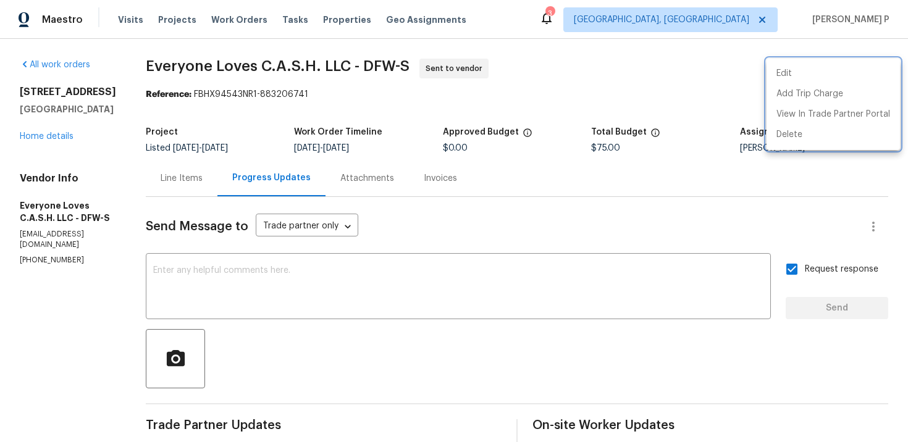
click at [174, 61] on div at bounding box center [454, 221] width 908 height 442
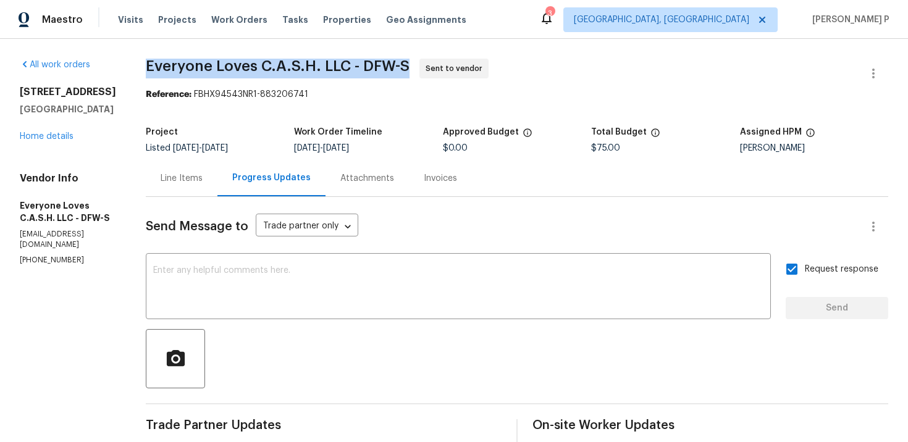
drag, startPoint x: 166, startPoint y: 62, endPoint x: 427, endPoint y: 63, distance: 260.7
copy span "Everyone Loves C.A.S.H. LLC - DFW-S"
click at [244, 101] on section "Everyone Loves C.A.S.H. LLC - DFW-S Sent to vendor Reference: FBHX94543NR1-8832…" at bounding box center [517, 340] width 742 height 563
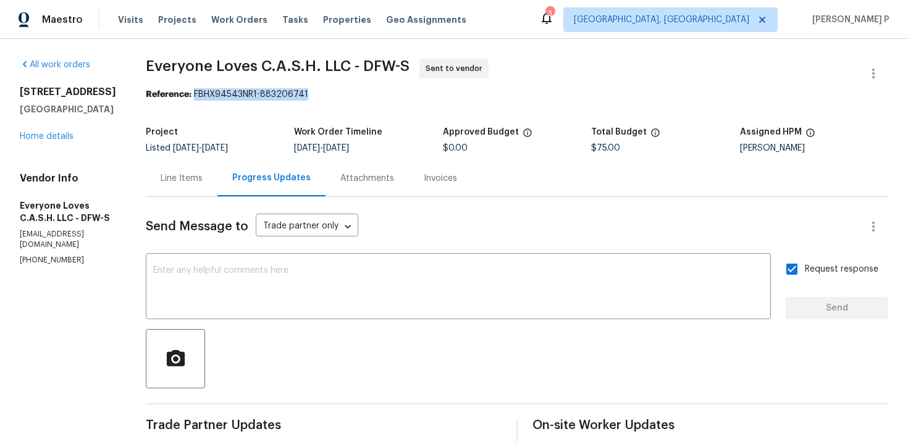
drag, startPoint x: 217, startPoint y: 95, endPoint x: 383, endPoint y: 95, distance: 165.5
click at [382, 95] on div "Reference: FBHX94543NR1-883206741" at bounding box center [517, 94] width 742 height 12
click at [384, 95] on div "Reference: FBHX94543NR1-883206741" at bounding box center [517, 94] width 742 height 12
click at [218, 95] on div "Reference: FBHX94543NR1-883206741" at bounding box center [517, 94] width 742 height 12
drag, startPoint x: 216, startPoint y: 94, endPoint x: 371, endPoint y: 95, distance: 155.0
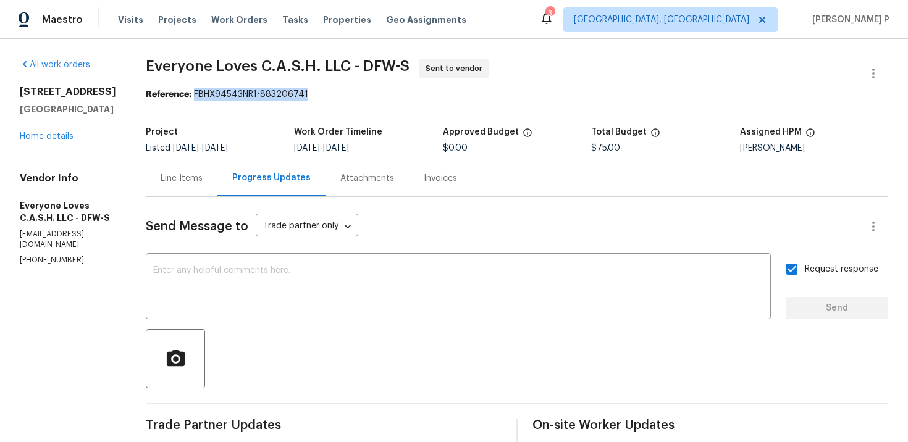
click at [370, 95] on div "Reference: FBHX94543NR1-883206741" at bounding box center [517, 94] width 742 height 12
copy div "FBHX94543NR1-883206741"
click at [161, 68] on div "All work orders 3909 Whitetail Dr Denton, TX 76208 Home details Vendor Info Eve…" at bounding box center [454, 340] width 908 height 603
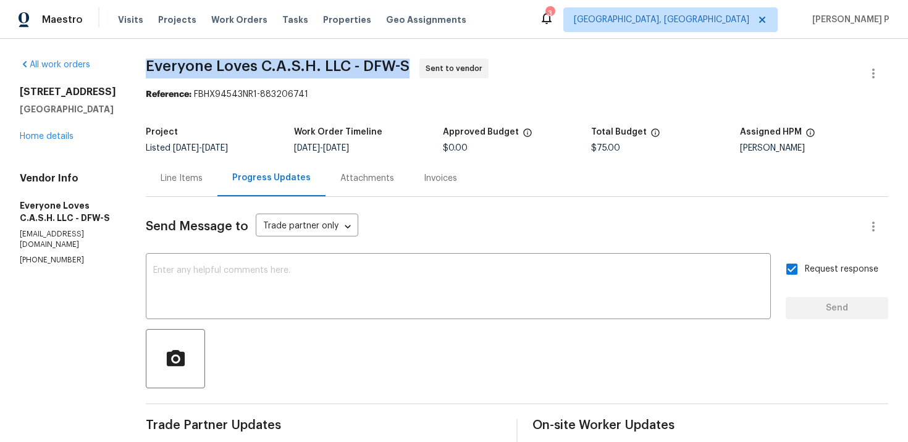
drag, startPoint x: 161, startPoint y: 68, endPoint x: 437, endPoint y: 67, distance: 276.1
click at [437, 67] on div "All work orders 3909 Whitetail Dr Denton, TX 76208 Home details Vendor Info Eve…" at bounding box center [454, 340] width 908 height 603
copy span "Everyone Loves C.A.S.H. LLC - DFW-S"
click at [194, 169] on div "Line Items" at bounding box center [182, 178] width 72 height 36
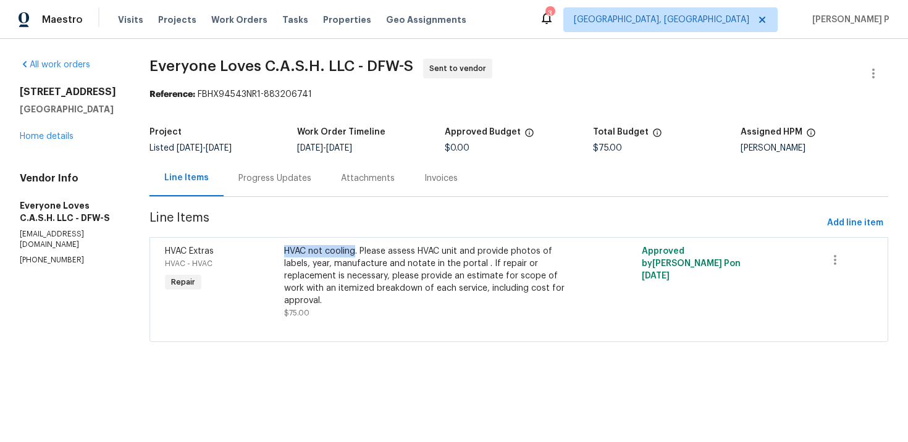
drag, startPoint x: 300, startPoint y: 251, endPoint x: 371, endPoint y: 250, distance: 71.0
click at [371, 250] on div "HVAC not cooling. Please assess HVAC unit and provide photos of labels, year, m…" at bounding box center [429, 276] width 291 height 62
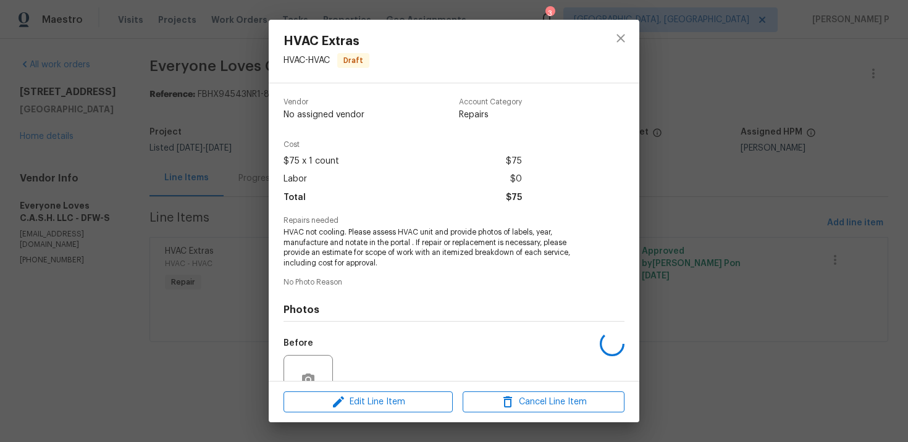
copy div "HVAC not cooling"
drag, startPoint x: 279, startPoint y: 235, endPoint x: 347, endPoint y: 235, distance: 67.3
click at [347, 235] on div "Vendor Everyone Loves C.A.S.H. LLC Account Category Repairs Cost $75 x 1 count …" at bounding box center [454, 232] width 371 height 298
copy span "HVAC not cooling."
click at [621, 28] on button "close" at bounding box center [621, 38] width 30 height 30
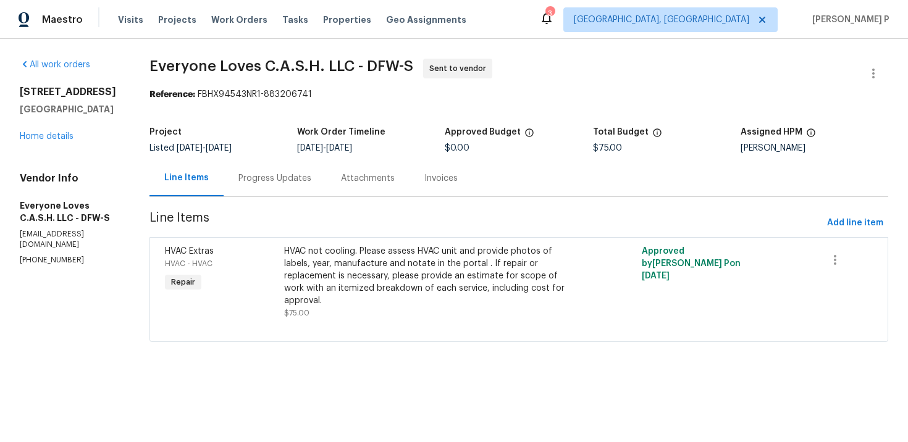
click at [305, 181] on div "Progress Updates" at bounding box center [274, 178] width 73 height 12
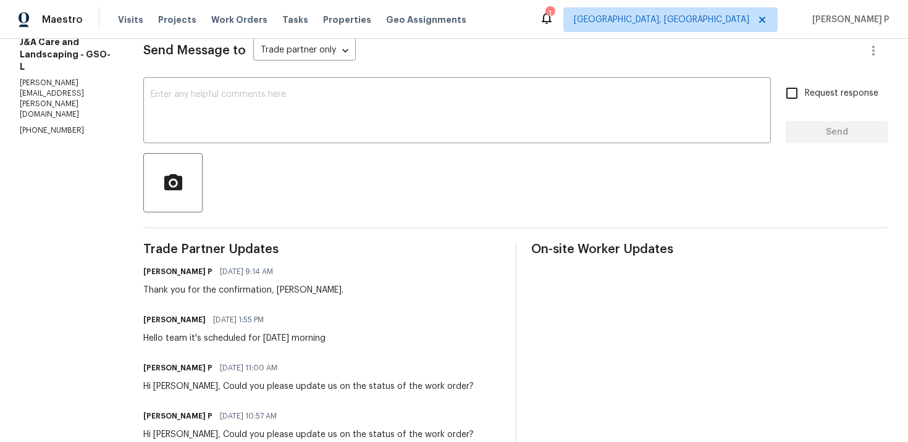
scroll to position [93, 0]
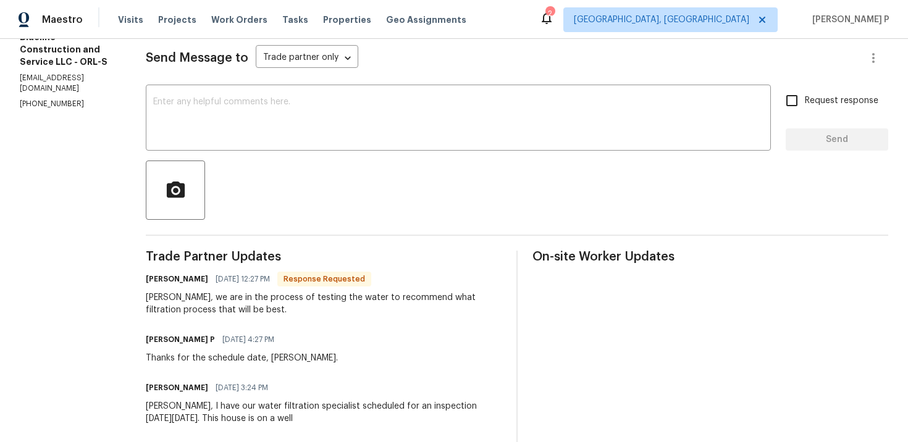
scroll to position [139, 0]
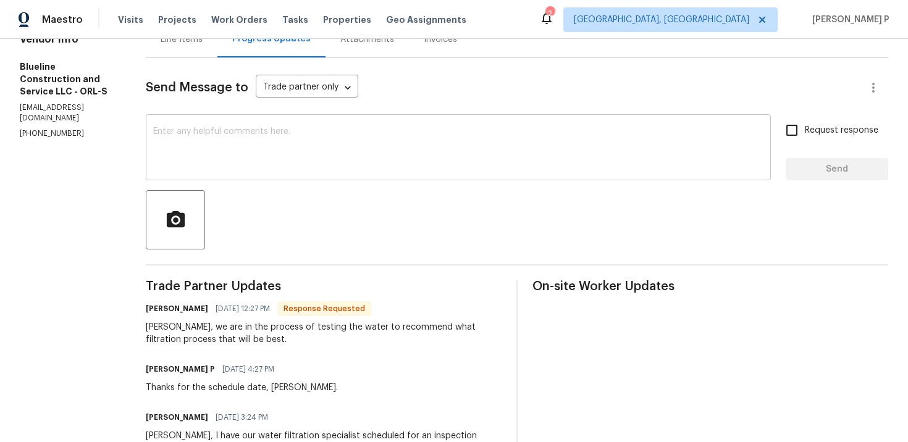
click at [279, 148] on textarea at bounding box center [458, 148] width 610 height 43
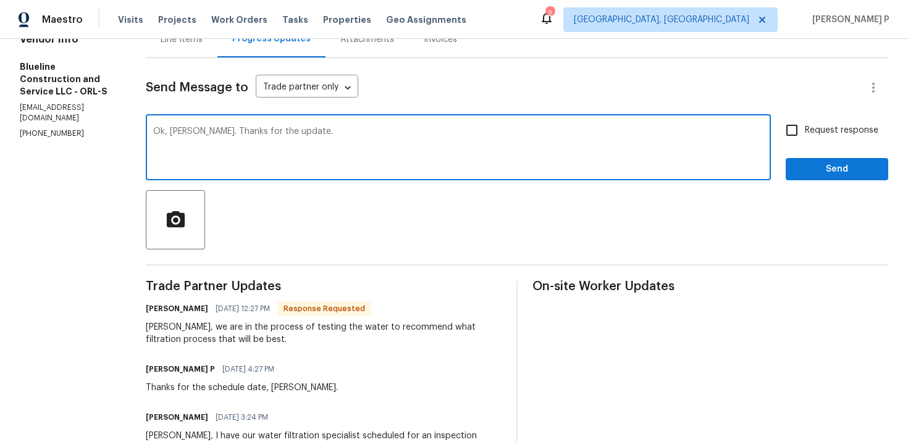
type textarea "Ok, [PERSON_NAME]. Thanks for the update."
click at [823, 132] on span "Request response" at bounding box center [842, 130] width 74 height 13
click at [805, 132] on input "Request response" at bounding box center [792, 130] width 26 height 26
checkbox input "true"
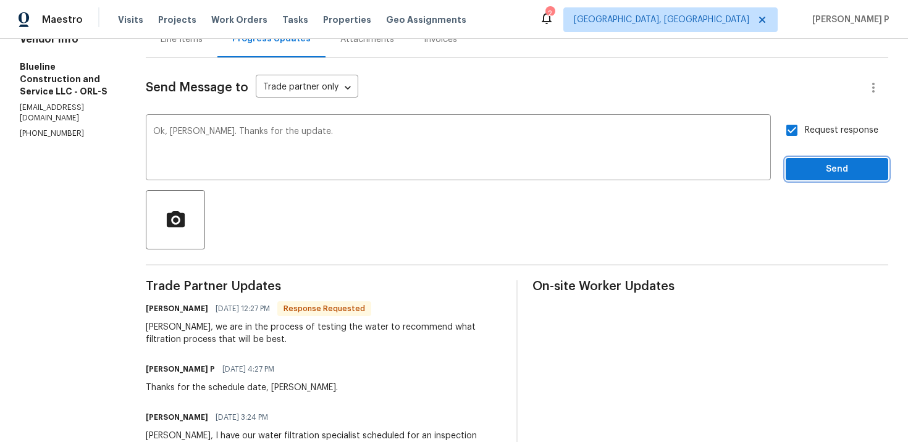
click at [811, 162] on span "Send" at bounding box center [837, 169] width 83 height 15
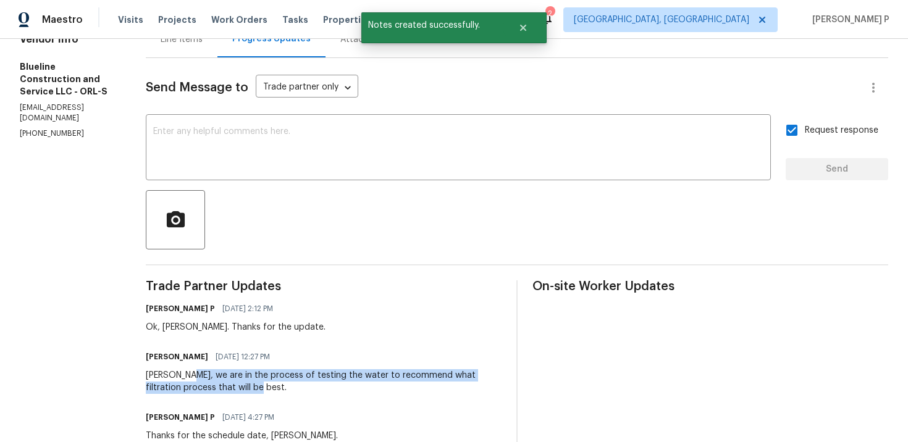
drag, startPoint x: 209, startPoint y: 377, endPoint x: 268, endPoint y: 384, distance: 59.7
click at [267, 384] on div "Ramyasri, we are in the process of testing the water to recommend what filtrati…" at bounding box center [324, 381] width 356 height 25
copy div "we are in the process of testing the water to recommend what filtration process…"
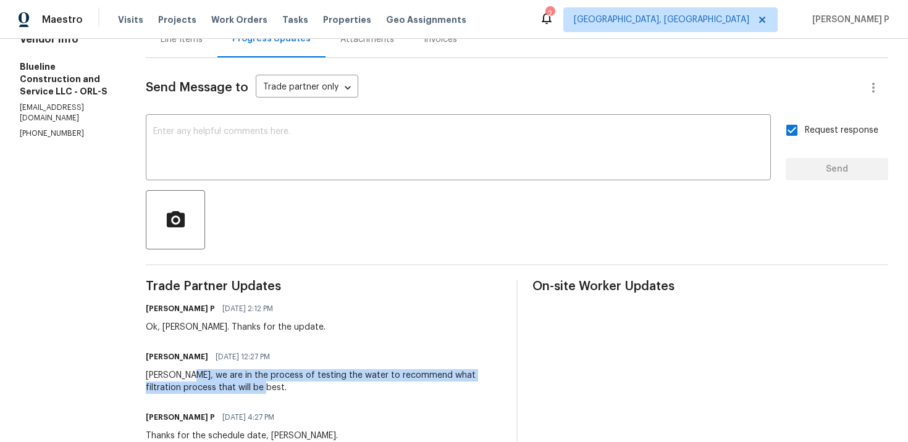
copy div "we are in the process of testing the water to recommend what filtration process…"
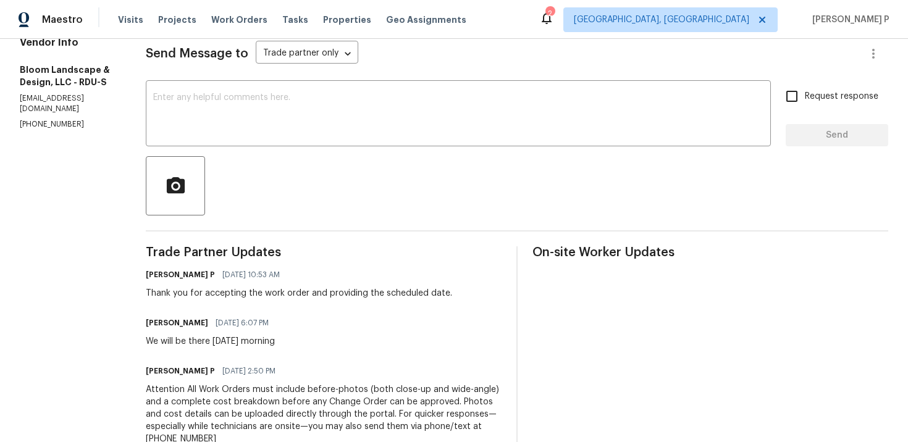
scroll to position [188, 0]
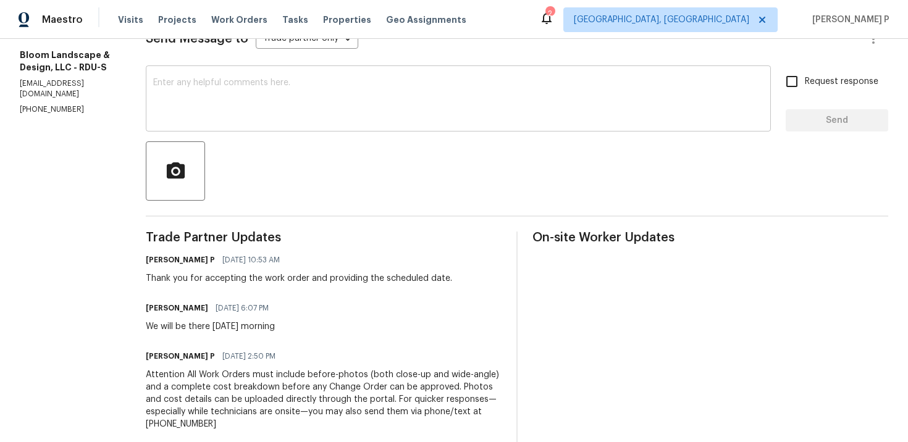
click at [251, 117] on textarea at bounding box center [458, 99] width 610 height 43
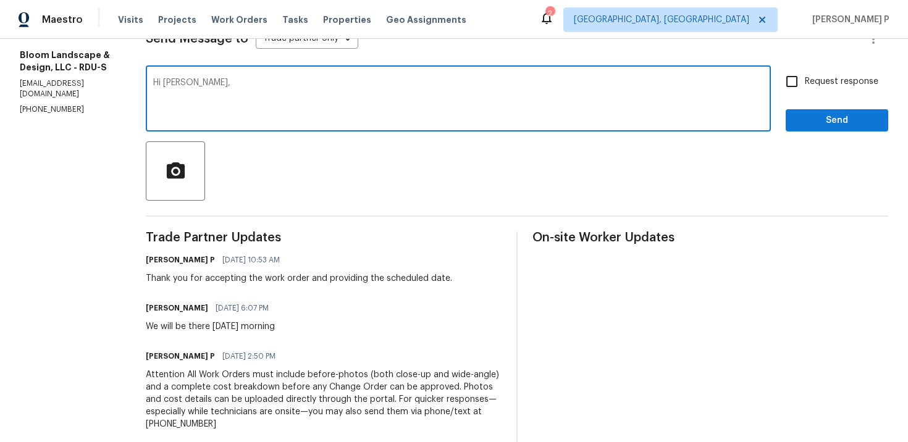
paste textarea "Could you please update us on the status of the work order?"
type textarea "Hi [PERSON_NAME], Could you please update us on the status of the work order?"
click at [805, 82] on input "Request response" at bounding box center [792, 82] width 26 height 26
checkbox input "true"
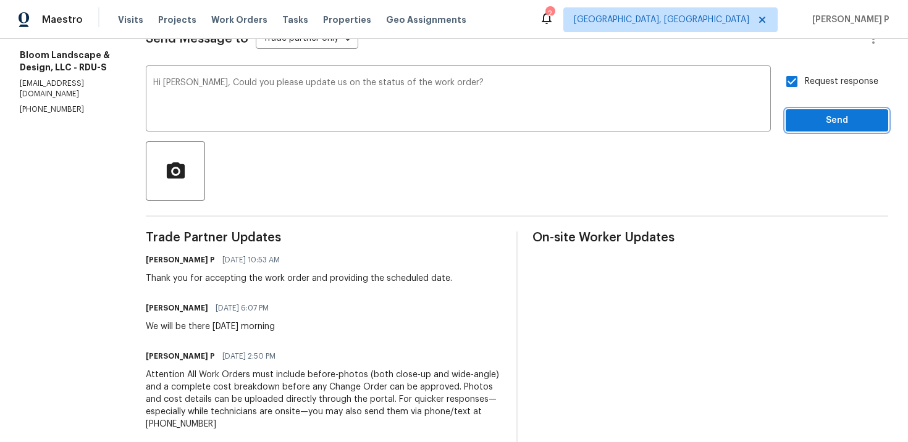
click at [810, 121] on span "Send" at bounding box center [837, 120] width 83 height 15
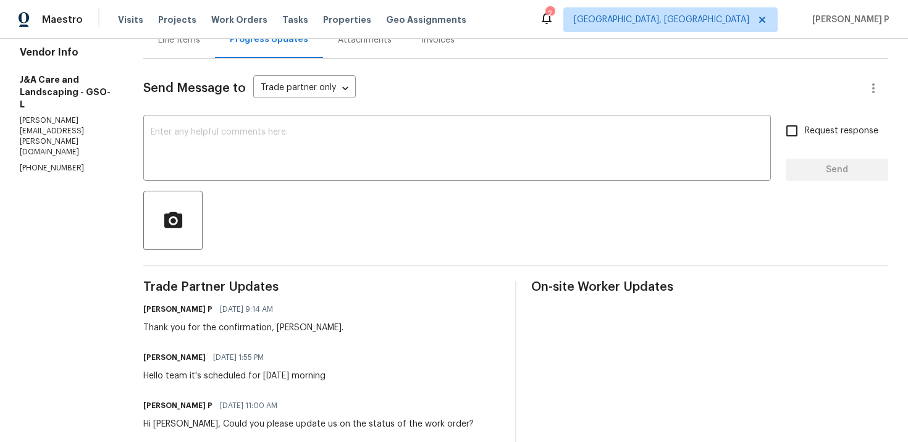
scroll to position [135, 0]
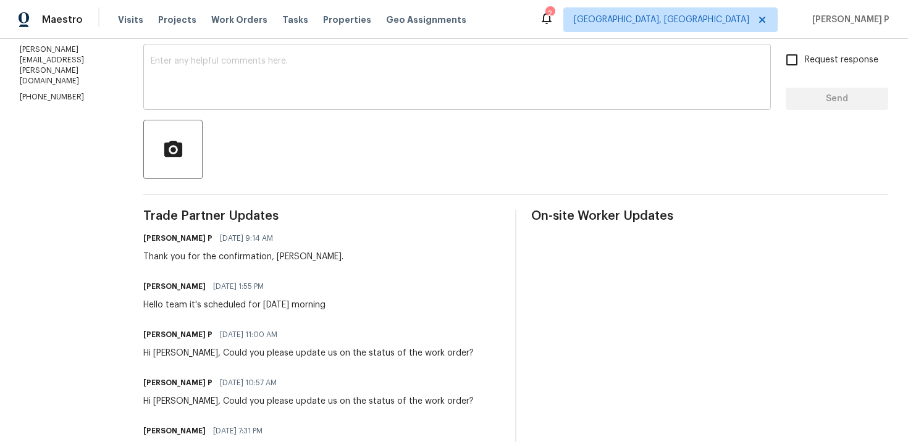
scroll to position [203, 0]
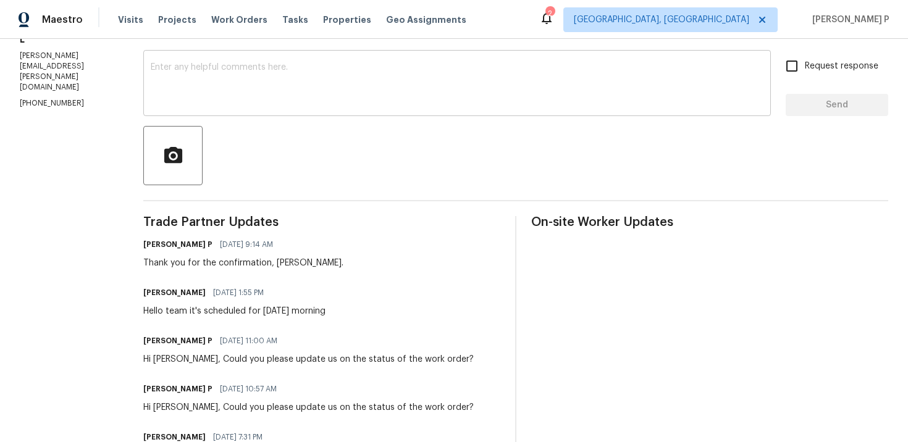
click at [253, 83] on textarea at bounding box center [457, 84] width 613 height 43
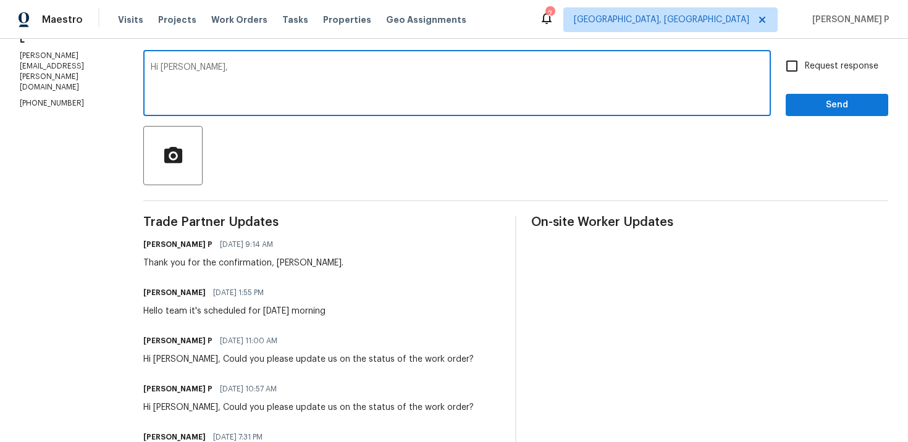
paste textarea "Could you please update us on the status of the work order?"
type textarea "Hi Jorge, Could you please update us on the status of the work order?"
click at [815, 67] on span "Request response" at bounding box center [842, 66] width 74 height 13
click at [805, 67] on input "Request response" at bounding box center [792, 66] width 26 height 26
checkbox input "true"
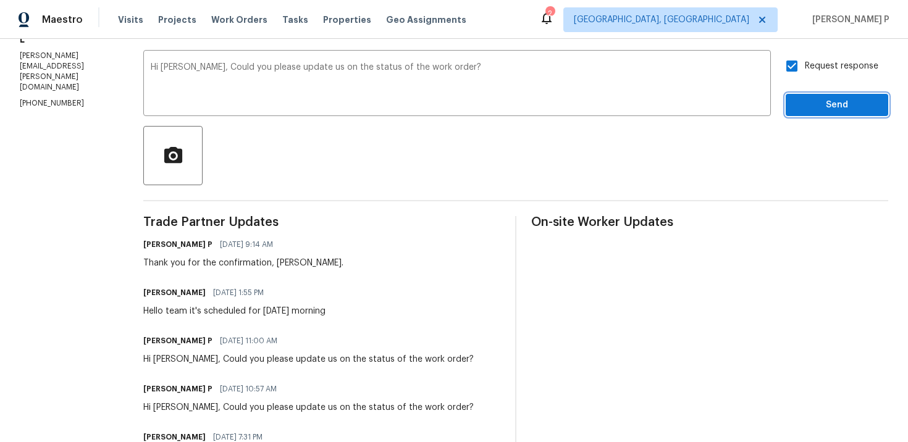
click at [810, 113] on button "Send" at bounding box center [837, 105] width 103 height 23
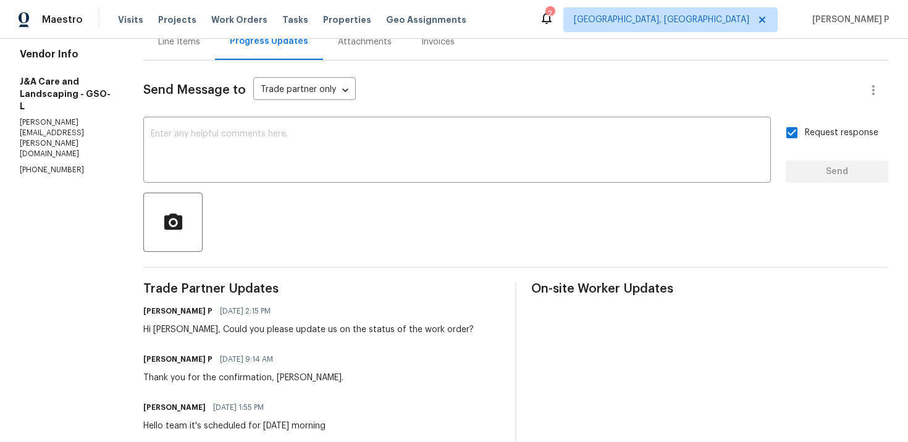
scroll to position [0, 0]
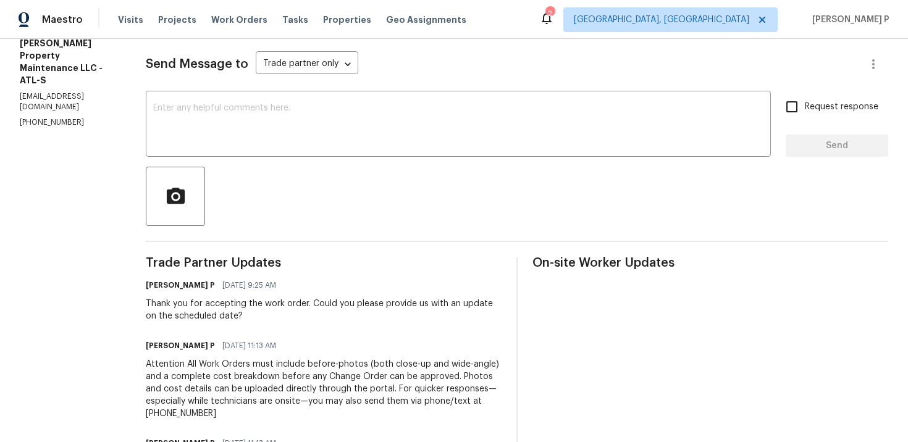
scroll to position [145, 0]
